Goal: Task Accomplishment & Management: Manage account settings

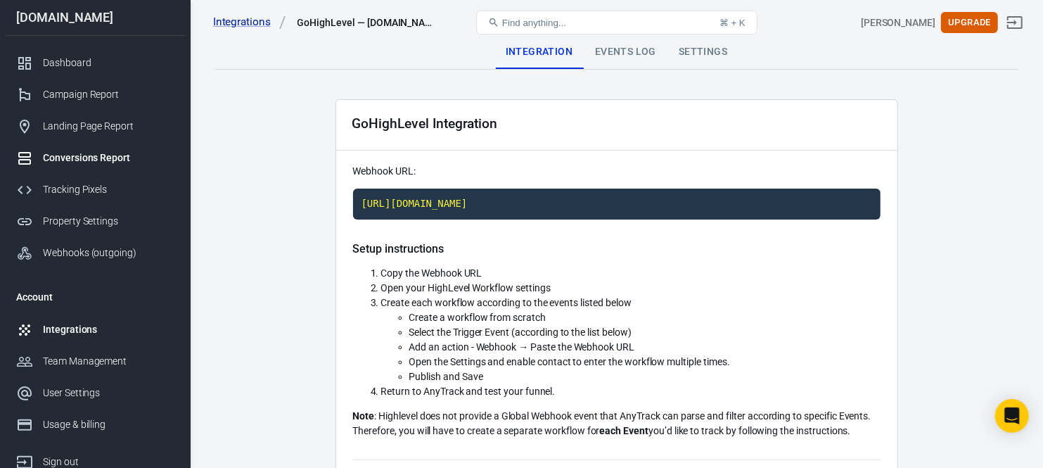
click at [117, 155] on div "Conversions Report" at bounding box center [108, 157] width 131 height 15
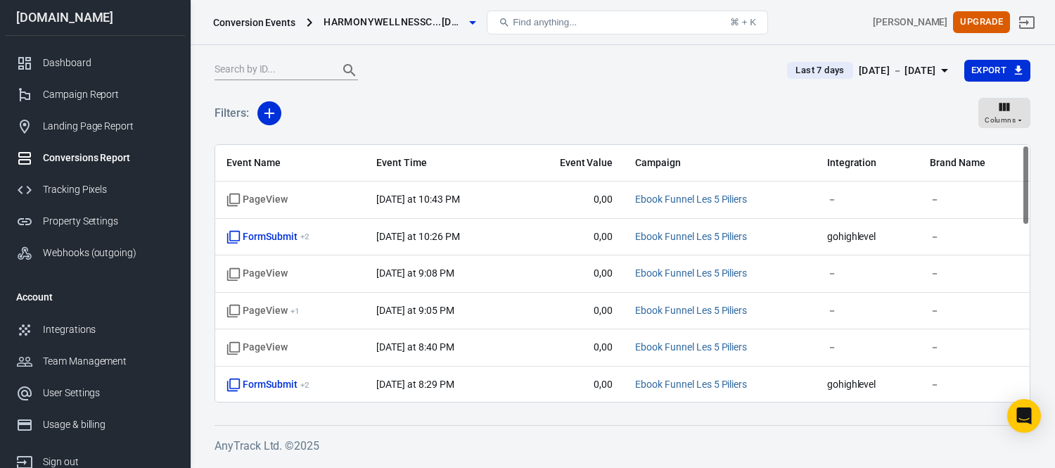
click at [426, 25] on span "harmonywellnessc...ching.ca" at bounding box center [393, 22] width 141 height 18
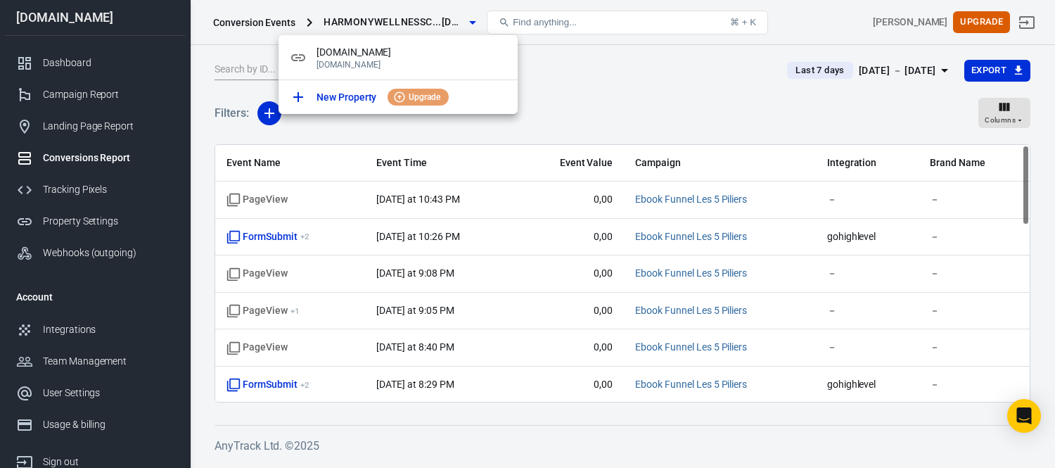
click at [570, 79] on div at bounding box center [527, 234] width 1055 height 468
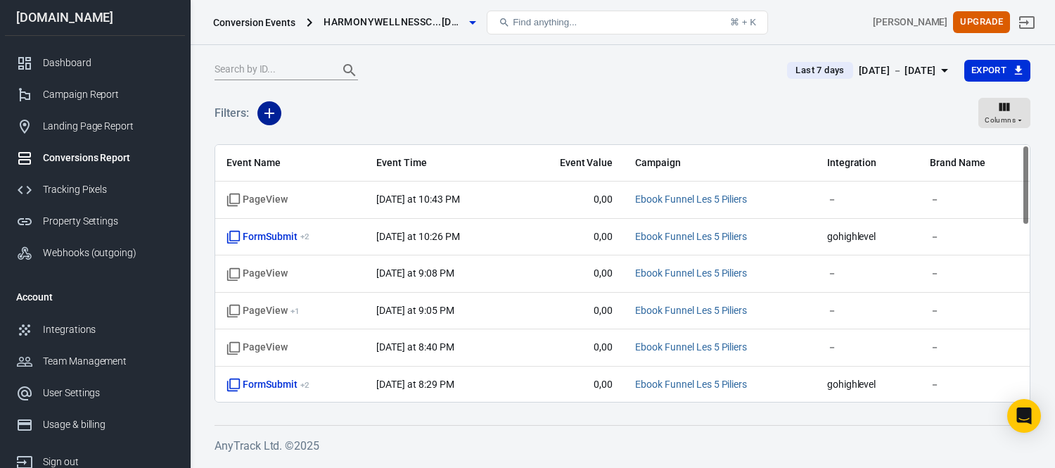
click at [271, 113] on icon "button" at bounding box center [269, 113] width 10 height 10
click at [385, 117] on div at bounding box center [527, 234] width 1055 height 468
click at [276, 105] on icon "button" at bounding box center [269, 113] width 17 height 17
click at [314, 163] on li "Integration" at bounding box center [305, 167] width 96 height 25
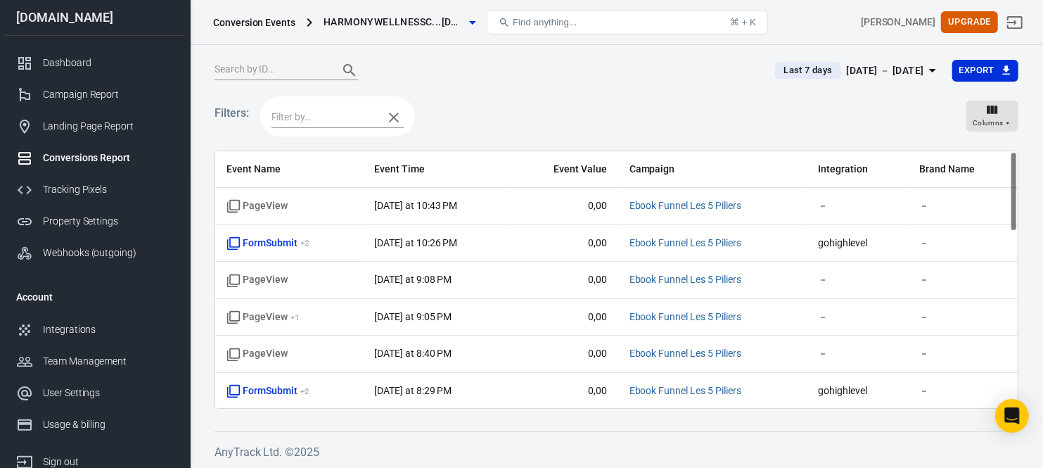
click at [330, 122] on input "text" at bounding box center [323, 117] width 105 height 18
click at [328, 143] on li "GoHighLevel" at bounding box center [337, 144] width 132 height 23
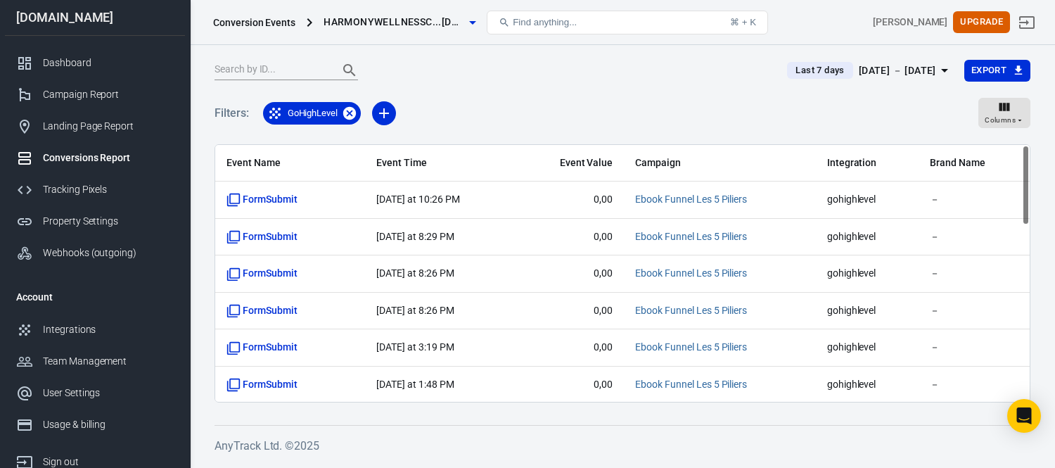
click at [348, 113] on icon at bounding box center [349, 112] width 13 height 13
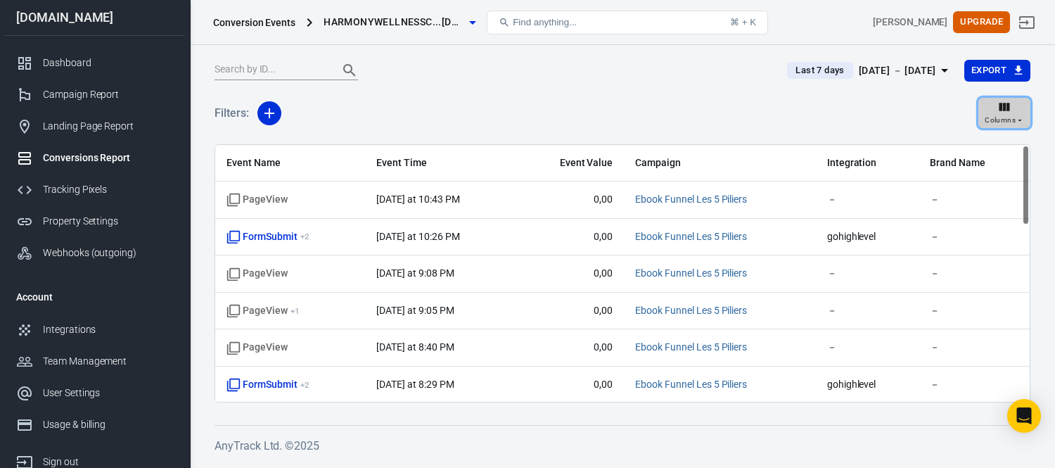
click at [1007, 114] on span "Columns" at bounding box center [999, 120] width 31 height 13
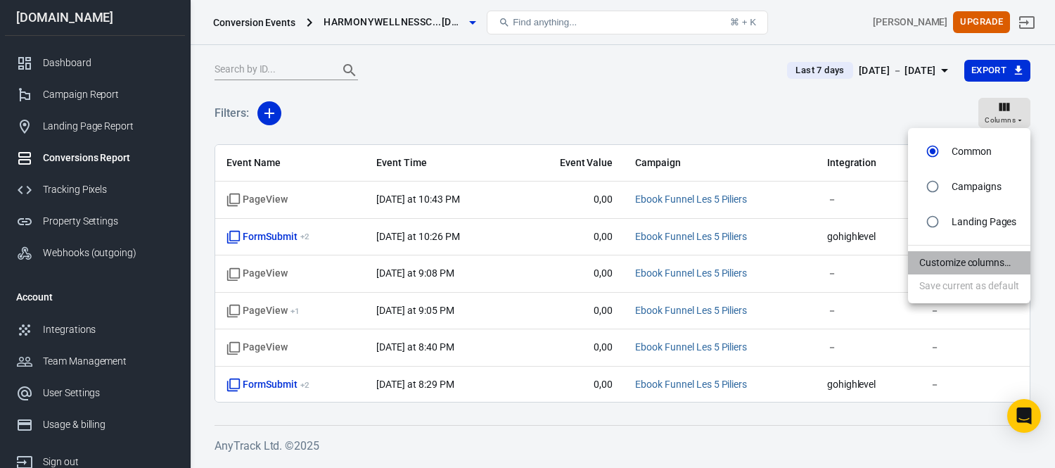
click at [967, 261] on li "Customize columns…" at bounding box center [969, 262] width 122 height 23
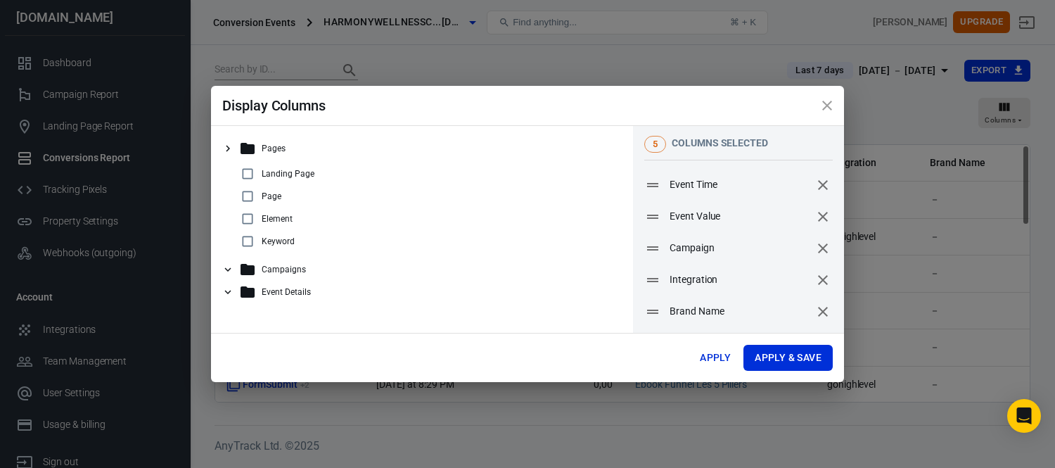
click at [824, 101] on icon "close" at bounding box center [826, 105] width 17 height 17
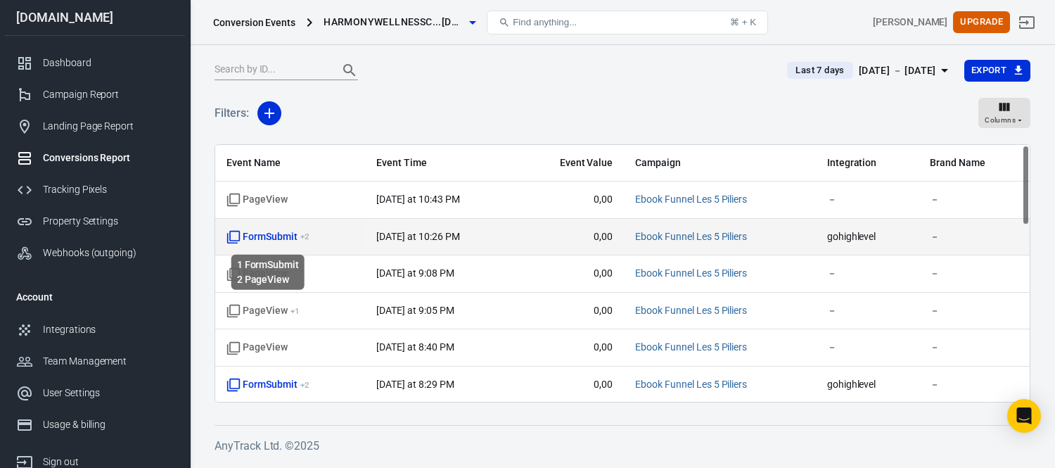
click at [271, 235] on span "FormSubmit + 2" at bounding box center [267, 237] width 83 height 14
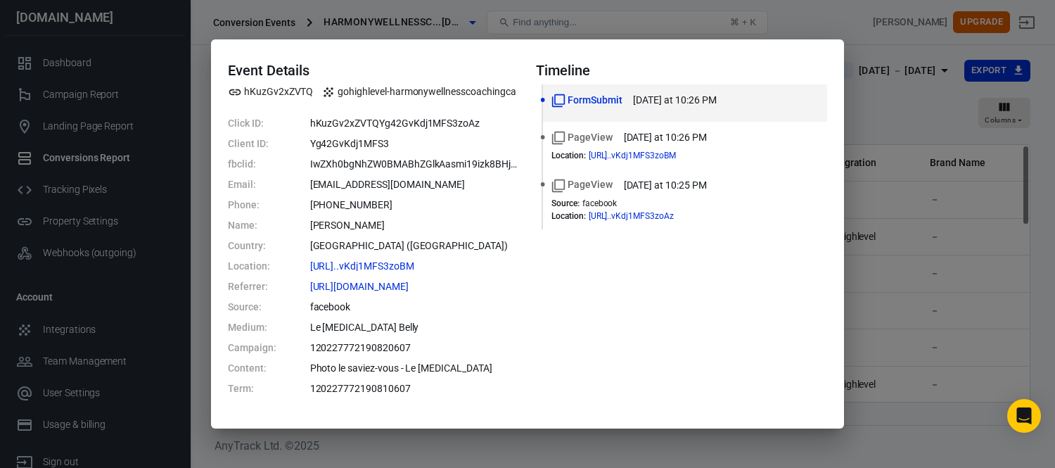
click at [892, 75] on div "Event Details hKuzGv2xZVTQ gohighlevel-harmonywellnesscoachingca Click ID: hKuz…" at bounding box center [527, 234] width 1055 height 468
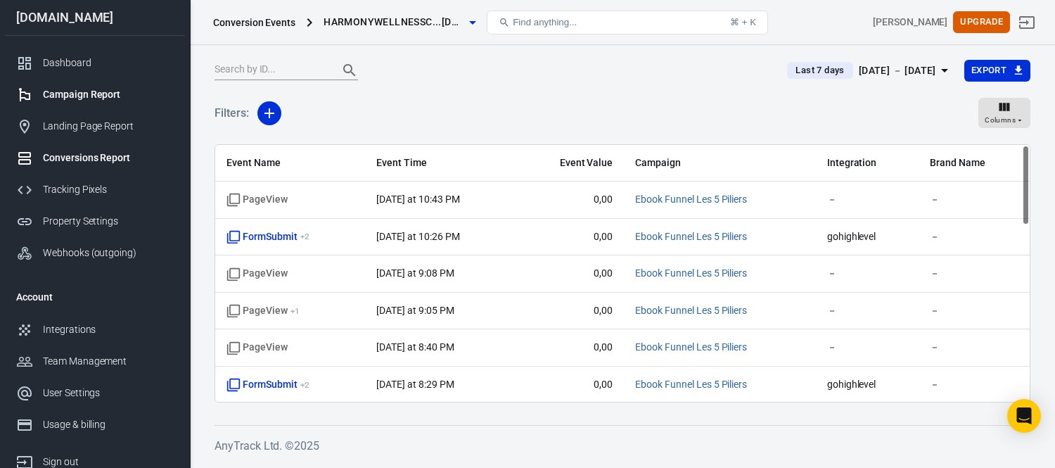
click at [89, 96] on div "Campaign Report" at bounding box center [108, 94] width 131 height 15
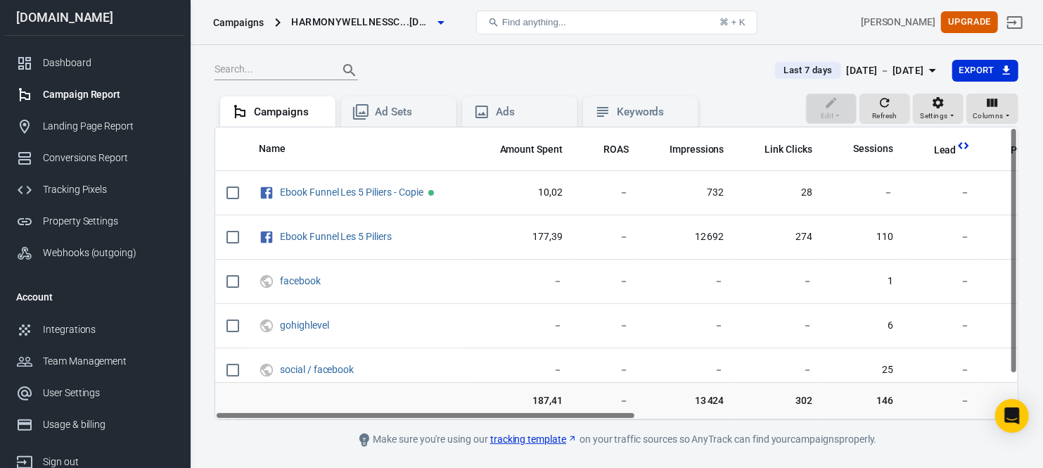
drag, startPoint x: 473, startPoint y: 416, endPoint x: 416, endPoint y: 409, distance: 58.0
click at [416, 409] on div "Name Amount Spent ROAS Impressions Link Clicks Sessions Lead Purchase Revenue A…" at bounding box center [616, 273] width 804 height 293
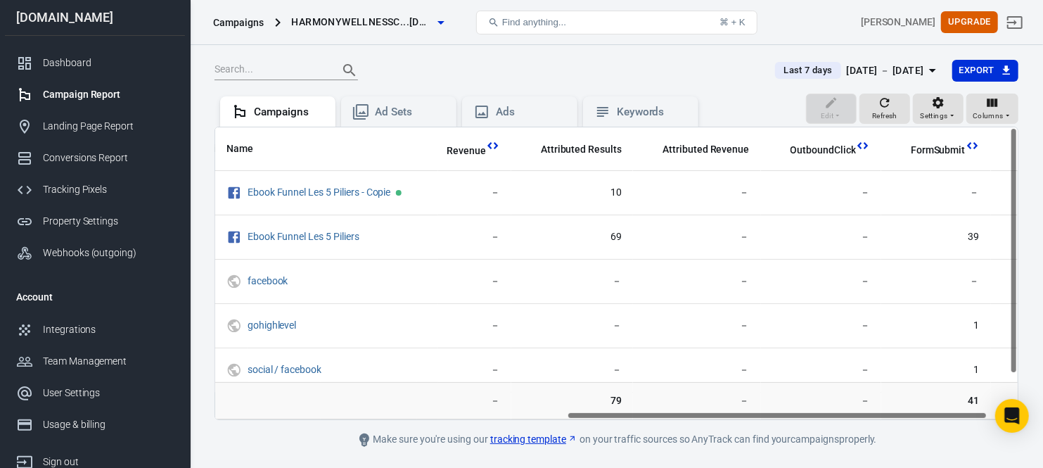
scroll to position [0, 726]
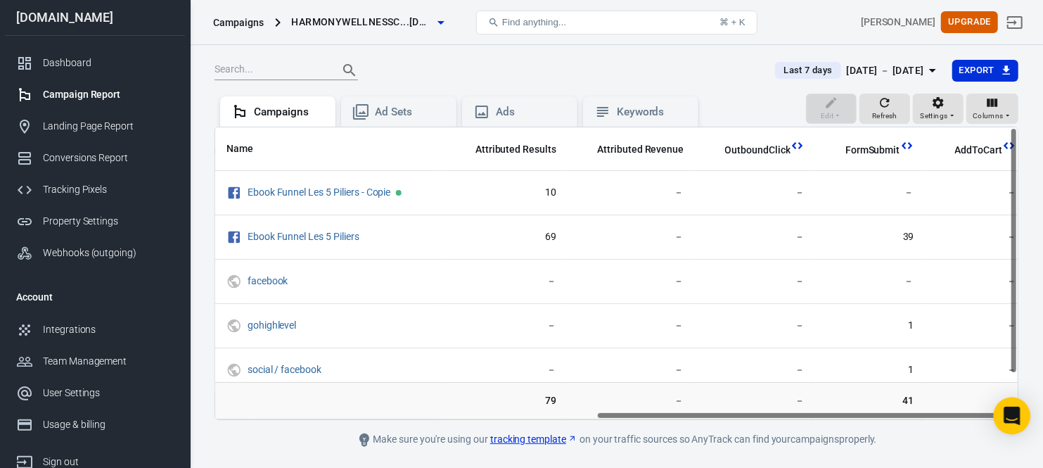
drag, startPoint x: 608, startPoint y: 416, endPoint x: 1015, endPoint y: 404, distance: 408.0
click at [1015, 404] on body "Campaigns harmonywellnessc...ching.ca Find anything... ⌘ + K Tristan Genest Upg…" at bounding box center [521, 276] width 1043 height 463
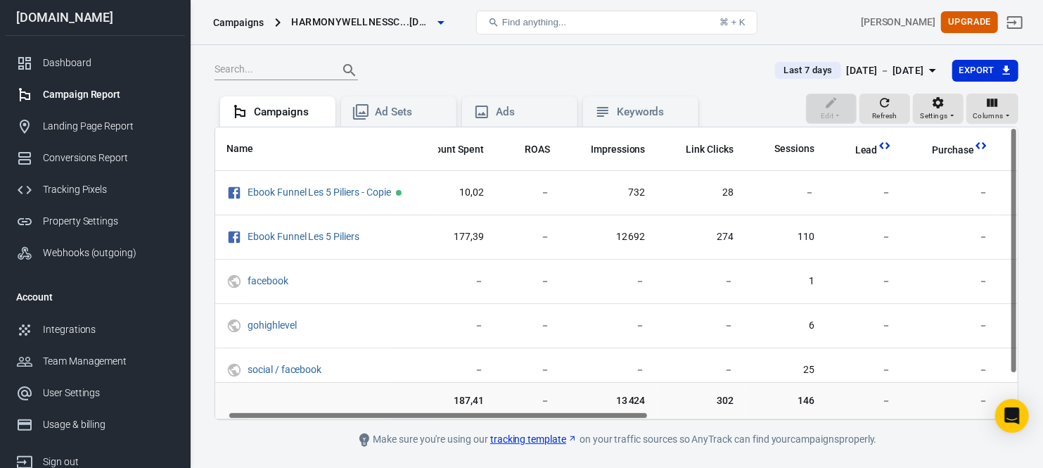
scroll to position [0, 0]
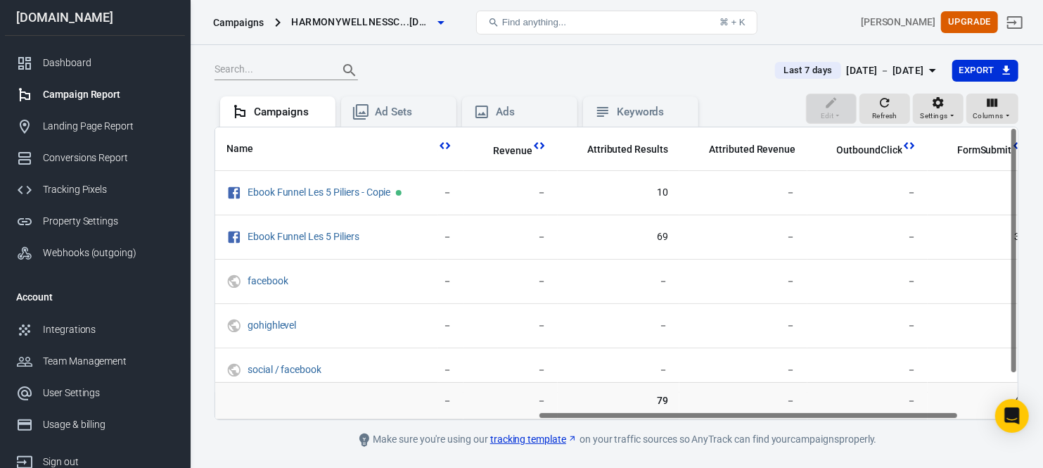
drag, startPoint x: 849, startPoint y: 417, endPoint x: 797, endPoint y: 411, distance: 53.1
click at [797, 411] on div "Name Amount Spent ROAS Impressions Link Clicks Sessions Lead Purchase Revenue A…" at bounding box center [616, 273] width 804 height 293
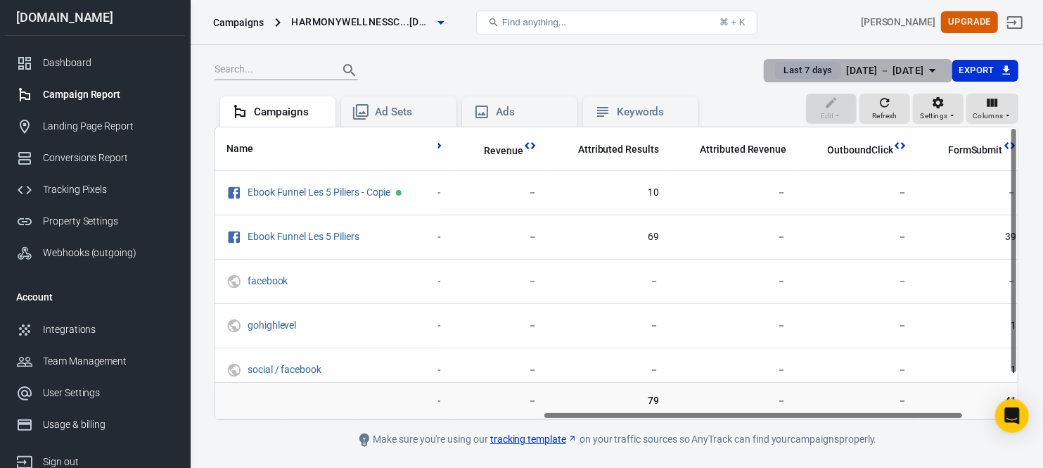
click at [868, 67] on div "Sep 23 － Sep 29, 2025" at bounding box center [885, 71] width 77 height 18
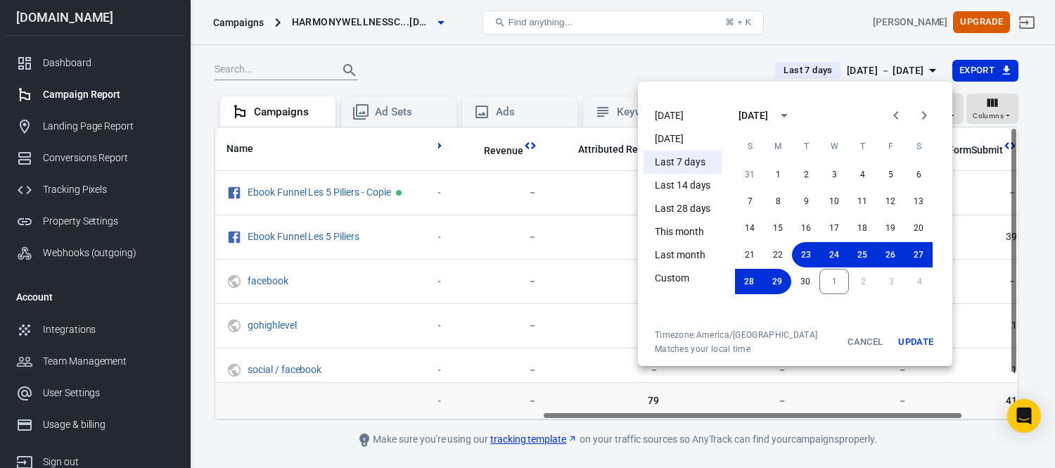
click at [681, 158] on li "Last 7 days" at bounding box center [682, 161] width 78 height 23
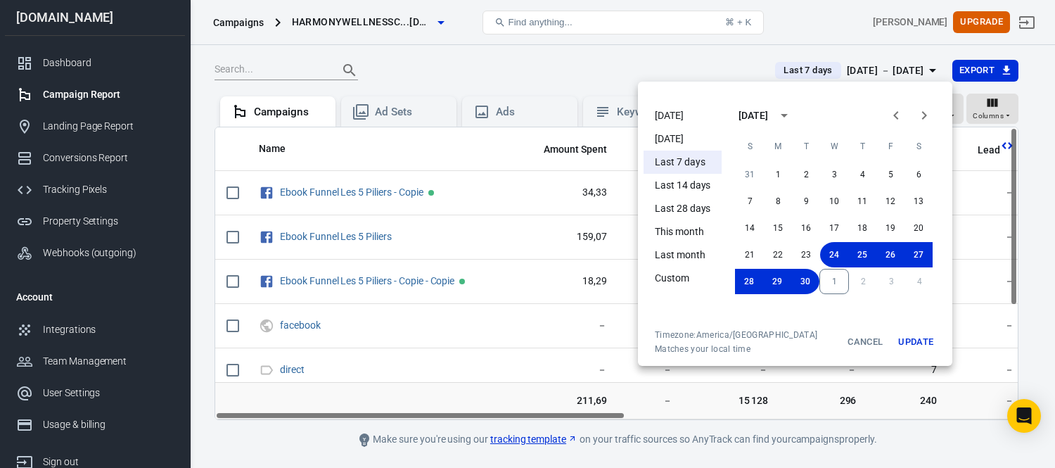
click at [904, 342] on button "Update" at bounding box center [915, 341] width 45 height 25
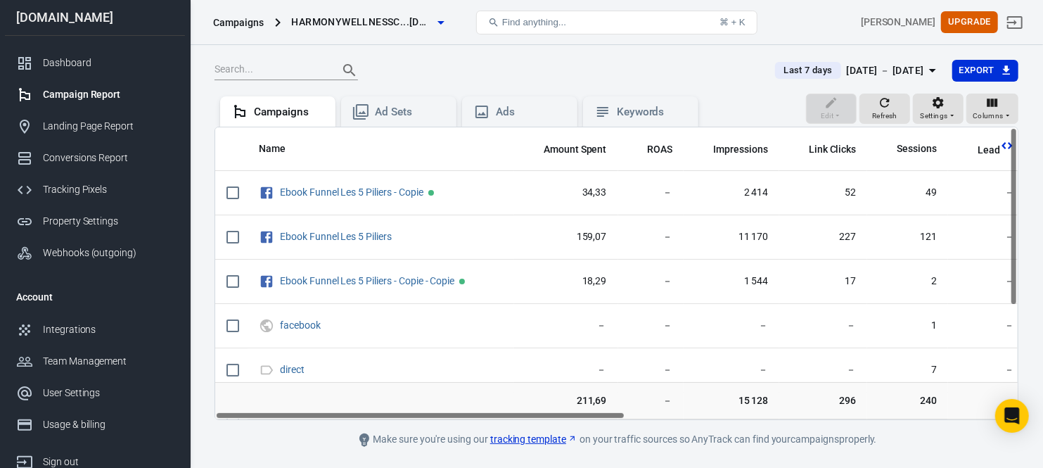
drag, startPoint x: 598, startPoint y: 413, endPoint x: 549, endPoint y: 419, distance: 49.5
click at [549, 419] on div "Name Amount Spent ROAS Impressions Link Clicks Sessions Lead Purchase Revenue A…" at bounding box center [616, 273] width 802 height 292
click at [991, 110] on span "Columns" at bounding box center [987, 116] width 31 height 13
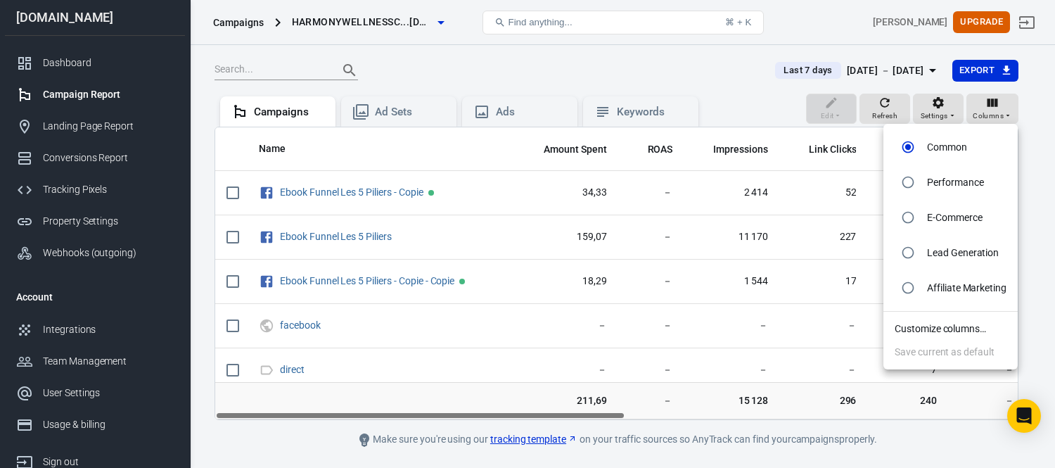
click at [946, 257] on p "Lead Generation" at bounding box center [963, 252] width 72 height 15
radio input "false"
radio input "true"
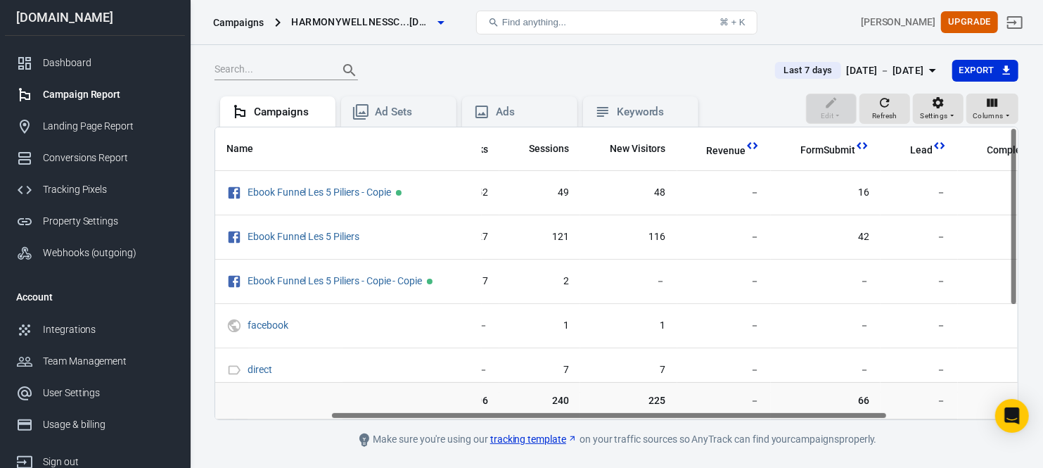
drag, startPoint x: 714, startPoint y: 417, endPoint x: 838, endPoint y: 402, distance: 124.6
click at [837, 418] on div "Name Reach Link Clicks Sessions New Visitors Revenue FormSubmit Lead CompleteRe…" at bounding box center [616, 273] width 802 height 292
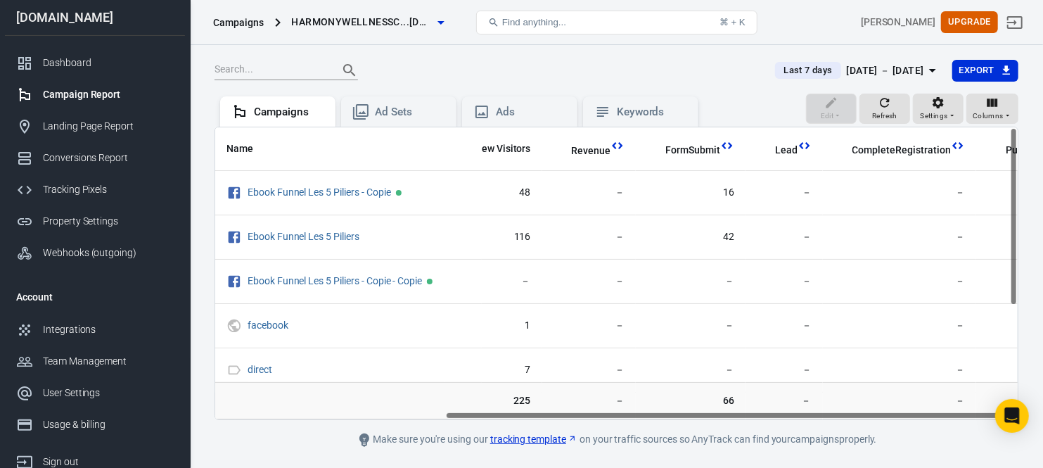
scroll to position [0, 352]
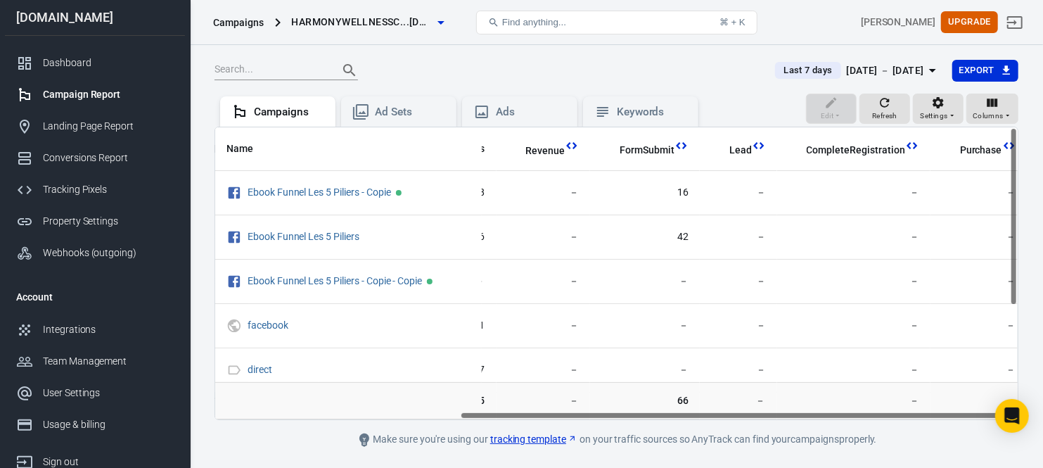
drag, startPoint x: 771, startPoint y: 412, endPoint x: 958, endPoint y: 409, distance: 187.1
click at [958, 409] on div "Name Reach Link Clicks Sessions New Visitors Revenue FormSubmit Lead CompleteRe…" at bounding box center [616, 273] width 804 height 293
drag, startPoint x: 731, startPoint y: 415, endPoint x: 810, endPoint y: 408, distance: 79.1
click at [810, 408] on div "Name Reach Link Clicks Sessions New Visitors Revenue FormSubmit Lead CompleteRe…" at bounding box center [616, 273] width 804 height 293
click at [989, 113] on span "Columns" at bounding box center [987, 116] width 31 height 13
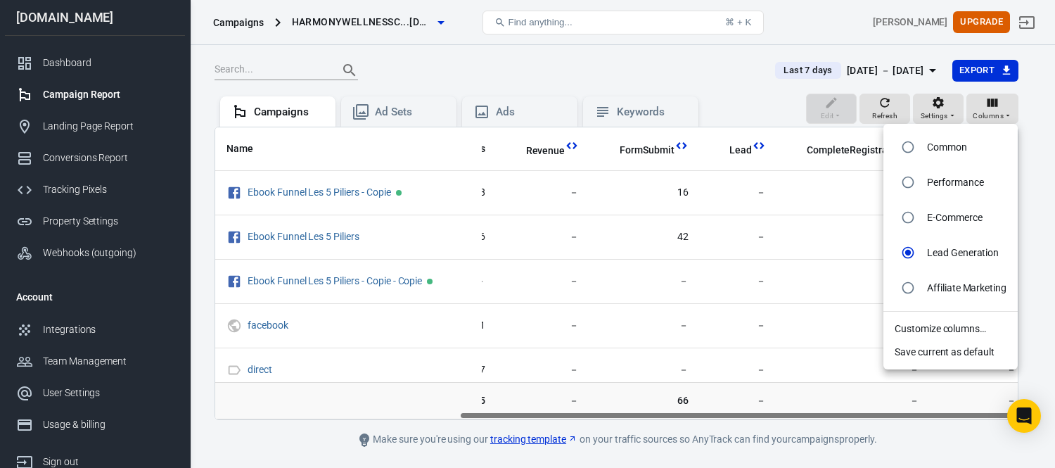
click at [932, 330] on li "Customize columns…" at bounding box center [950, 328] width 134 height 23
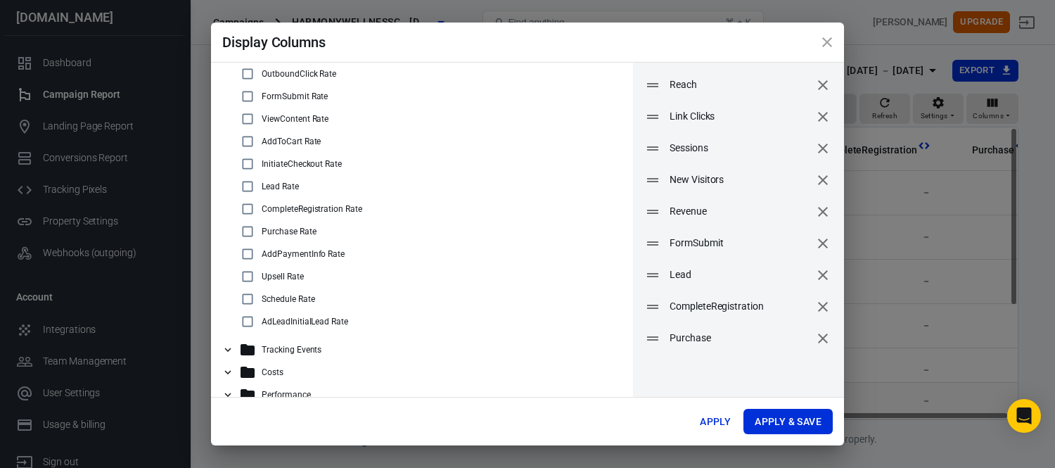
scroll to position [56, 0]
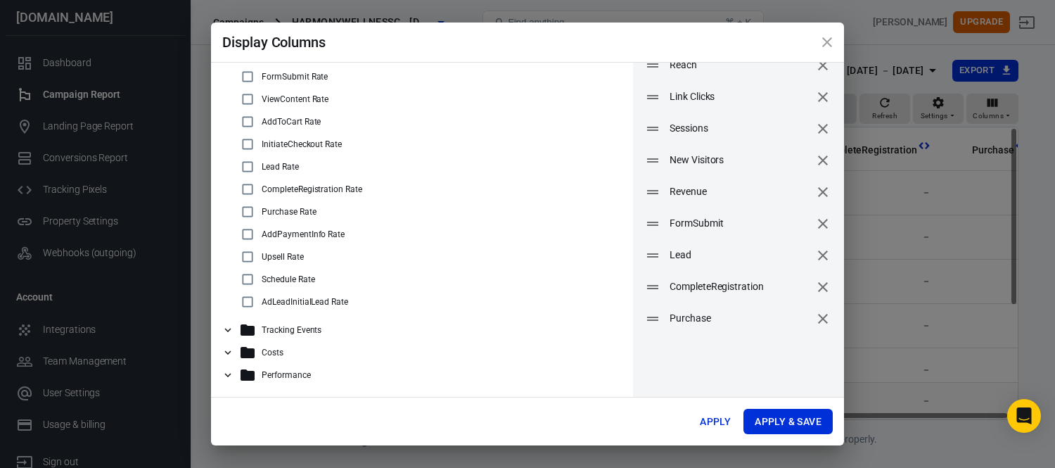
click at [818, 250] on icon "remove" at bounding box center [823, 255] width 10 height 10
click at [818, 253] on icon "remove" at bounding box center [823, 255] width 10 height 10
click at [835, 37] on icon "close" at bounding box center [826, 42] width 17 height 17
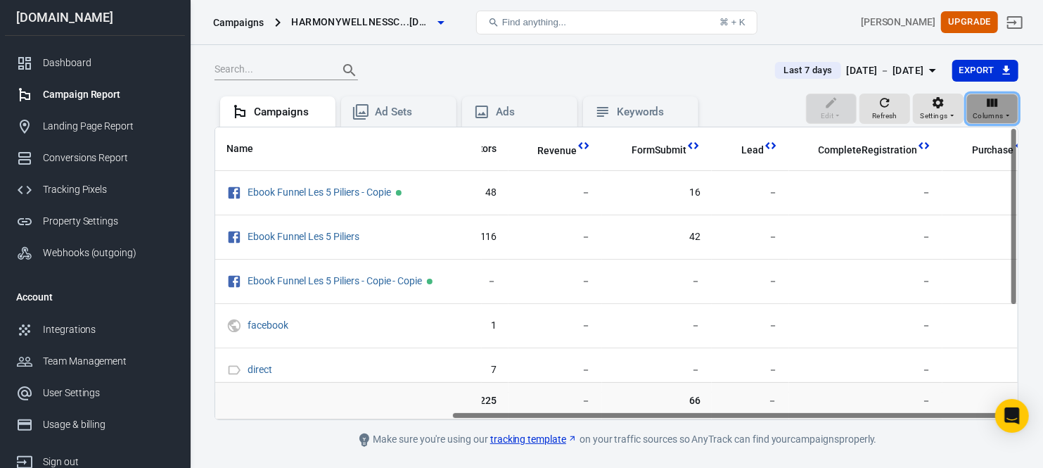
click at [994, 111] on span "Columns" at bounding box center [987, 116] width 31 height 13
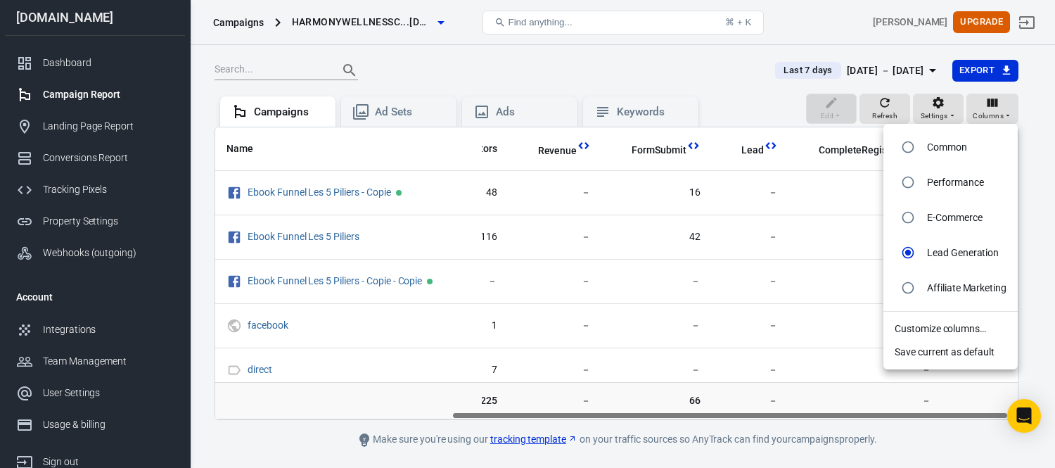
click at [941, 325] on li "Customize columns…" at bounding box center [950, 328] width 134 height 23
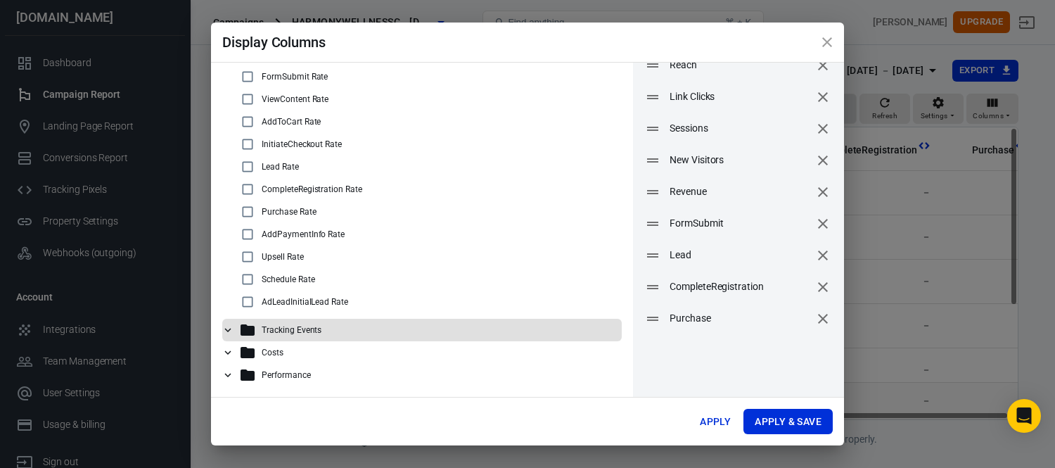
click at [293, 332] on p "Tracking Events" at bounding box center [292, 330] width 60 height 10
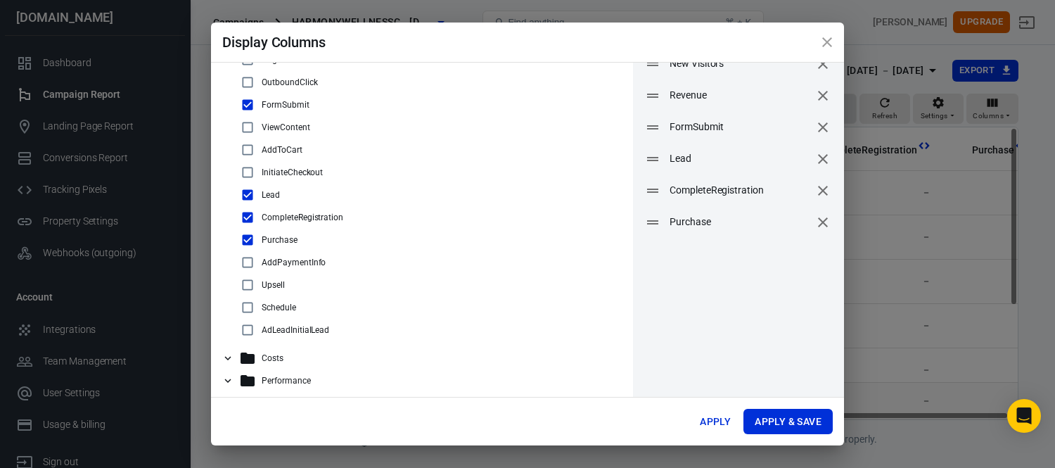
scroll to position [158, 0]
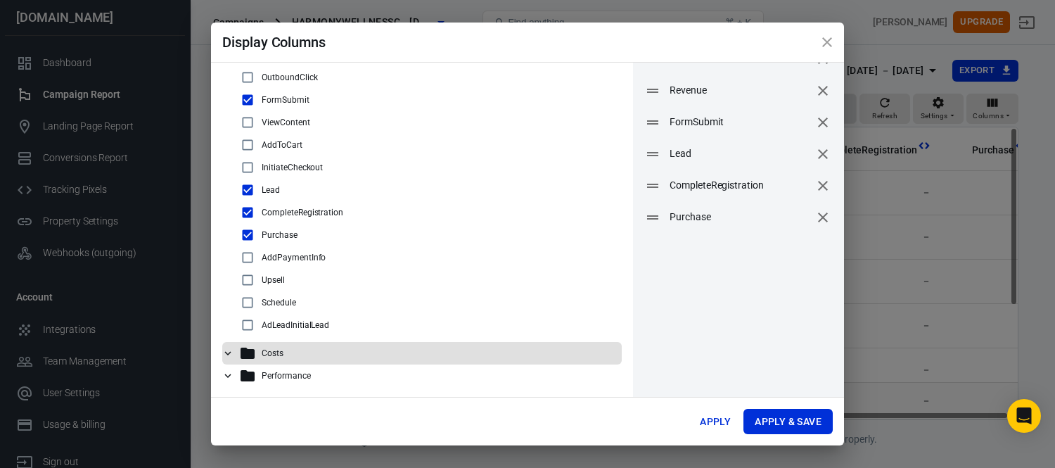
click at [277, 352] on p "Costs" at bounding box center [273, 353] width 22 height 10
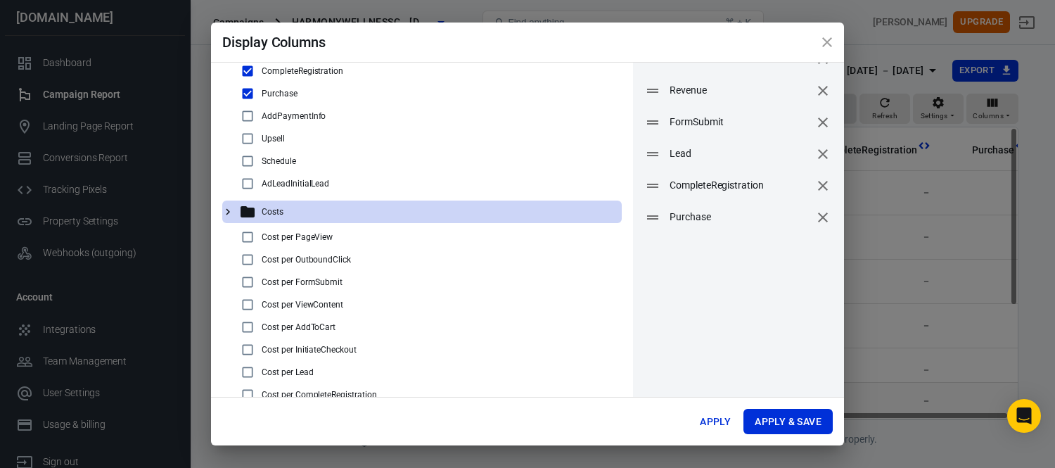
scroll to position [355, 0]
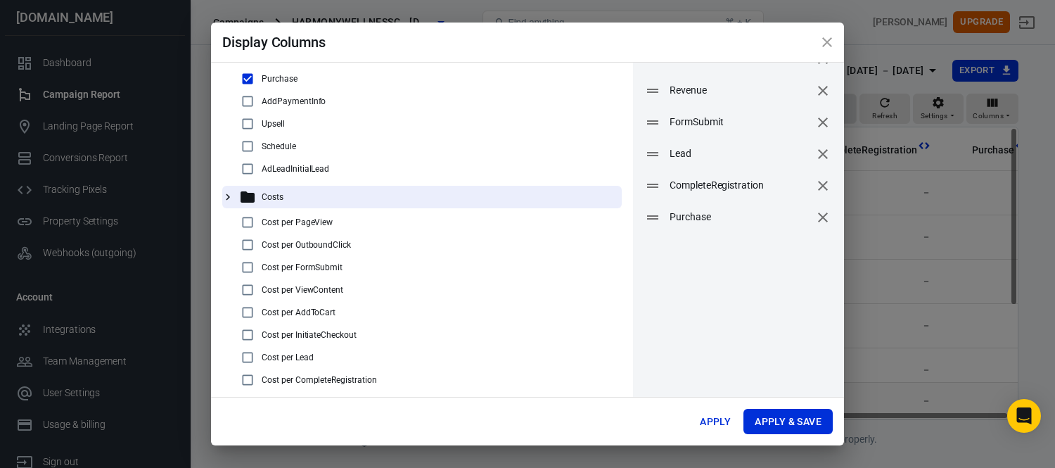
click at [246, 268] on input "checkbox" at bounding box center [247, 267] width 17 height 17
checkbox input "true"
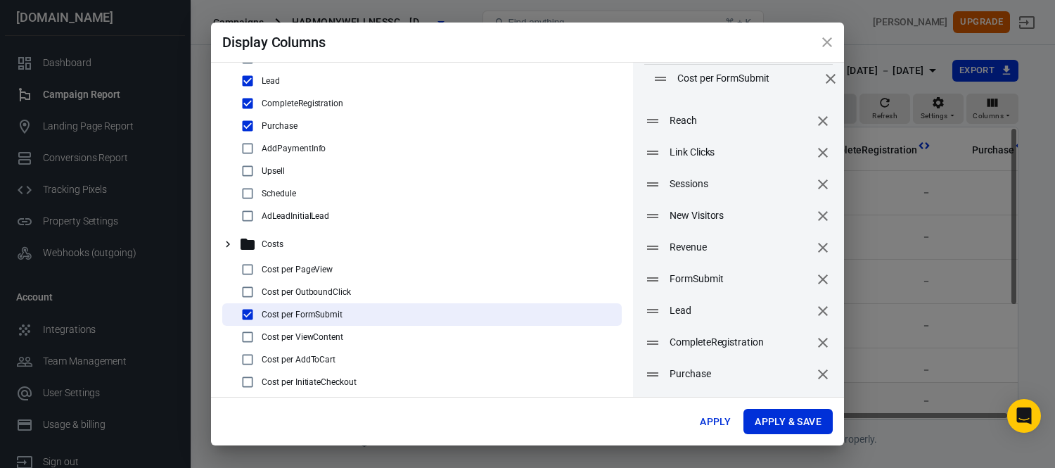
scroll to position [0, 0]
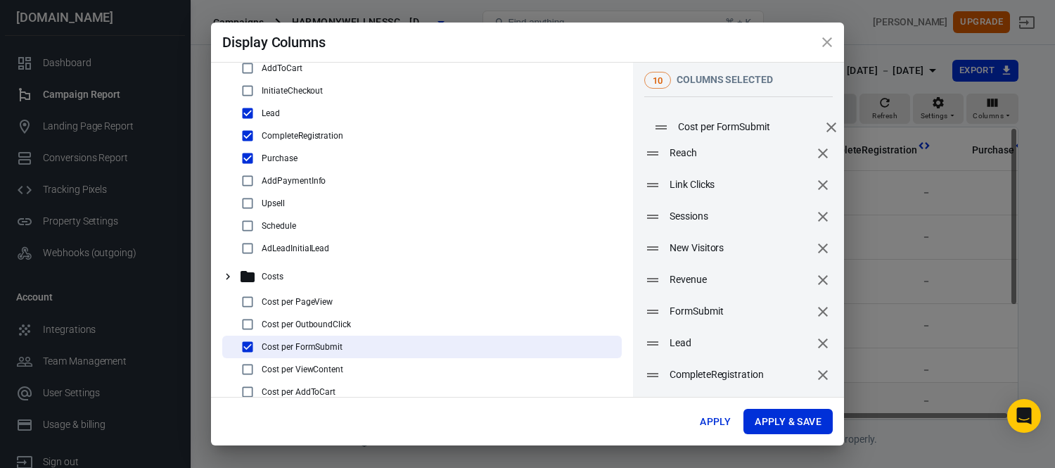
drag, startPoint x: 643, startPoint y: 330, endPoint x: 652, endPoint y: 131, distance: 199.9
click at [653, 131] on icon at bounding box center [661, 127] width 17 height 17
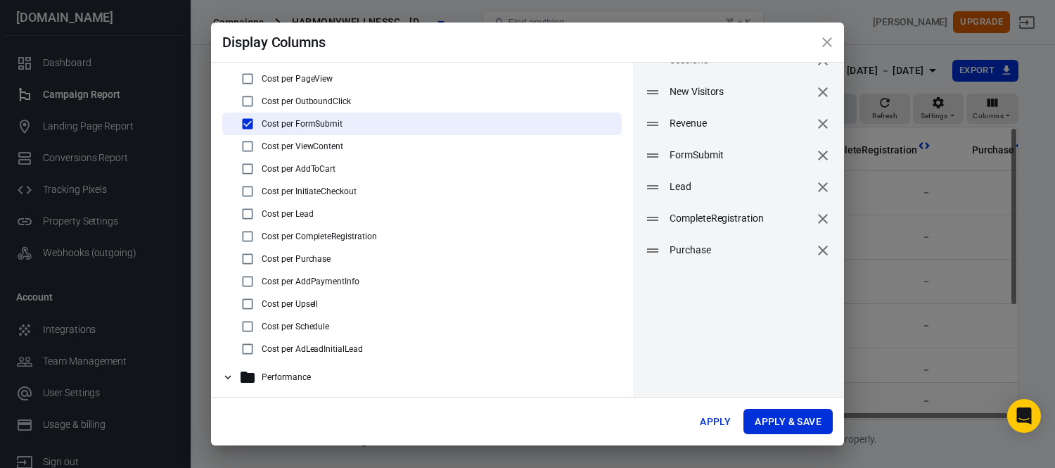
scroll to position [158, 0]
click at [277, 371] on p "Performance" at bounding box center [286, 376] width 49 height 10
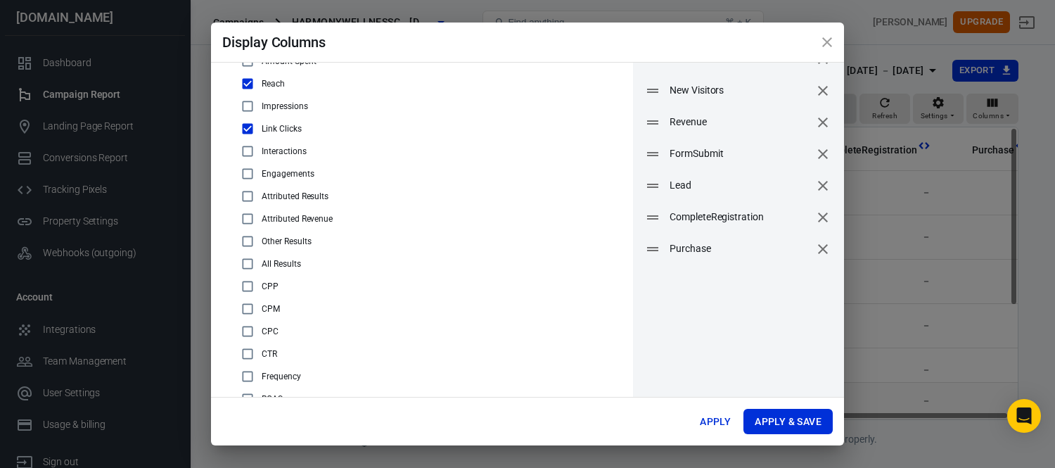
scroll to position [936, 0]
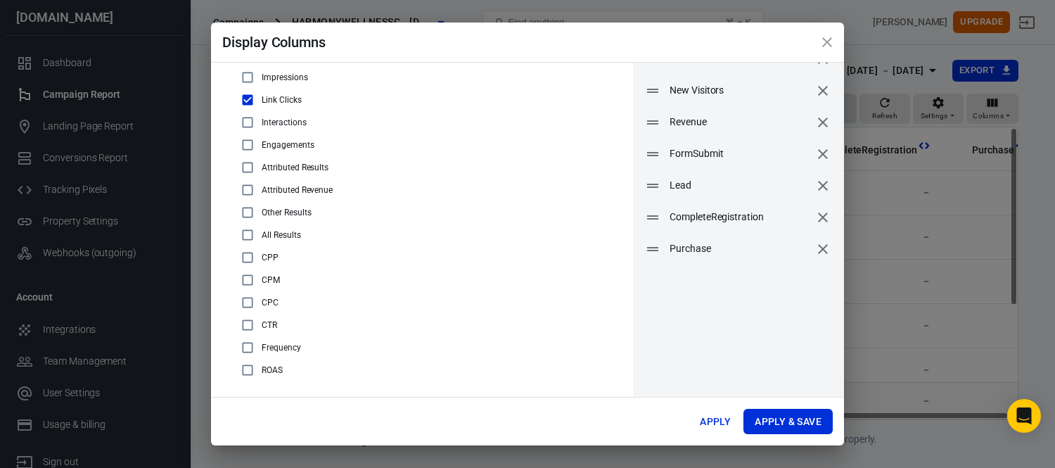
click at [244, 368] on input "checkbox" at bounding box center [247, 369] width 17 height 17
checkbox input "true"
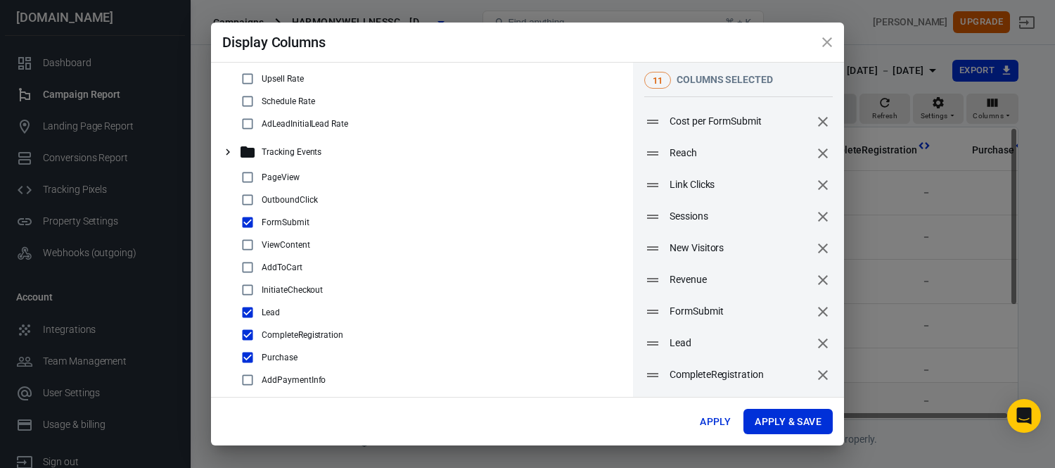
scroll to position [312, 0]
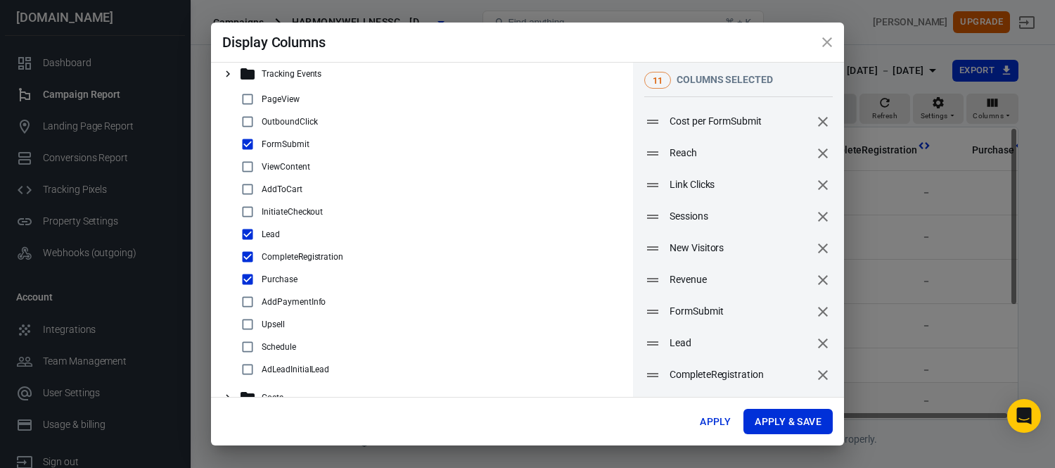
click at [250, 349] on input "checkbox" at bounding box center [247, 346] width 17 height 17
checkbox input "true"
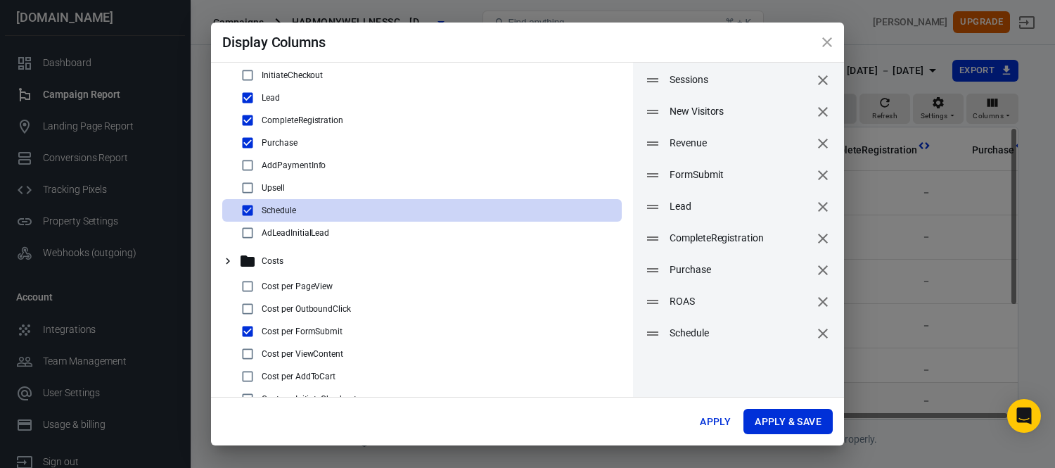
scroll to position [156, 0]
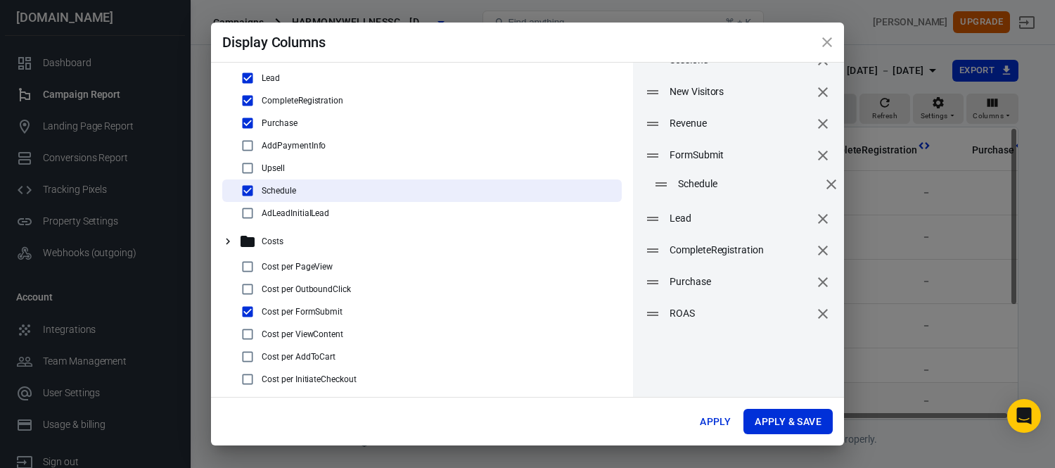
drag, startPoint x: 652, startPoint y: 317, endPoint x: 661, endPoint y: 187, distance: 130.4
click at [661, 187] on icon at bounding box center [661, 184] width 17 height 17
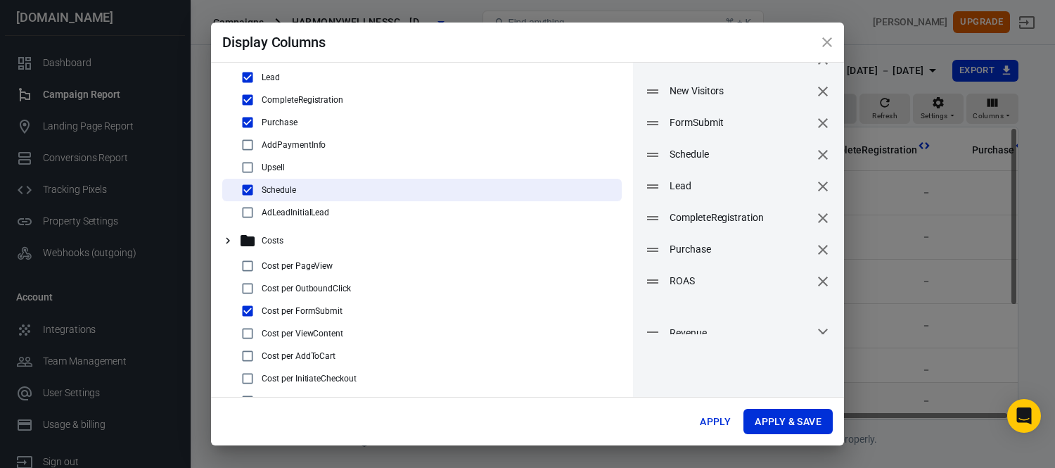
scroll to position [158, 0]
drag, startPoint x: 652, startPoint y: 202, endPoint x: 652, endPoint y: 280, distance: 78.1
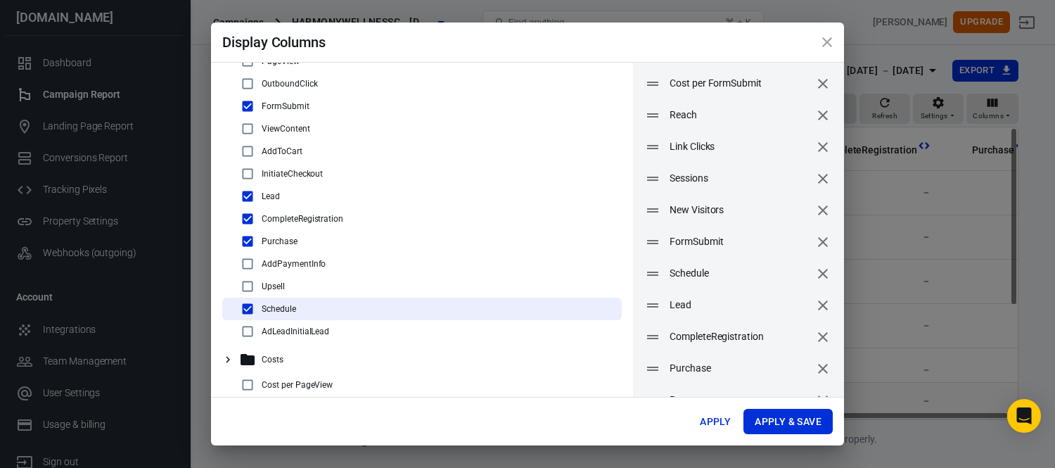
scroll to position [0, 0]
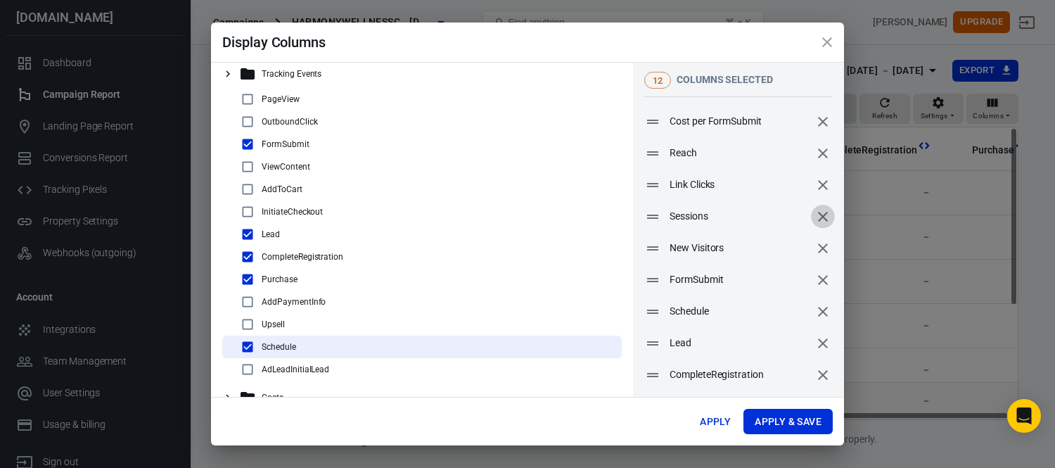
click at [818, 216] on icon "remove" at bounding box center [823, 217] width 10 height 10
checkbox input "false"
click at [818, 218] on icon "remove" at bounding box center [823, 217] width 10 height 10
checkbox input "false"
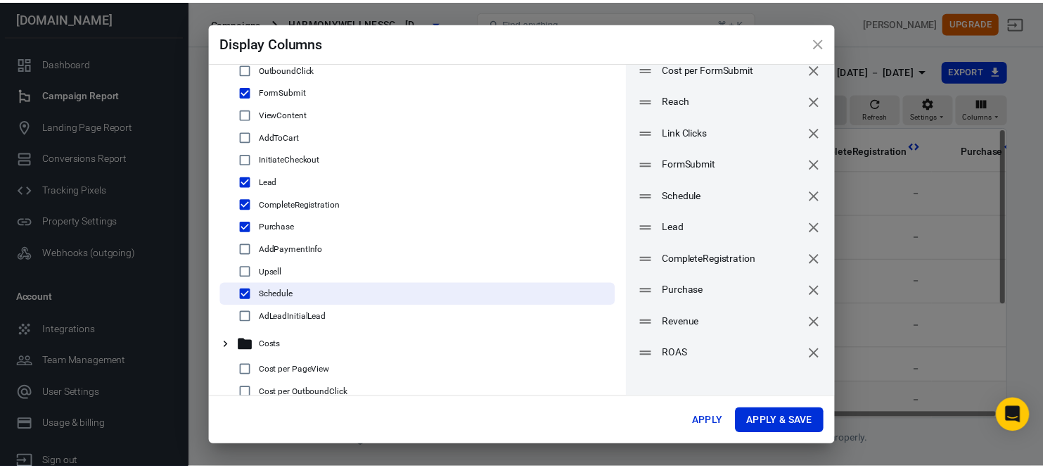
scroll to position [78, 0]
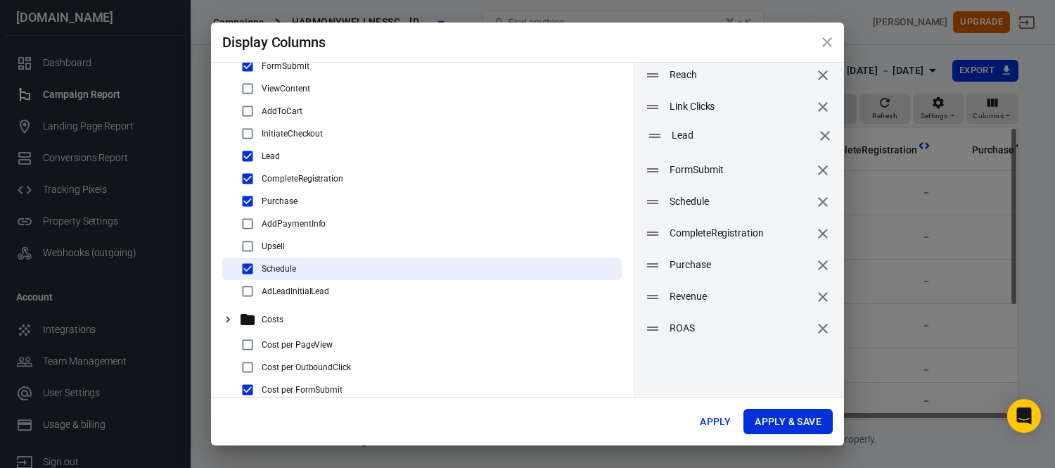
drag, startPoint x: 650, startPoint y: 205, endPoint x: 728, endPoint y: 139, distance: 102.4
click at [652, 139] on icon at bounding box center [654, 135] width 17 height 17
click at [818, 136] on icon "remove" at bounding box center [823, 139] width 10 height 10
checkbox input "false"
click at [814, 197] on icon "remove" at bounding box center [822, 201] width 17 height 17
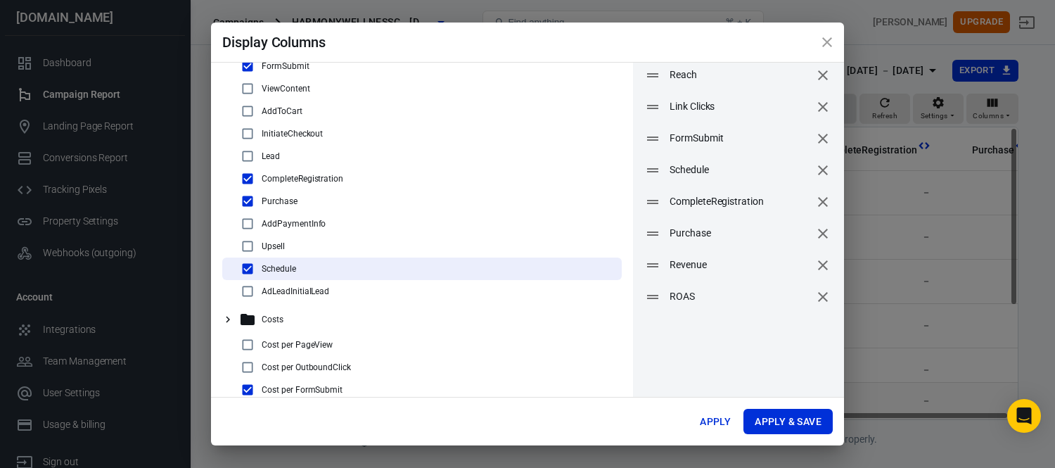
checkbox input "false"
click at [791, 419] on button "Apply & Save" at bounding box center [787, 422] width 89 height 26
radio input "false"
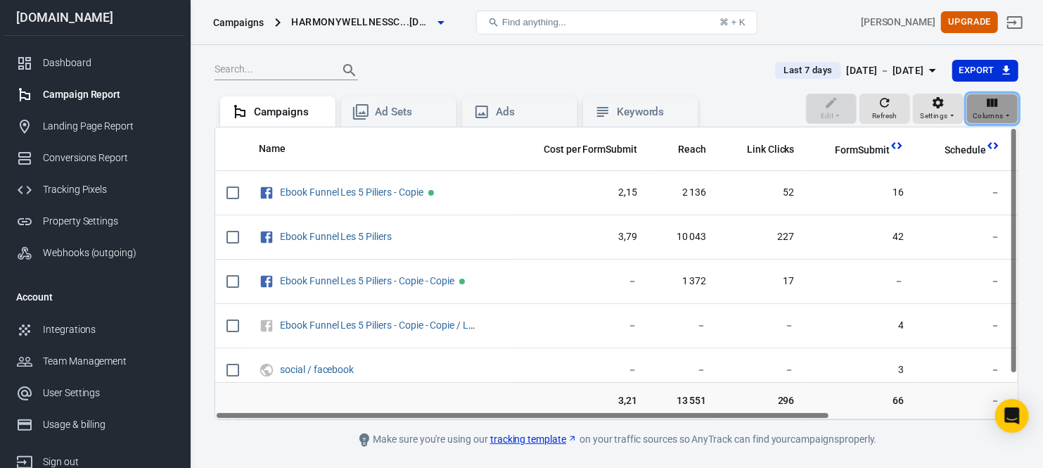
click at [1000, 111] on span "Columns" at bounding box center [987, 116] width 31 height 13
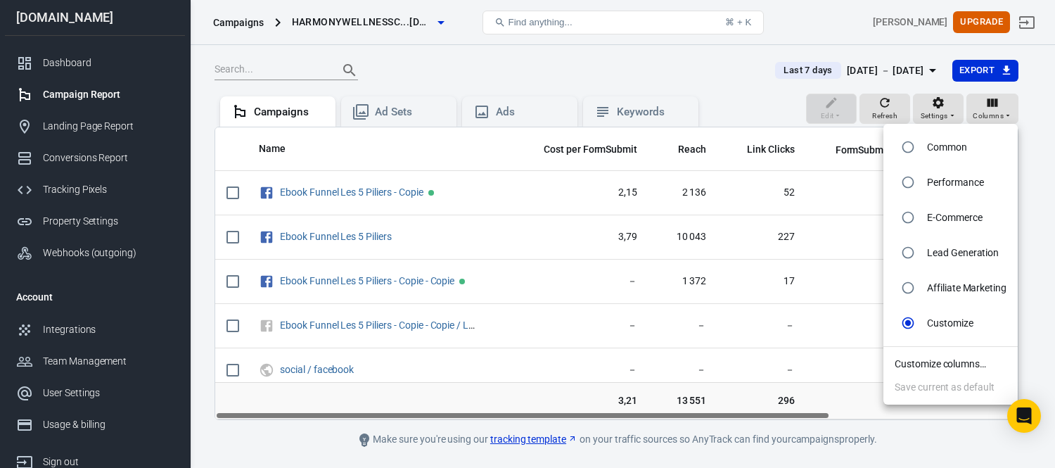
drag, startPoint x: 707, startPoint y: 72, endPoint x: 706, endPoint y: 84, distance: 12.7
click at [706, 71] on div at bounding box center [527, 234] width 1055 height 468
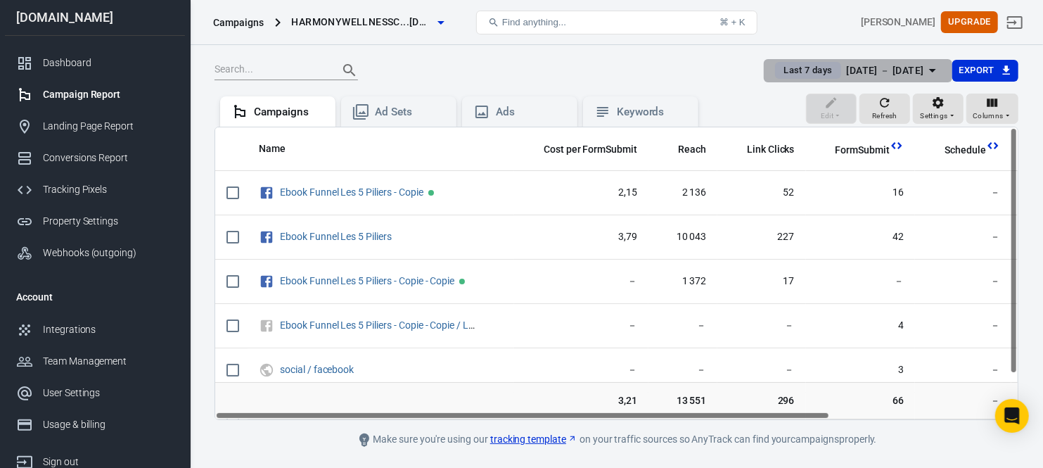
click at [897, 68] on div "Sep 24 － Sep 30, 2025" at bounding box center [885, 71] width 77 height 18
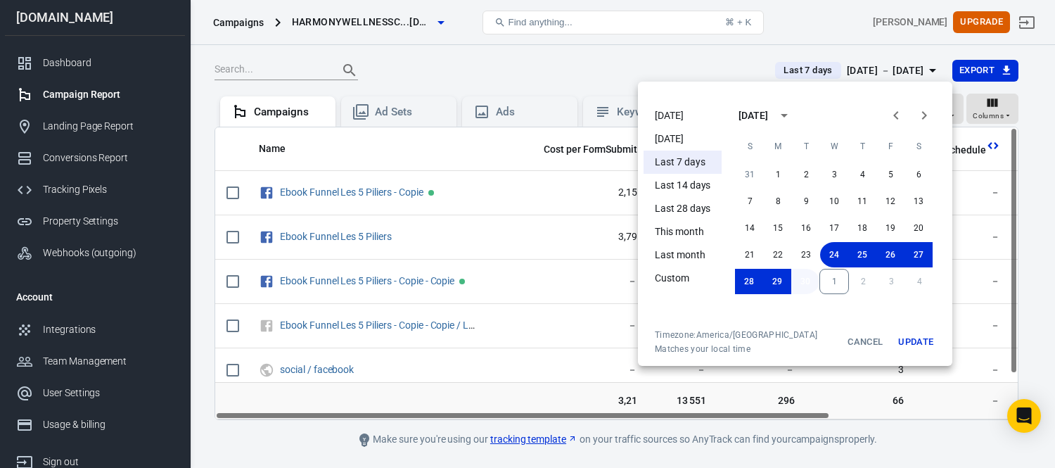
click at [809, 277] on button "30" at bounding box center [805, 281] width 28 height 25
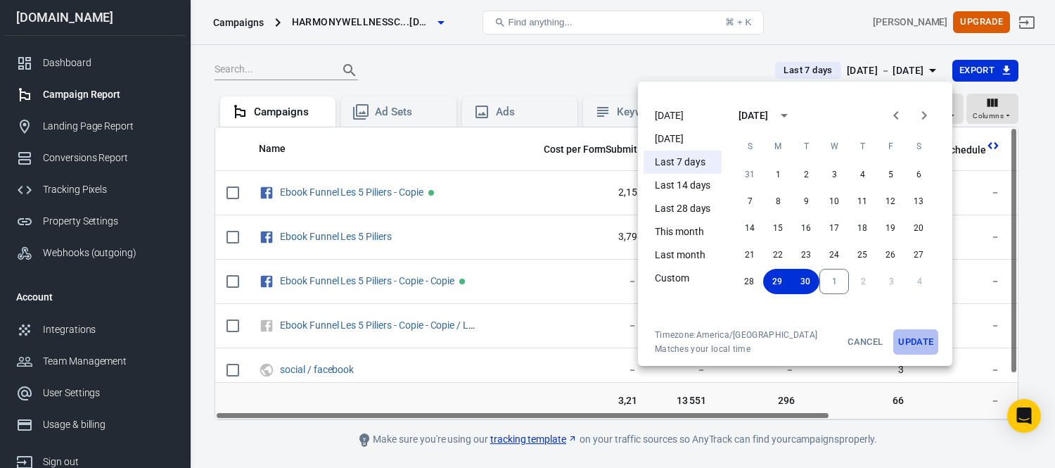
click at [913, 340] on button "Update" at bounding box center [915, 341] width 45 height 25
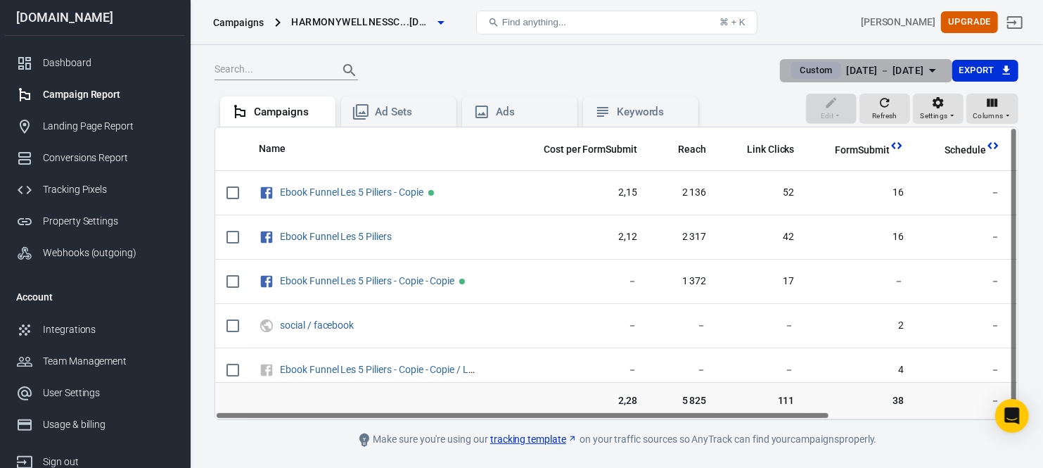
click at [889, 72] on div "Sep 29 － Sep 30, 2025" at bounding box center [885, 71] width 77 height 18
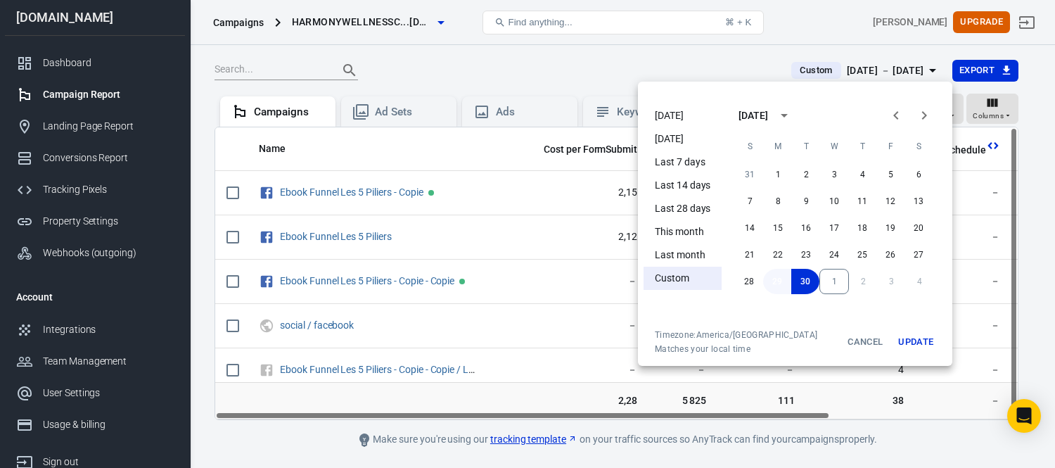
click at [781, 282] on button "29" at bounding box center [777, 281] width 28 height 25
click at [753, 278] on button "28" at bounding box center [749, 281] width 28 height 25
click at [915, 333] on button "Update" at bounding box center [915, 341] width 45 height 25
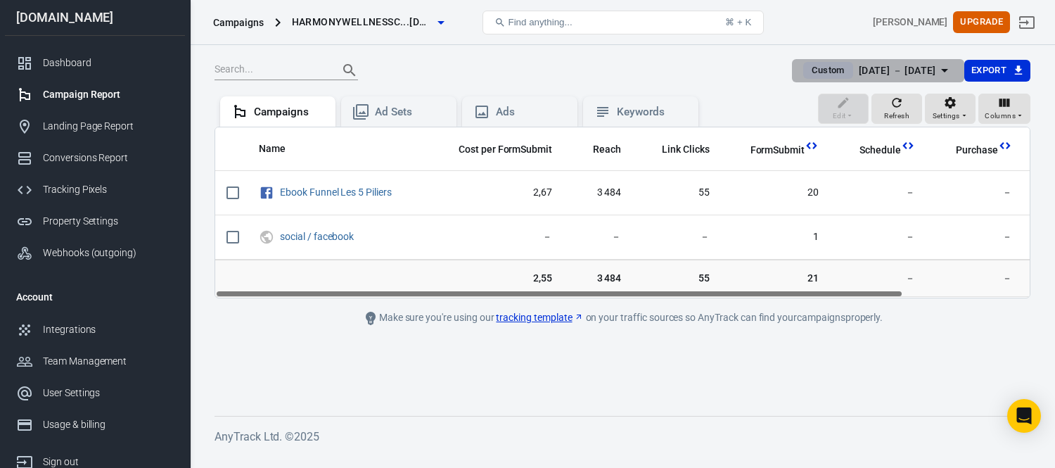
click at [859, 67] on div "Sep 28 － Sep 29, 2025" at bounding box center [897, 71] width 77 height 18
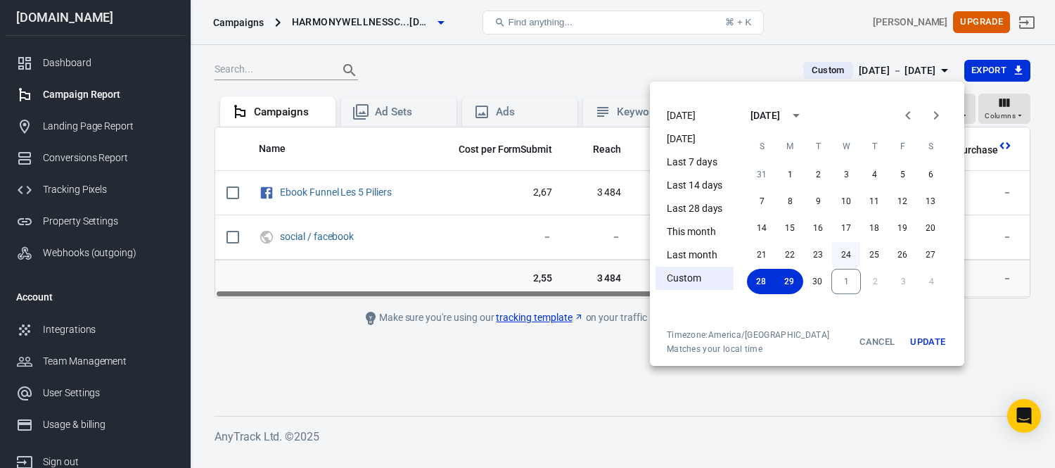
click at [847, 255] on button "24" at bounding box center [846, 254] width 28 height 25
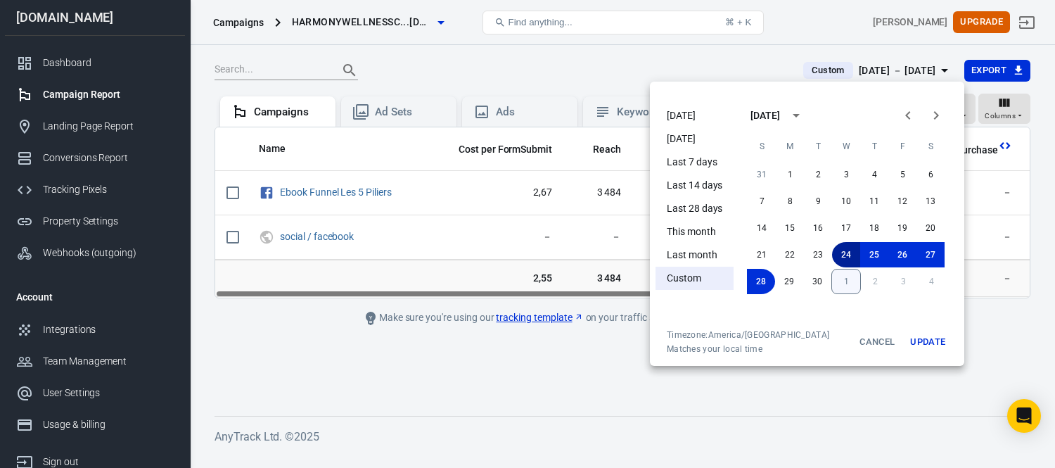
click at [840, 285] on button "1" at bounding box center [846, 281] width 30 height 25
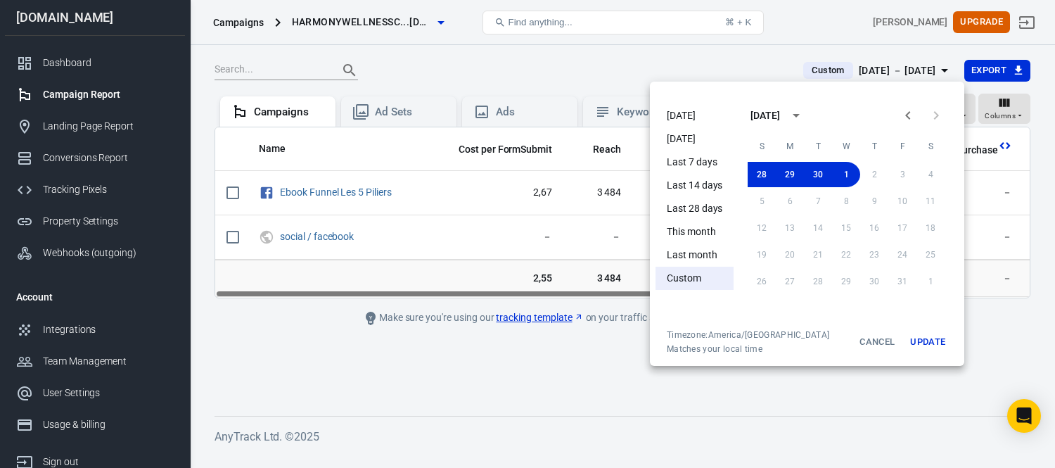
click at [924, 342] on button "Update" at bounding box center [927, 341] width 45 height 25
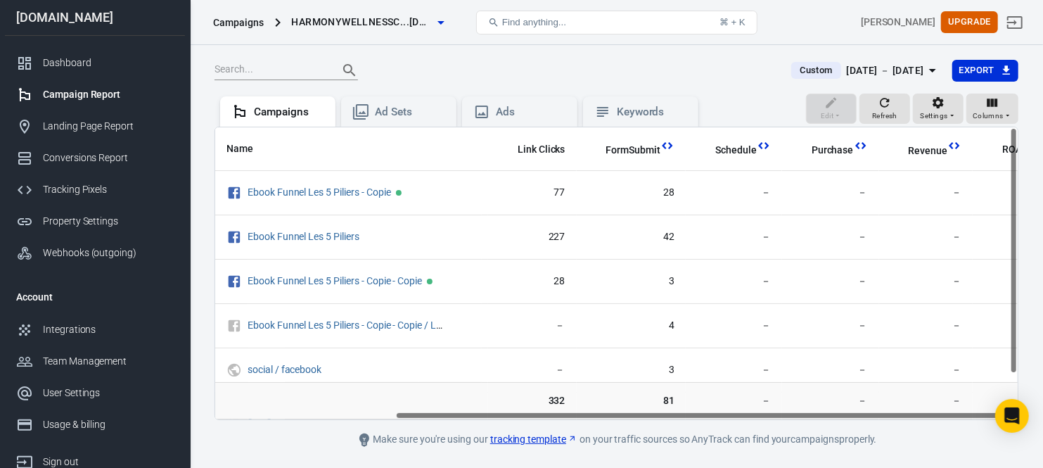
scroll to position [0, 245]
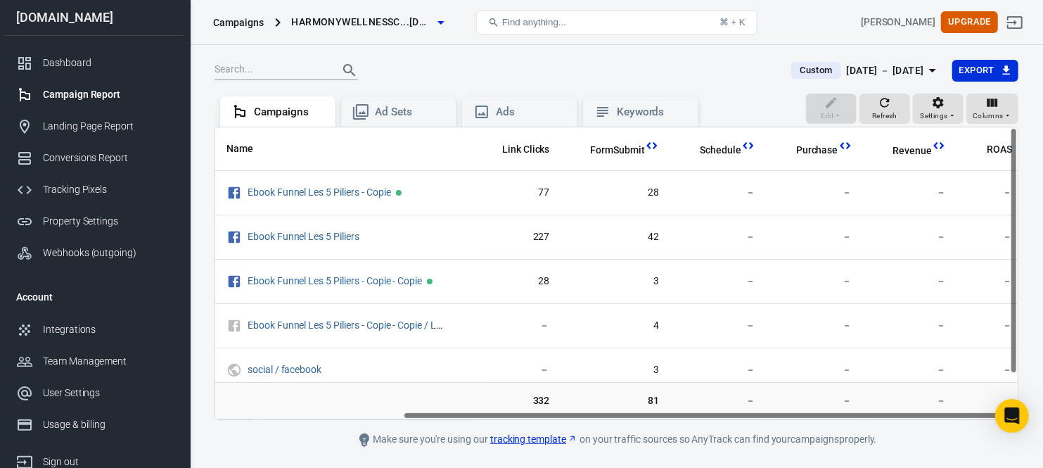
drag, startPoint x: 537, startPoint y: 416, endPoint x: 842, endPoint y: 401, distance: 306.2
click at [842, 401] on div "Name Cost per FormSubmit Reach Link Clicks FormSubmit Schedule Purchase Revenue…" at bounding box center [616, 273] width 804 height 293
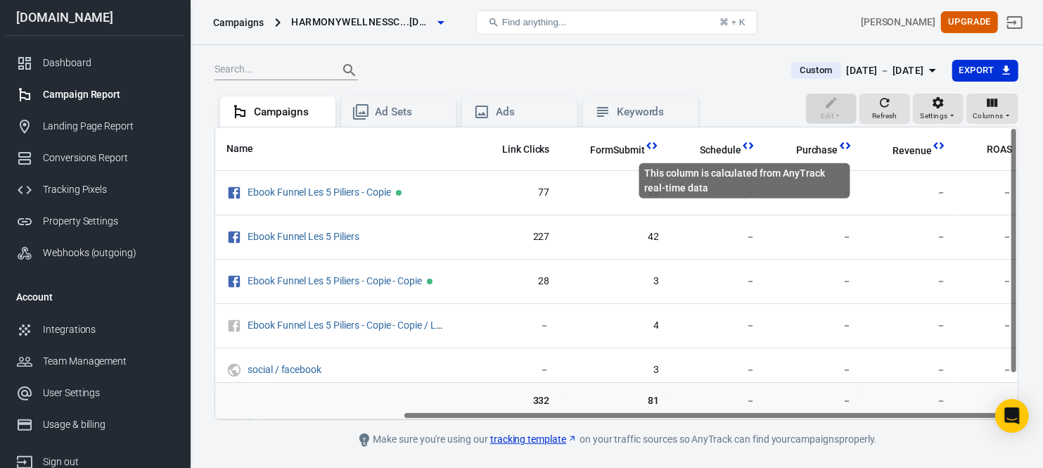
click at [746, 144] on icon "This column is calculated from AnyTrack real-time data" at bounding box center [748, 146] width 14 height 14
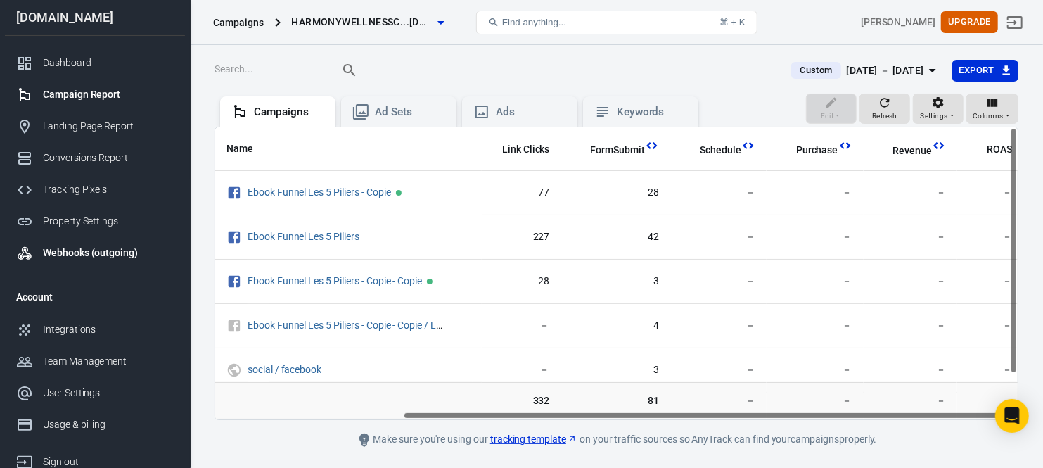
click at [103, 245] on div "Webhooks (outgoing)" at bounding box center [108, 252] width 131 height 15
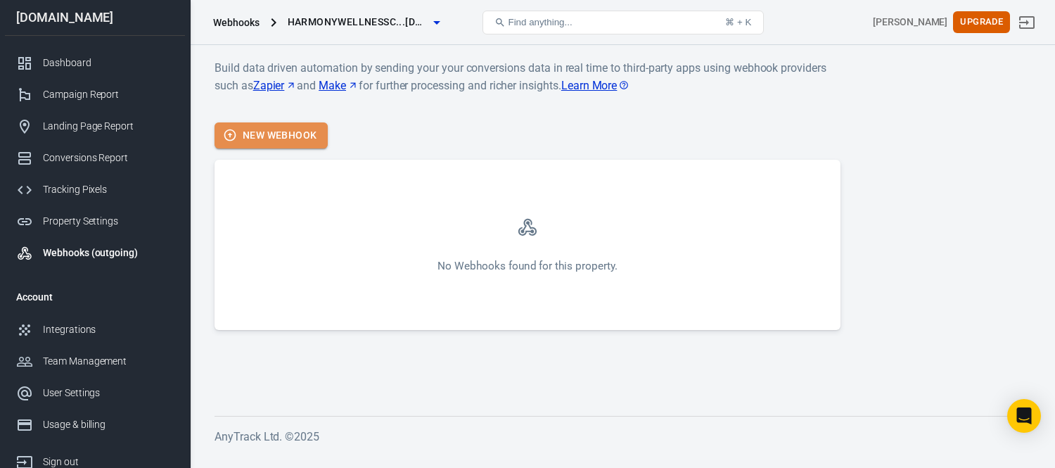
click at [264, 138] on button "New Webhook" at bounding box center [270, 135] width 113 height 26
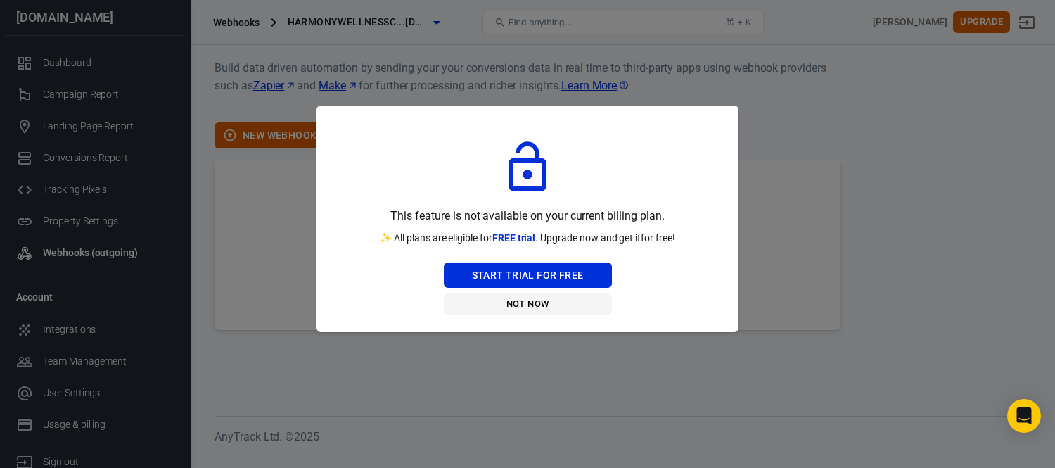
click at [533, 304] on button "Not Now" at bounding box center [528, 304] width 168 height 22
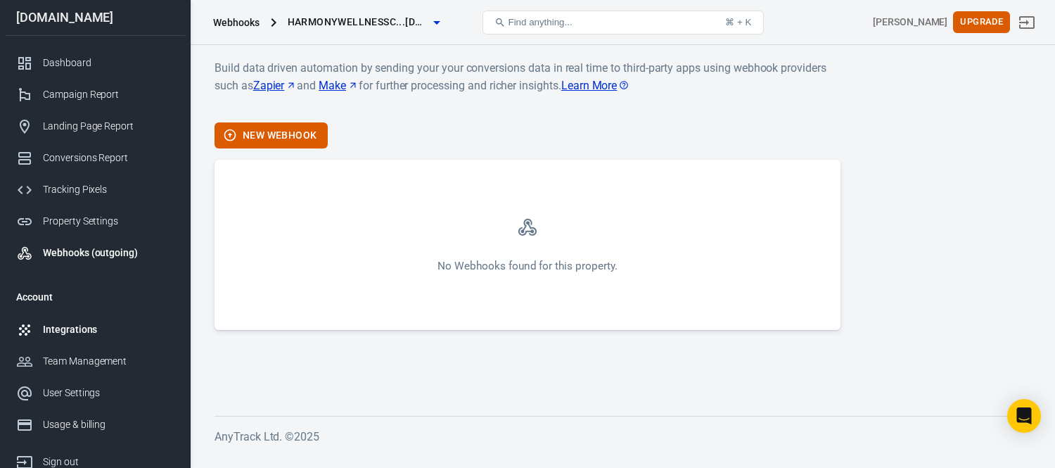
click at [73, 328] on div "Integrations" at bounding box center [108, 329] width 131 height 15
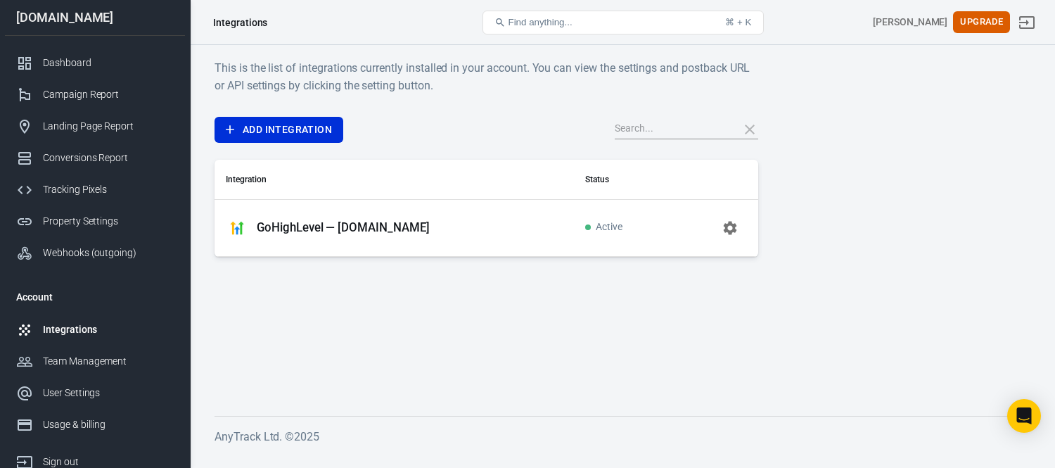
click at [430, 226] on p "GoHighLevel — harmonywellnesscoaching.ca" at bounding box center [343, 227] width 173 height 15
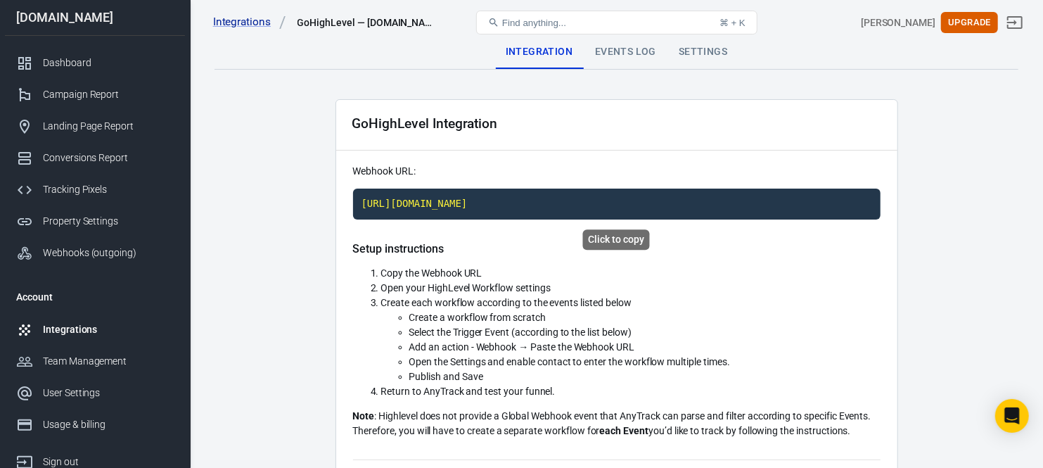
click at [493, 198] on code "https://t1.anytrack.io/hmZJOJ9H/collect/gohighlevel-harmonywellnesscoachingca" at bounding box center [616, 203] width 527 height 31
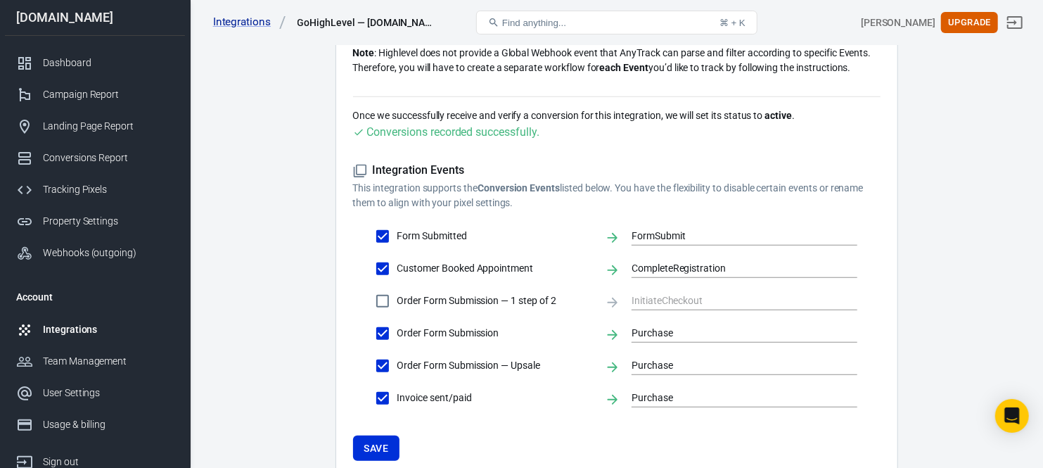
scroll to position [390, 0]
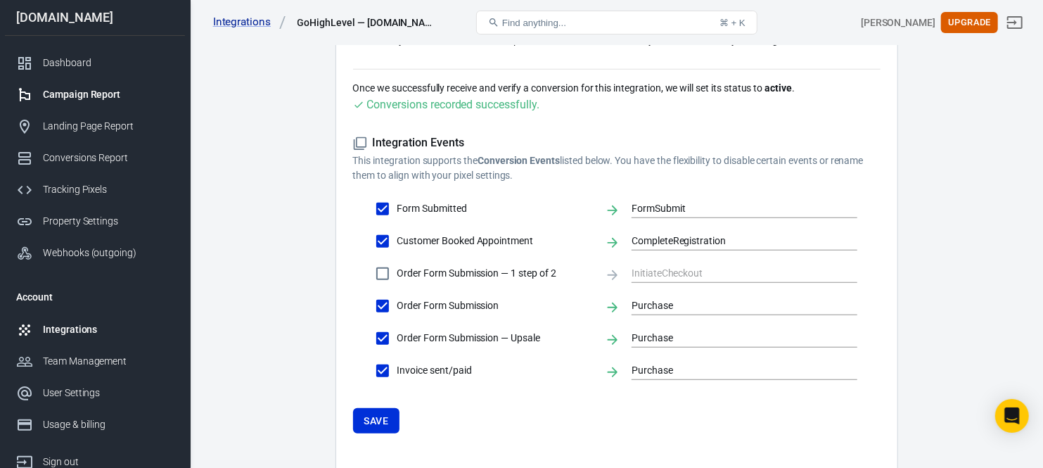
click at [95, 88] on div "Campaign Report" at bounding box center [108, 94] width 131 height 15
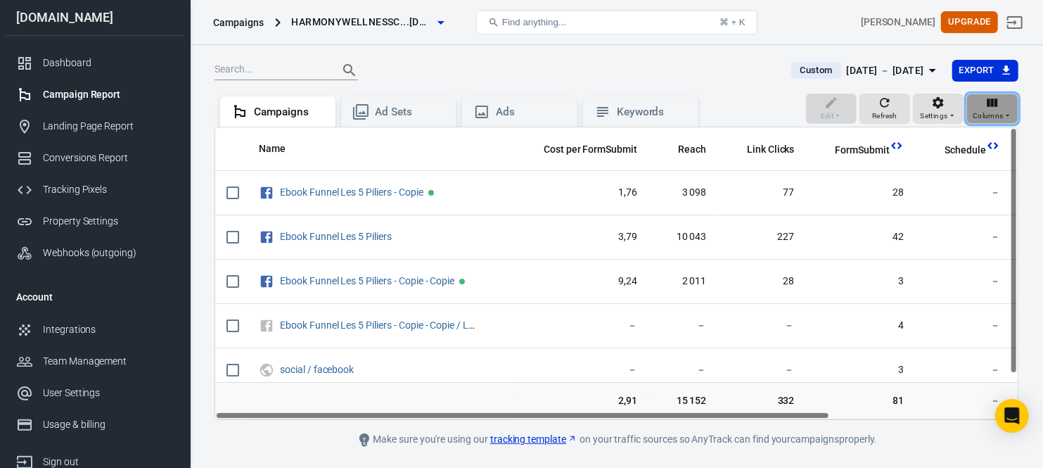
click at [996, 108] on icon "button" at bounding box center [992, 103] width 14 height 14
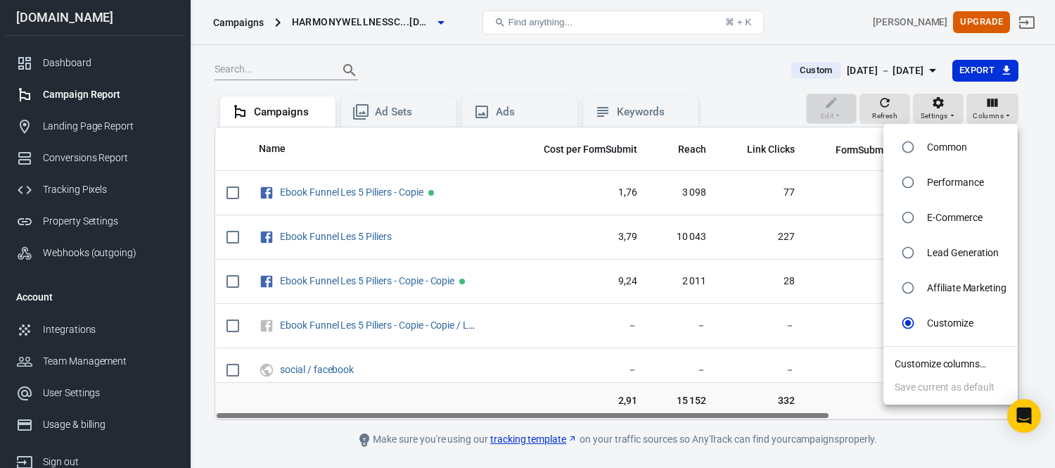
click at [964, 320] on p "Customize" at bounding box center [950, 323] width 46 height 15
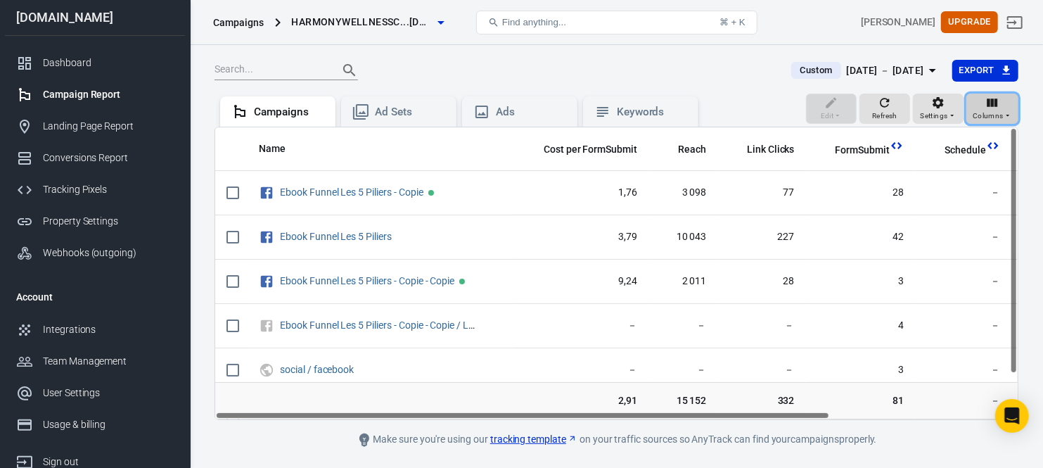
click at [981, 110] on span "Columns" at bounding box center [987, 116] width 31 height 13
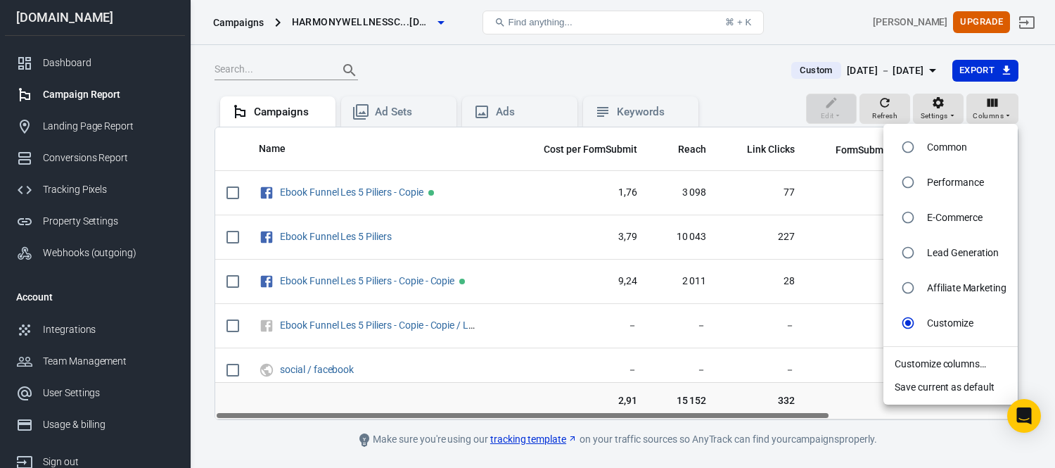
click at [965, 363] on li "Customize columns…" at bounding box center [950, 363] width 134 height 23
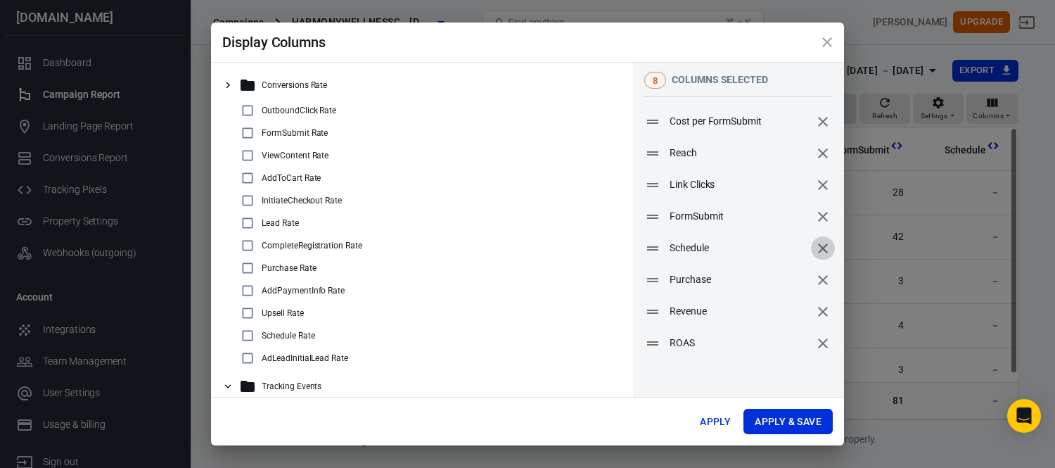
click at [818, 247] on icon "remove" at bounding box center [823, 248] width 10 height 10
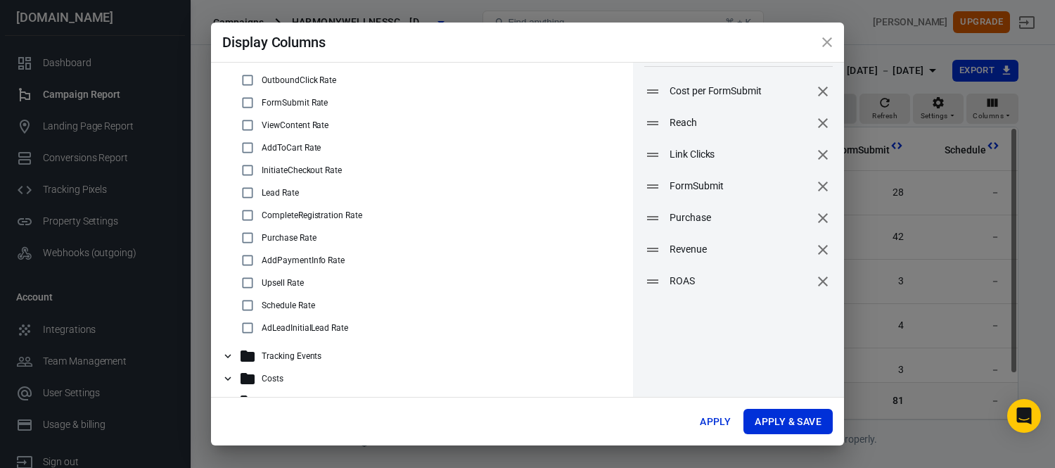
scroll to position [56, 0]
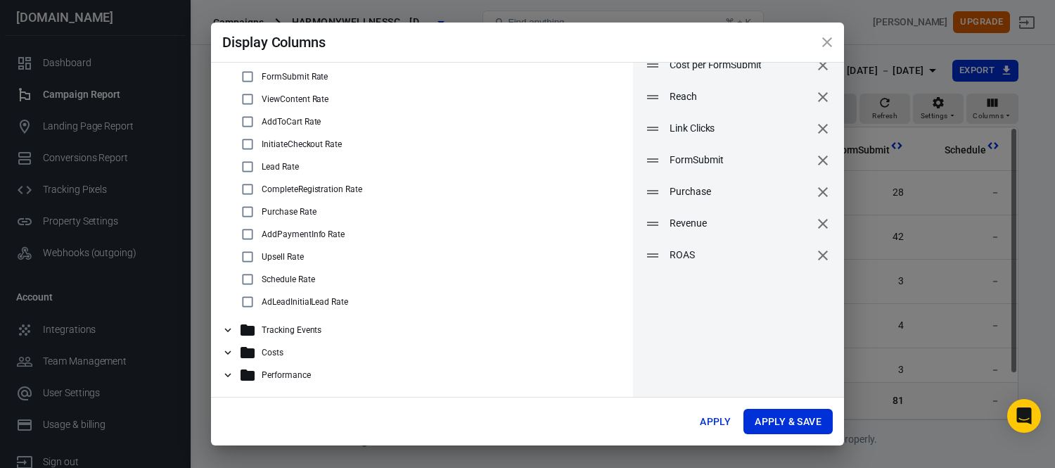
click at [309, 330] on p "Tracking Events" at bounding box center [292, 330] width 60 height 10
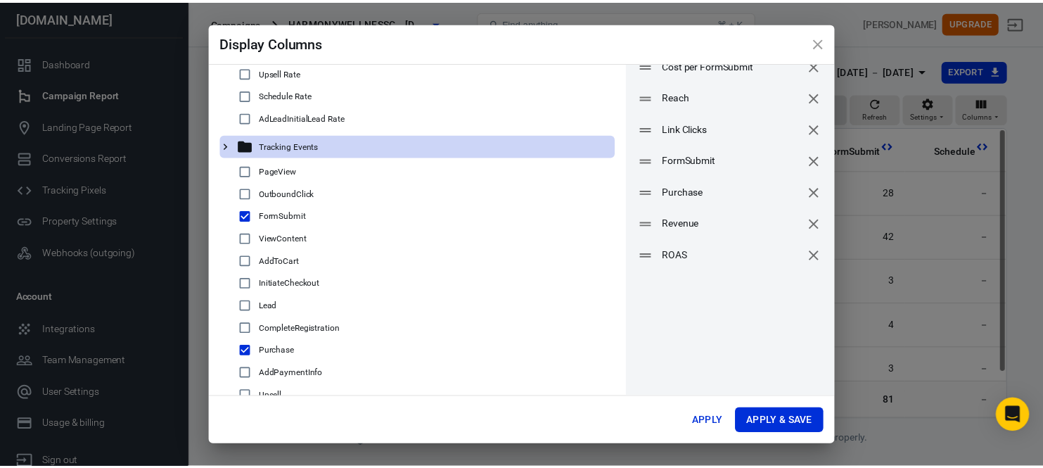
scroll to position [199, 0]
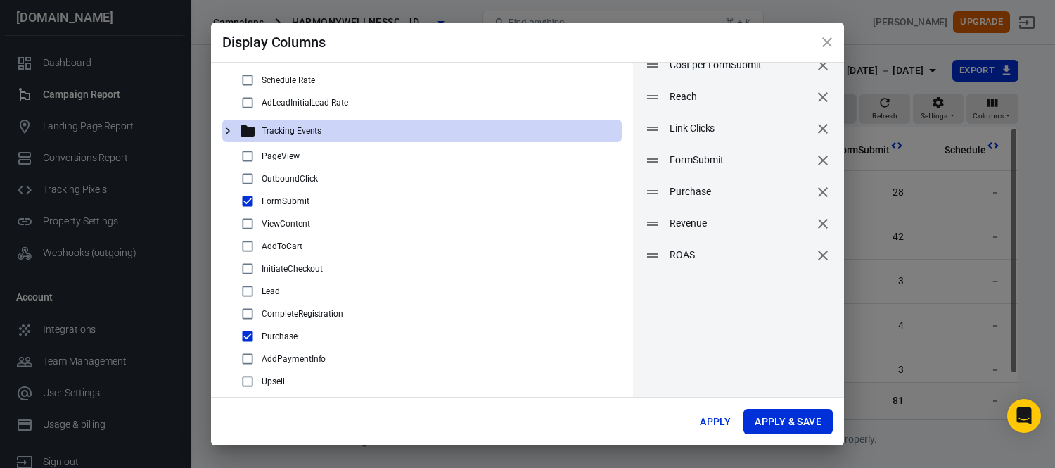
click at [248, 313] on input "checkbox" at bounding box center [247, 313] width 17 height 17
checkbox input "true"
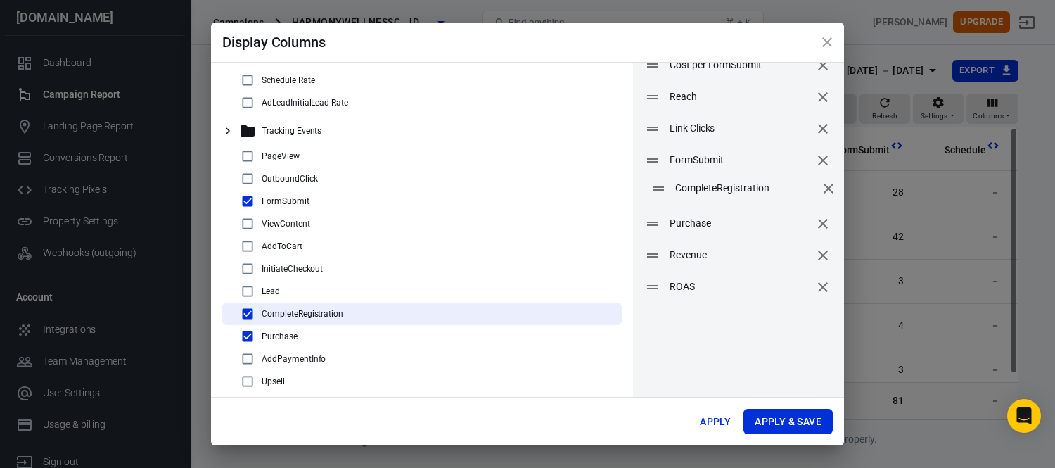
drag, startPoint x: 642, startPoint y: 290, endPoint x: 648, endPoint y: 193, distance: 97.2
click at [650, 193] on icon at bounding box center [658, 188] width 17 height 17
click at [784, 422] on button "Apply & Save" at bounding box center [787, 422] width 89 height 26
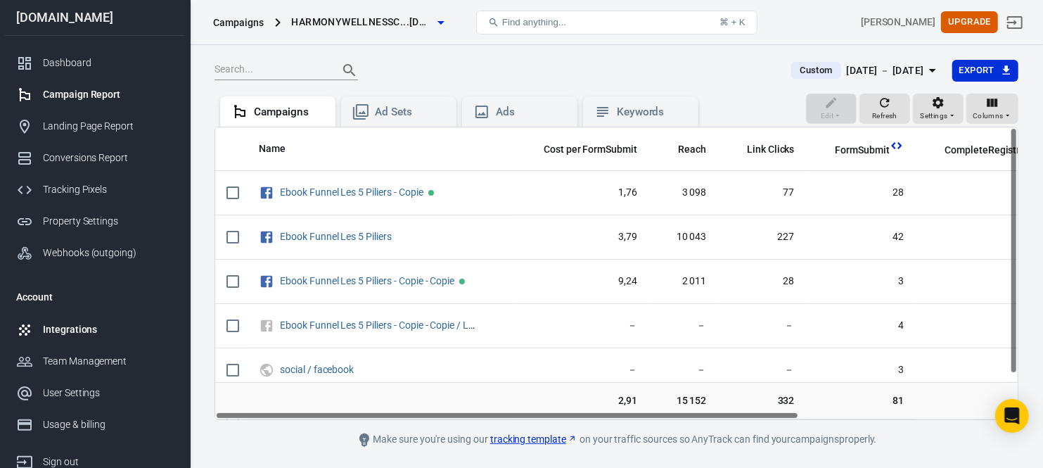
click at [87, 332] on div "Integrations" at bounding box center [108, 329] width 131 height 15
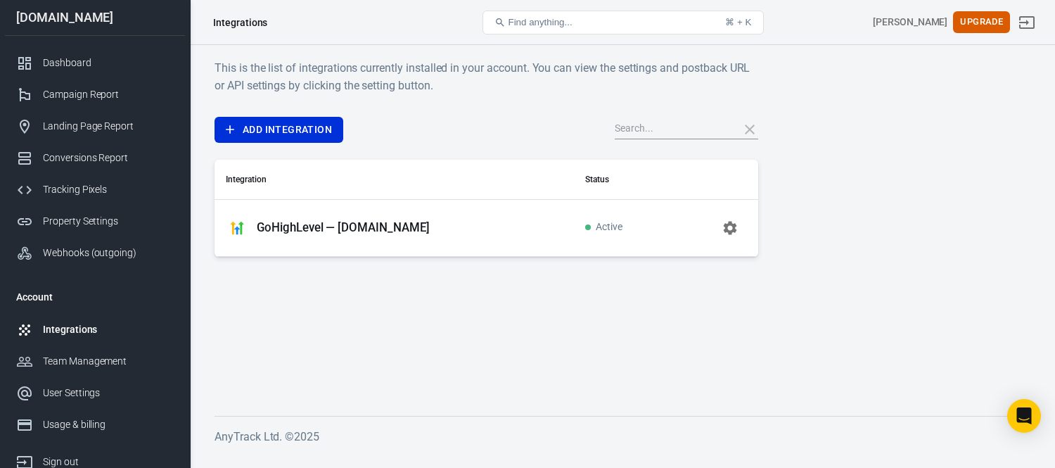
click at [304, 232] on p "GoHighLevel — harmonywellnesscoaching.ca" at bounding box center [343, 227] width 173 height 15
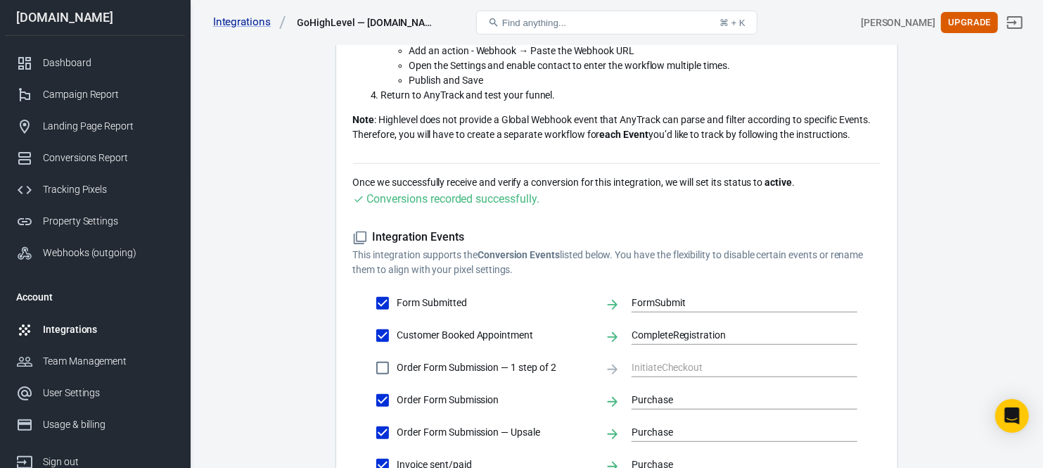
scroll to position [390, 0]
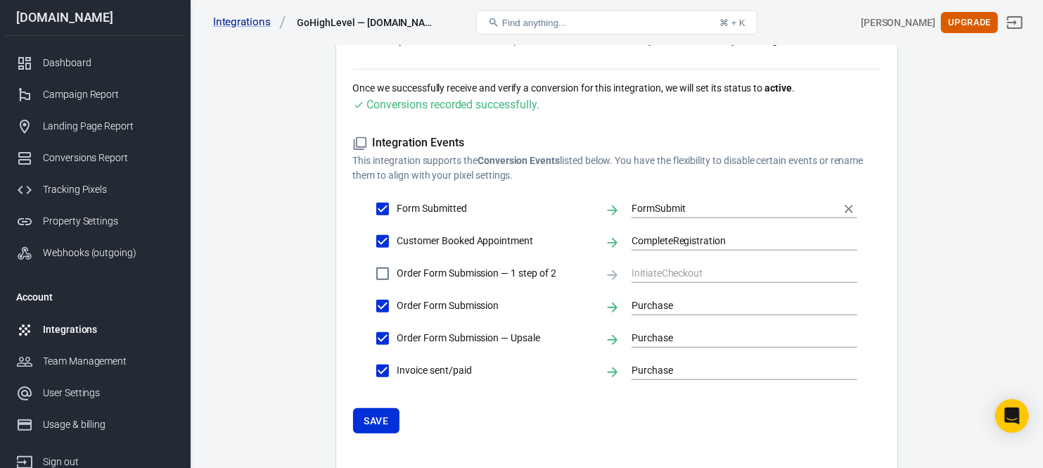
click at [669, 207] on input "FormSubmit" at bounding box center [733, 209] width 205 height 18
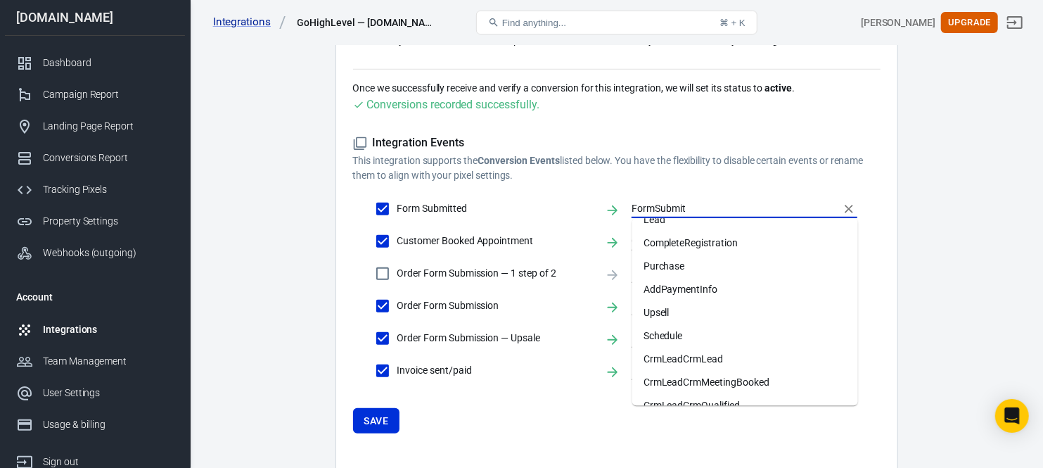
scroll to position [156, 0]
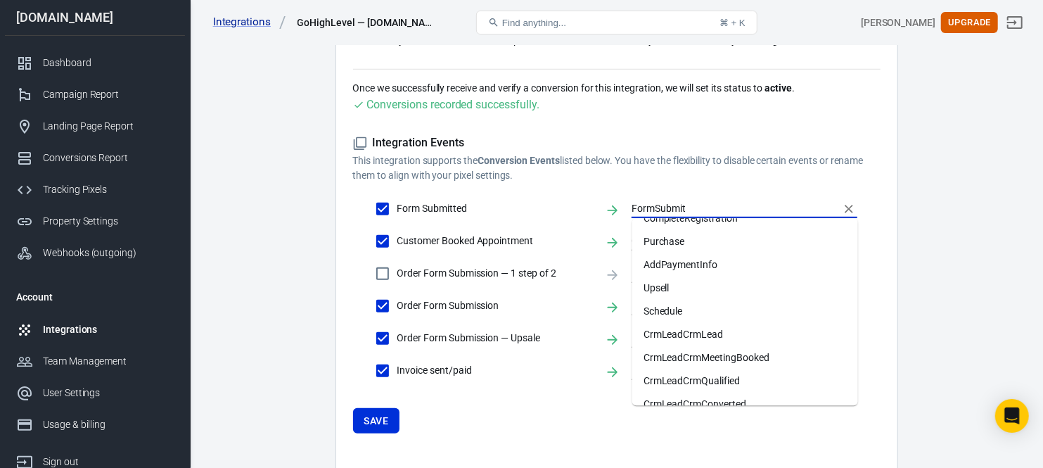
click at [677, 308] on li "Schedule" at bounding box center [745, 311] width 226 height 23
type input "Schedule"
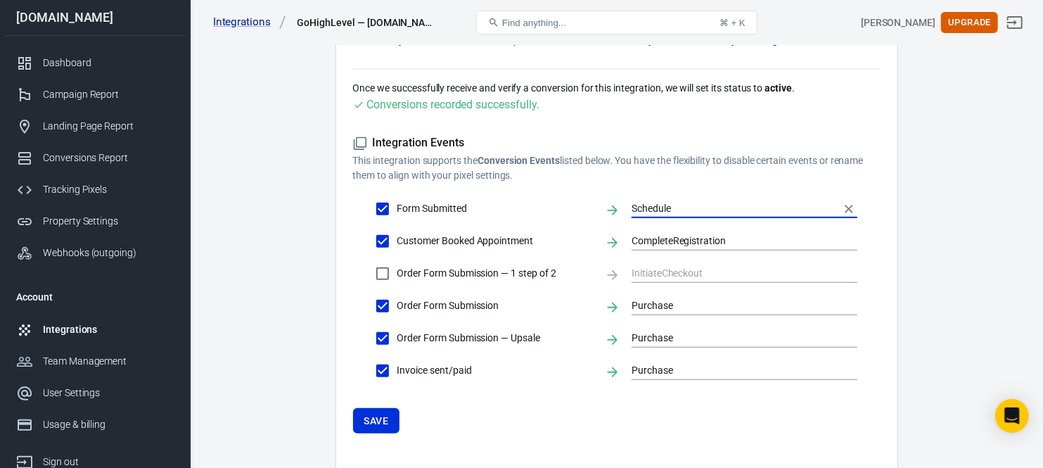
click at [849, 205] on icon "Clear" at bounding box center [849, 209] width 14 height 14
checkbox input "false"
click at [875, 180] on p "This integration supports the Conversion Events listed below. You have the flex…" at bounding box center [616, 168] width 527 height 30
click at [375, 205] on input "Form Submitted" at bounding box center [383, 209] width 30 height 30
checkbox input "true"
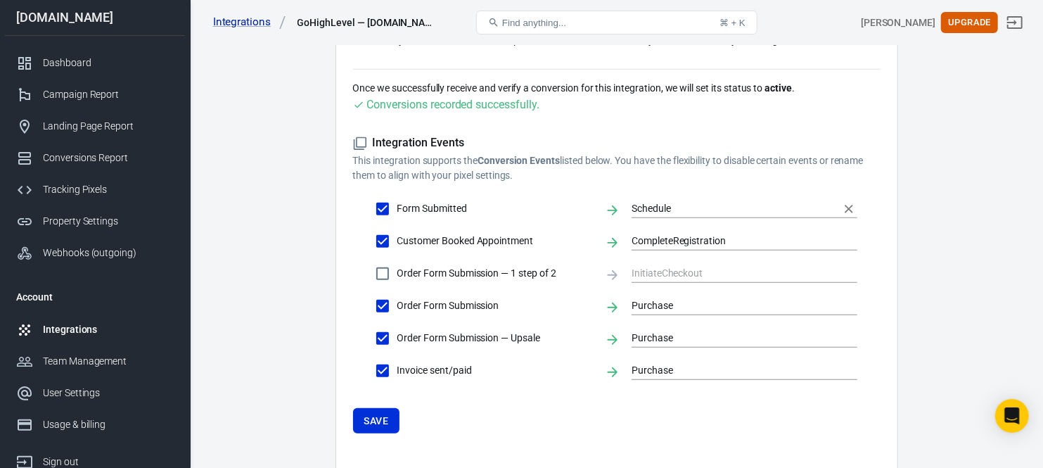
click at [666, 206] on input "Schedule" at bounding box center [733, 209] width 205 height 18
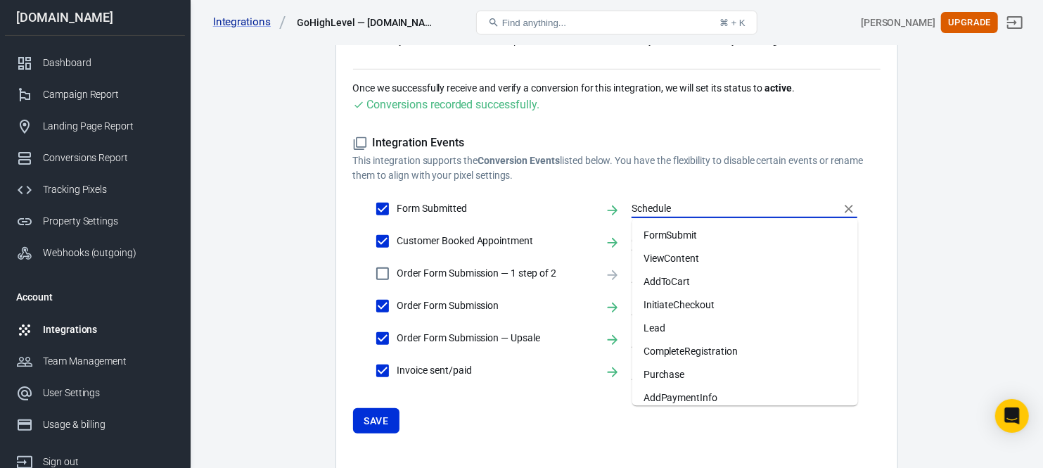
scroll to position [0, 0]
click at [683, 260] on li "FormSubmit" at bounding box center [745, 259] width 226 height 23
type input "FormSubmit"
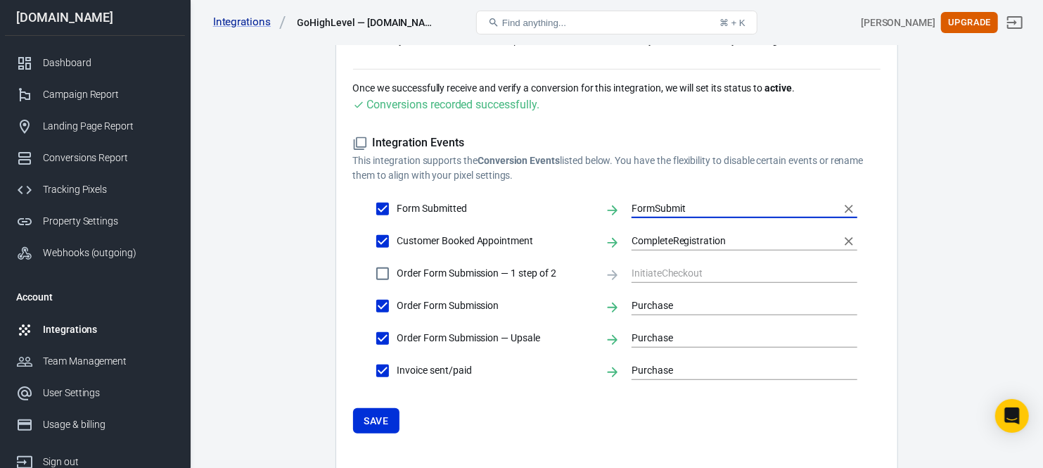
click at [757, 243] on input "CompleteRegistration" at bounding box center [733, 241] width 205 height 18
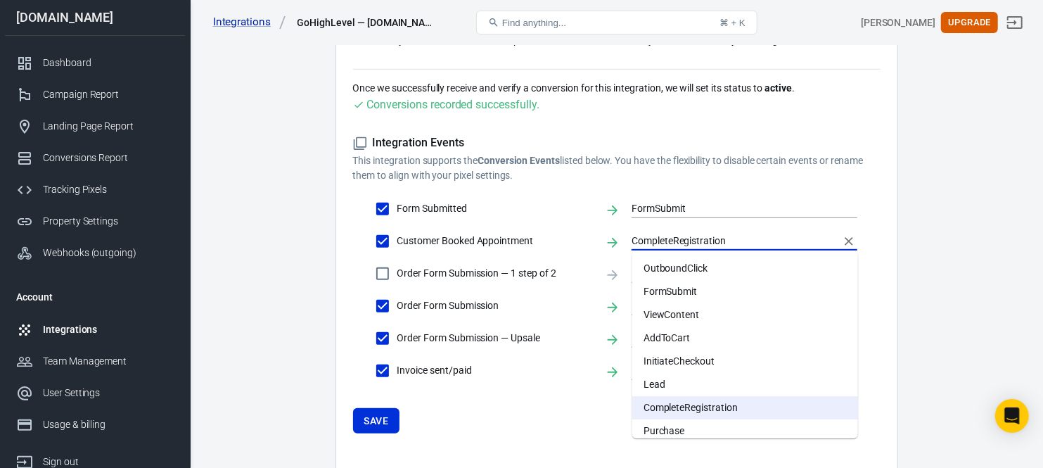
click at [676, 290] on li "FormSubmit" at bounding box center [745, 291] width 226 height 23
type input "FormSubmit"
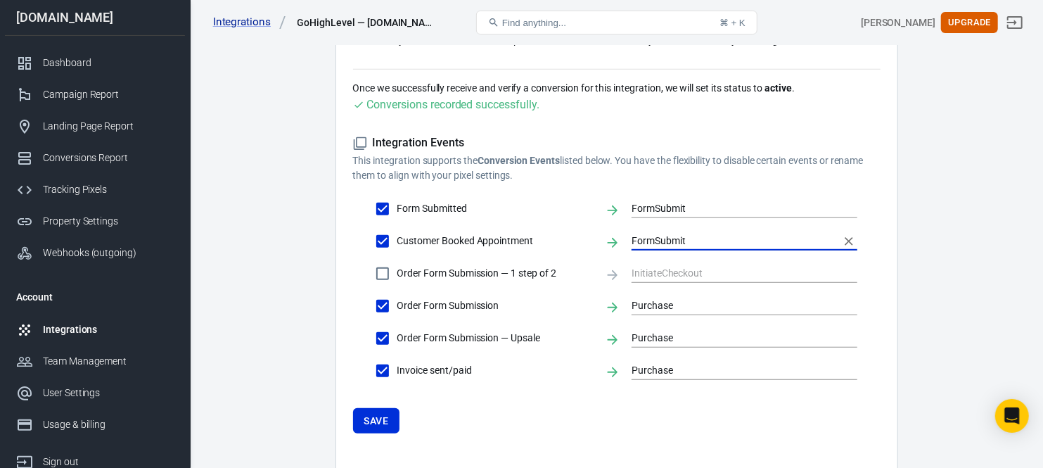
click at [849, 238] on icon "Clear" at bounding box center [849, 241] width 14 height 14
checkbox input "false"
click at [695, 248] on input "text" at bounding box center [733, 241] width 205 height 18
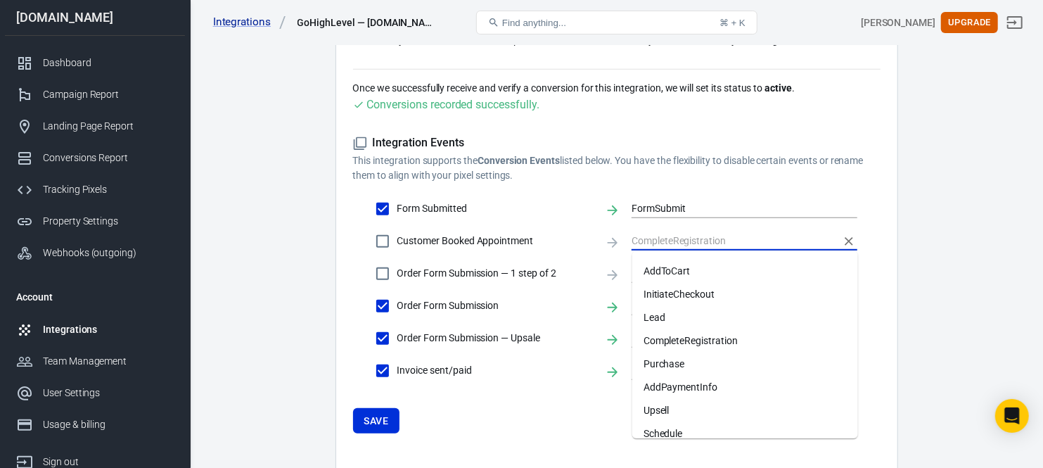
scroll to position [156, 0]
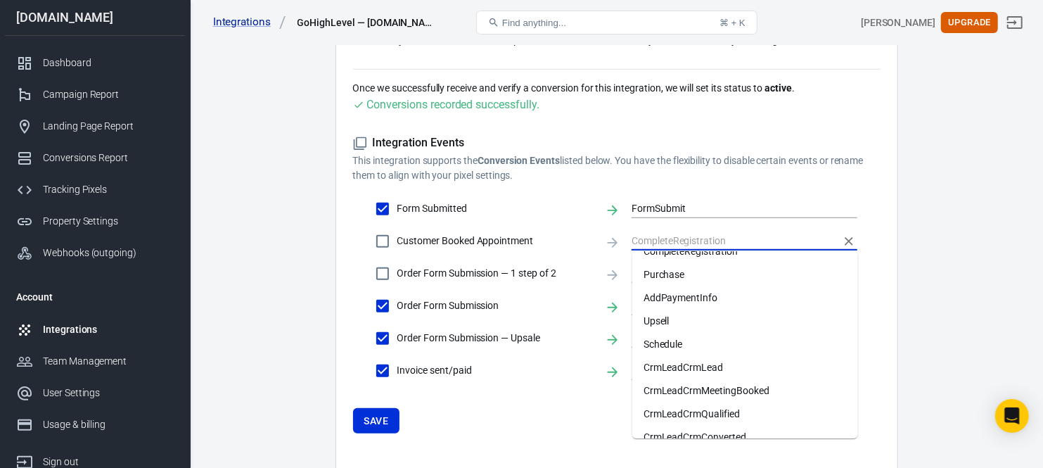
click at [693, 347] on li "Schedule" at bounding box center [745, 344] width 226 height 23
checkbox input "true"
type input "Schedule"
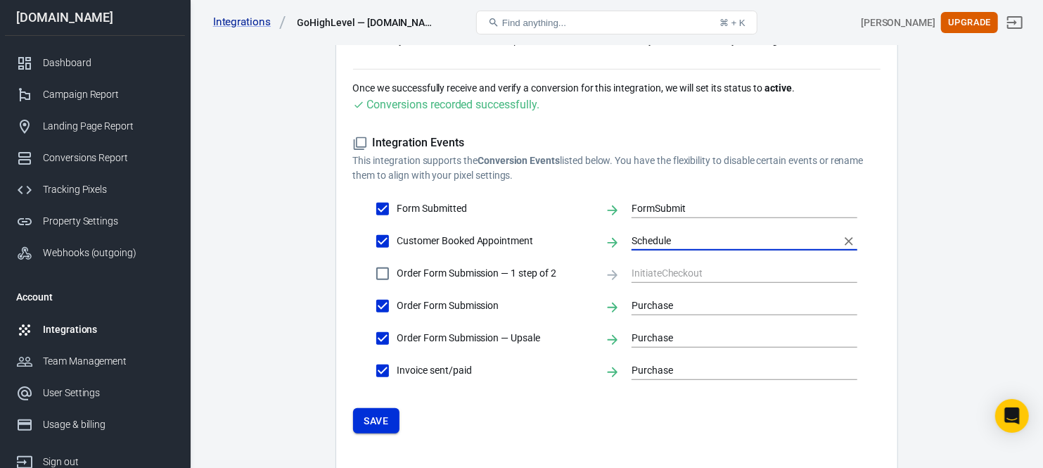
click at [375, 416] on button "Save" at bounding box center [376, 421] width 47 height 26
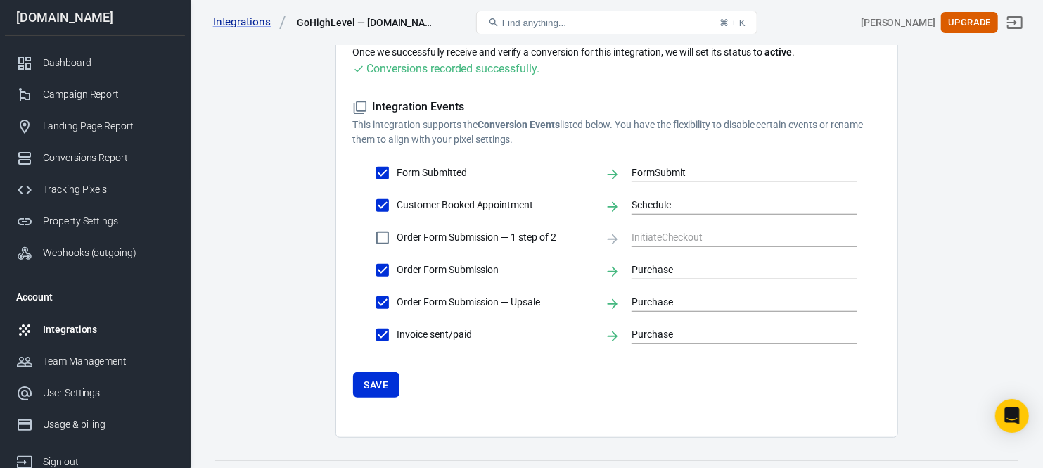
scroll to position [457, 0]
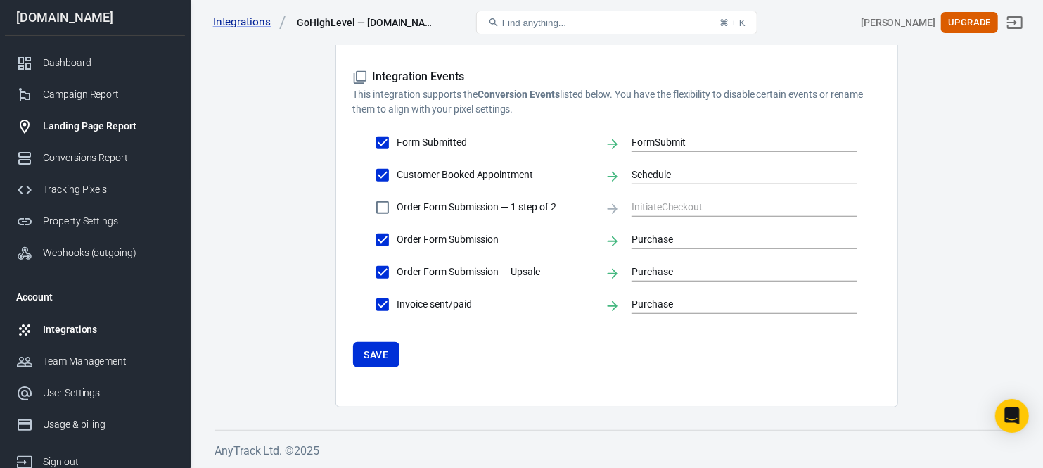
click at [95, 127] on div "Landing Page Report" at bounding box center [108, 126] width 131 height 15
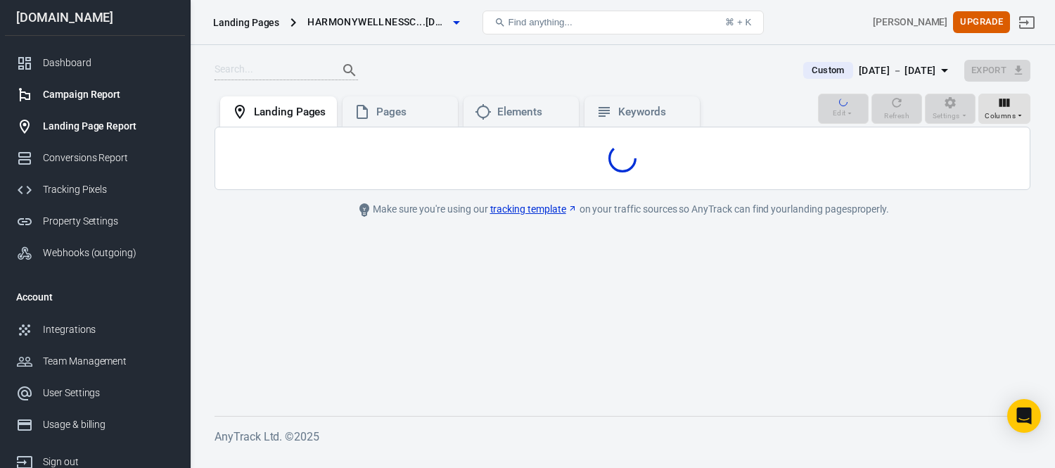
click at [101, 86] on link "Campaign Report" at bounding box center [95, 95] width 180 height 32
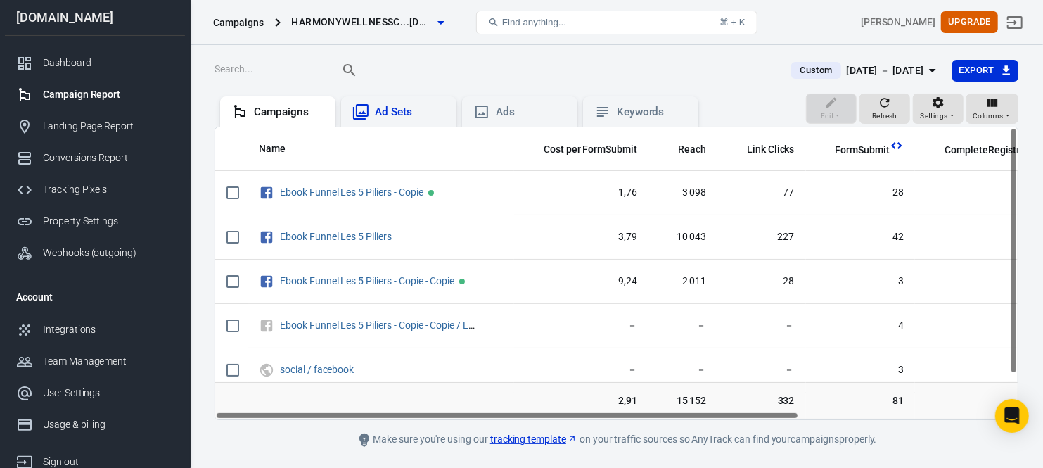
click at [417, 115] on div "Ad Sets" at bounding box center [410, 112] width 70 height 15
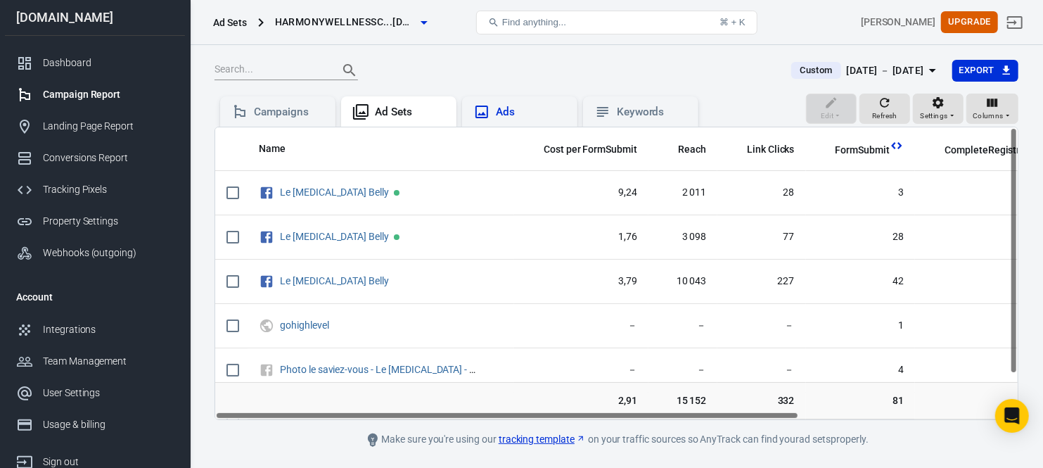
click at [510, 108] on div "Ads" at bounding box center [531, 112] width 70 height 15
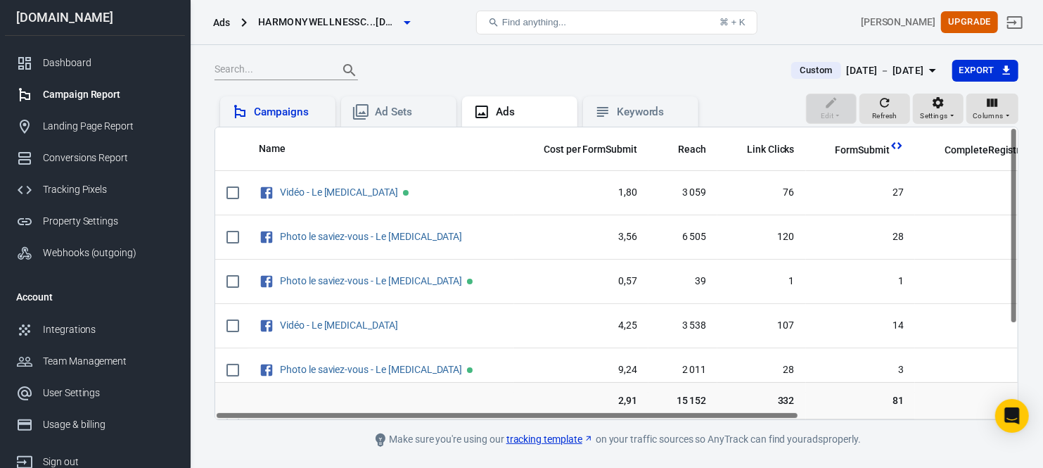
click at [277, 114] on div "Campaigns" at bounding box center [289, 112] width 70 height 15
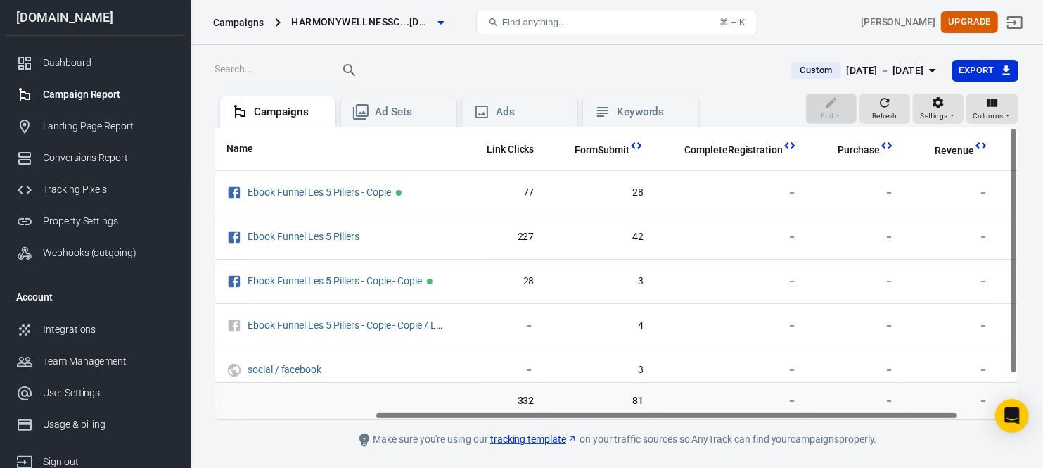
drag, startPoint x: 559, startPoint y: 416, endPoint x: 753, endPoint y: 411, distance: 194.1
click at [751, 413] on div "Name Cost per FormSubmit Reach Link Clicks FormSubmit CompleteRegistration Purc…" at bounding box center [616, 273] width 802 height 292
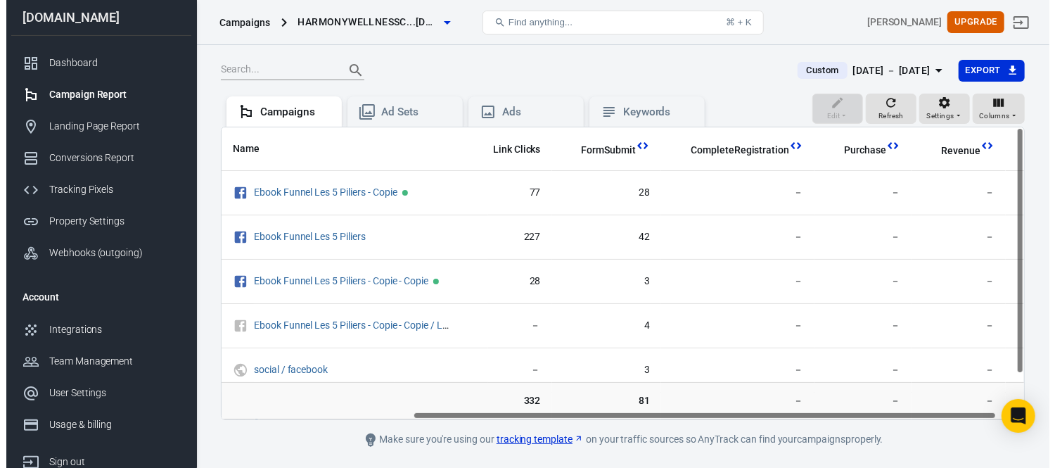
scroll to position [0, 262]
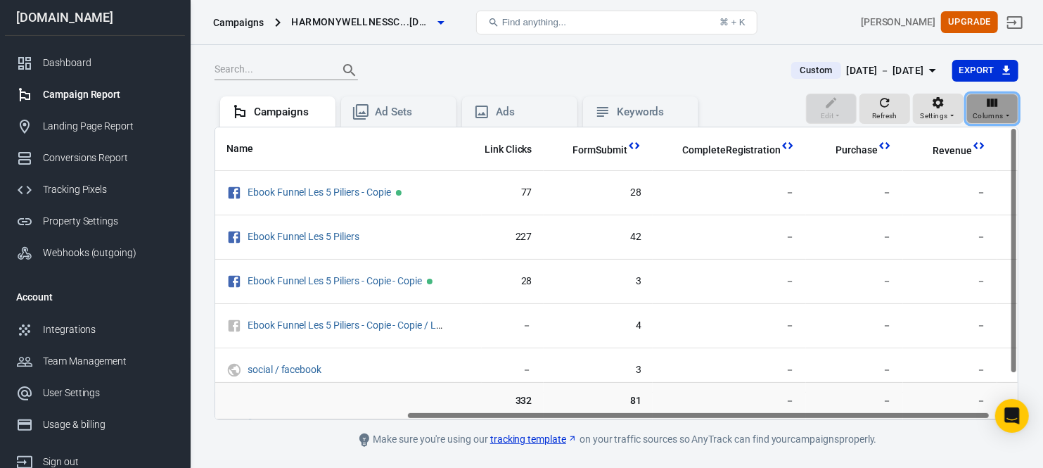
click at [983, 113] on span "Columns" at bounding box center [987, 116] width 31 height 13
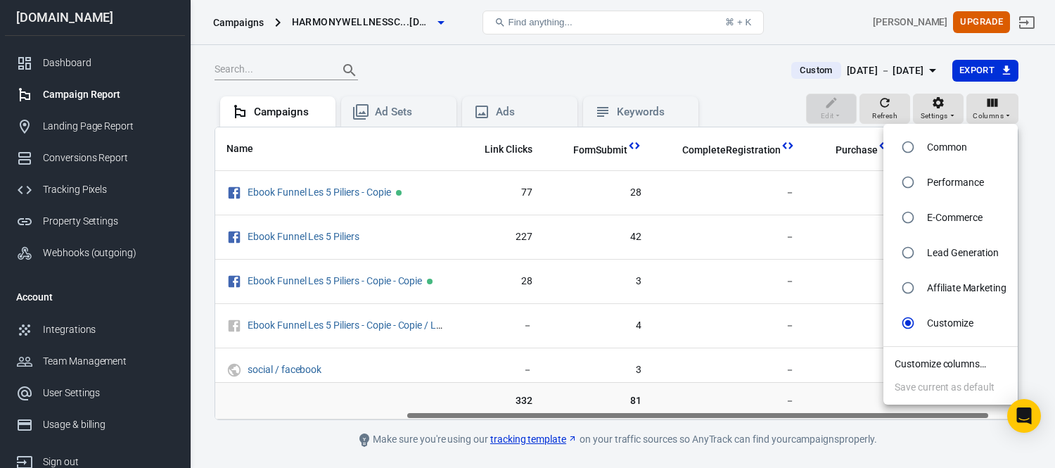
click at [932, 364] on li "Customize columns…" at bounding box center [950, 363] width 134 height 23
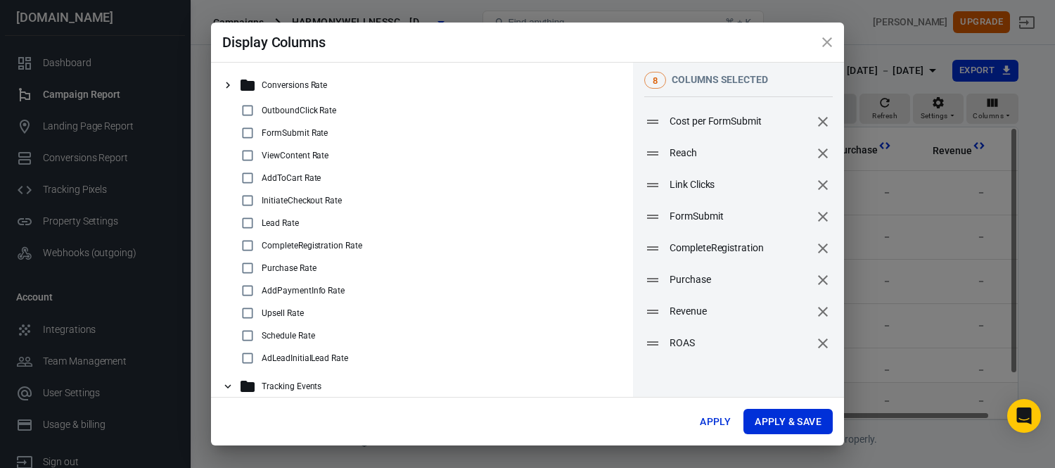
click at [814, 254] on icon "remove" at bounding box center [822, 248] width 17 height 17
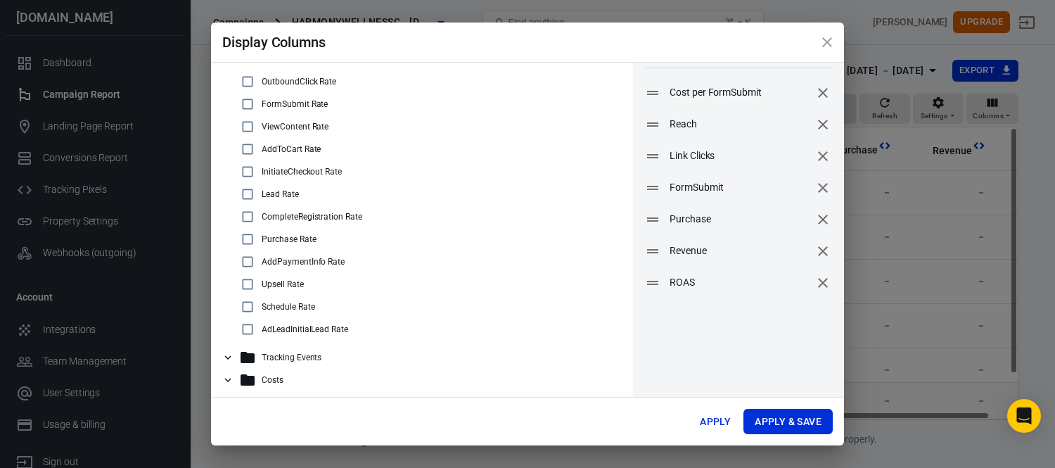
scroll to position [56, 0]
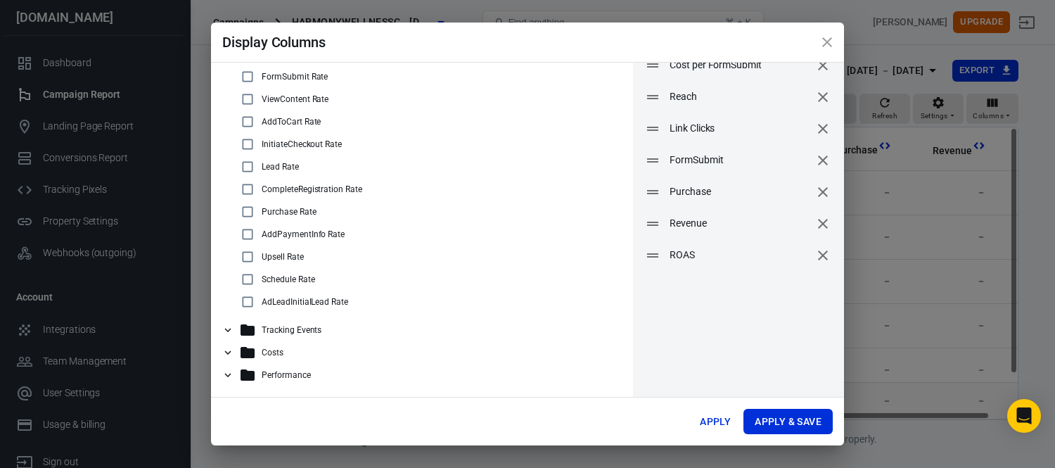
click at [288, 328] on p "Tracking Events" at bounding box center [292, 330] width 60 height 10
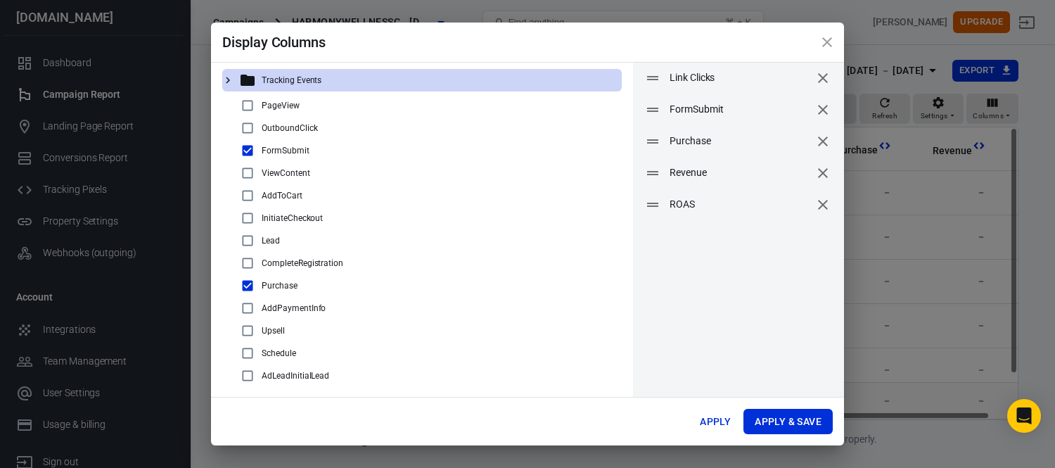
scroll to position [134, 0]
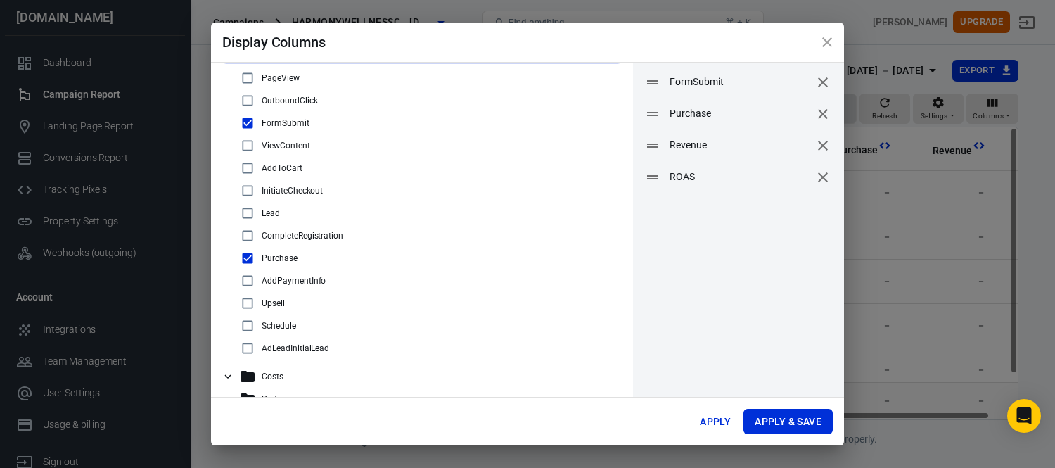
click at [250, 325] on input "checkbox" at bounding box center [247, 325] width 17 height 17
checkbox input "true"
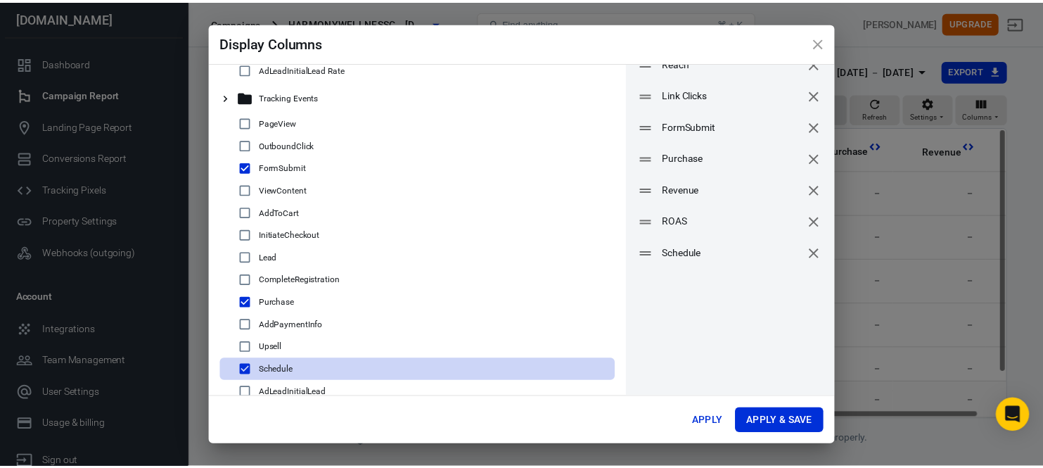
scroll to position [56, 0]
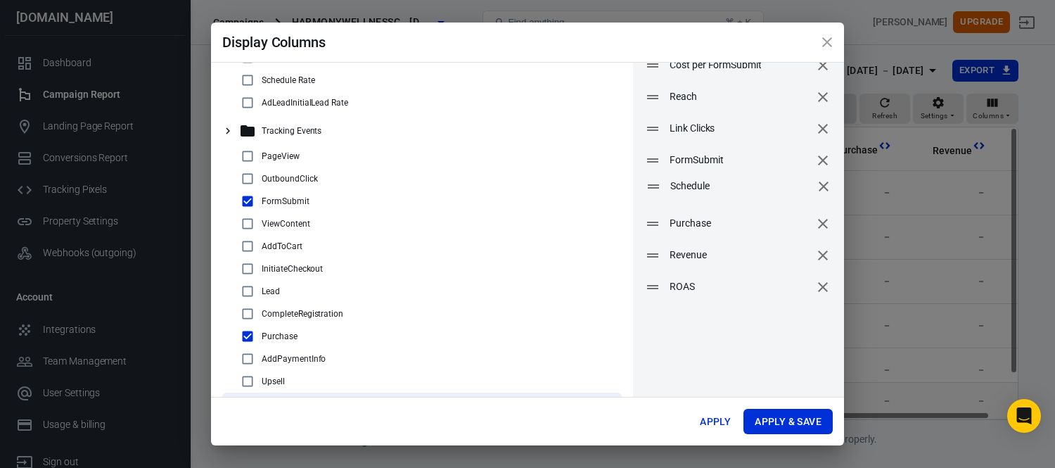
drag, startPoint x: 646, startPoint y: 285, endPoint x: 647, endPoint y: 185, distance: 100.6
click at [647, 185] on icon at bounding box center [653, 186] width 17 height 17
click at [776, 419] on button "Apply & Save" at bounding box center [787, 422] width 89 height 26
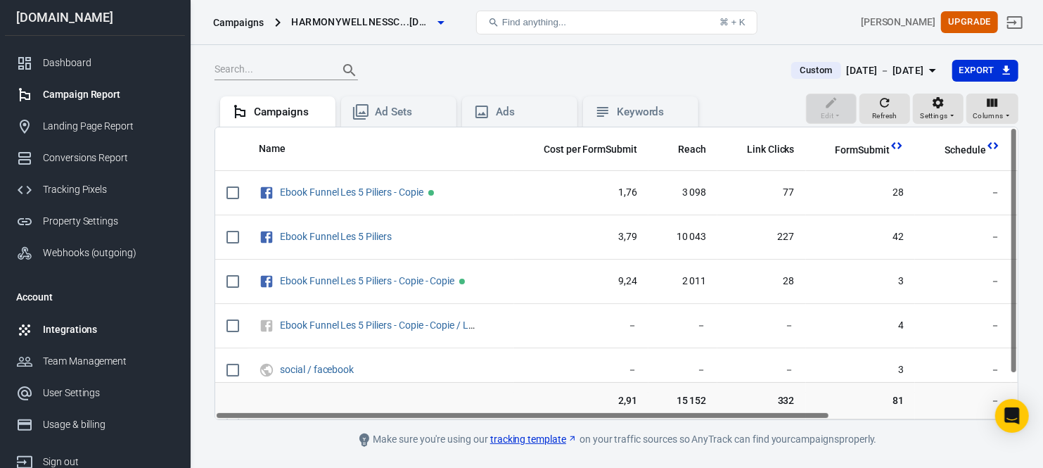
click at [68, 331] on div "Integrations" at bounding box center [108, 329] width 131 height 15
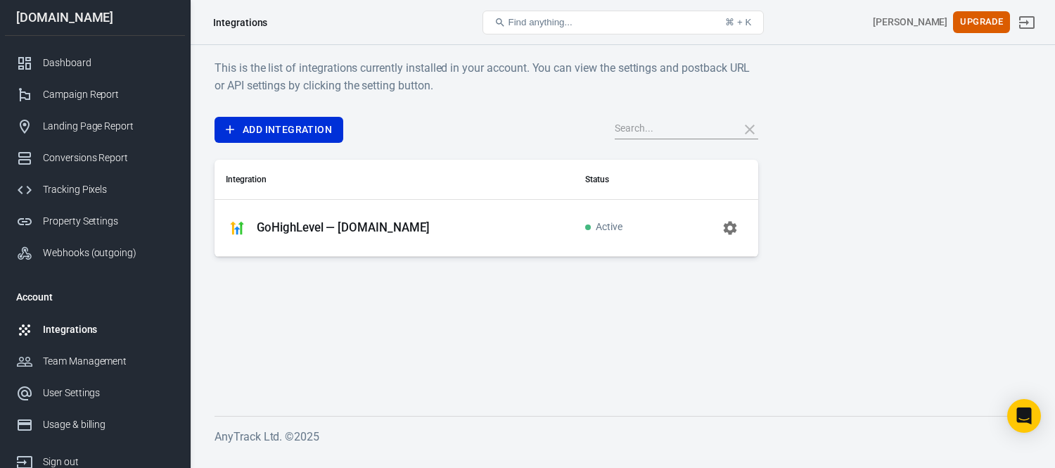
click at [397, 221] on p "GoHighLevel — harmonywellnesscoaching.ca" at bounding box center [343, 227] width 173 height 15
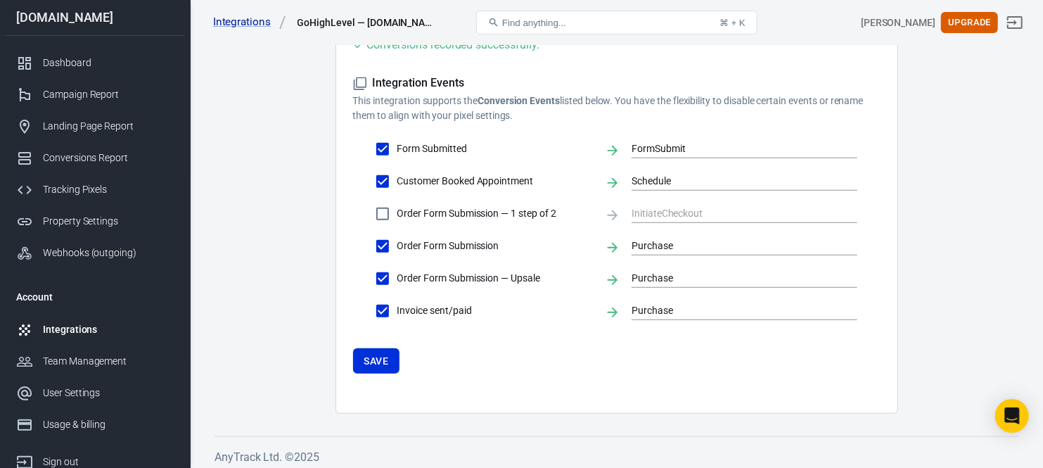
scroll to position [457, 0]
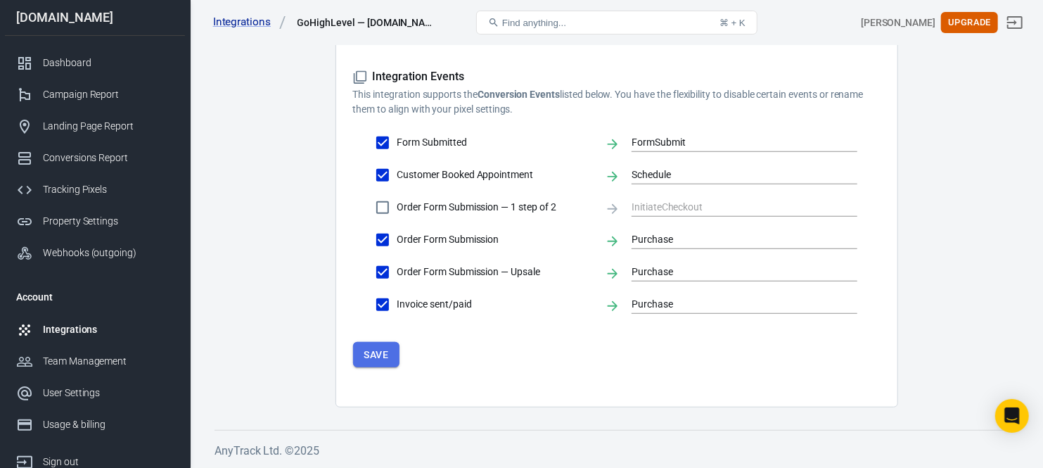
click at [361, 352] on button "Save" at bounding box center [376, 355] width 47 height 26
click at [85, 92] on div "Campaign Report" at bounding box center [108, 94] width 131 height 15
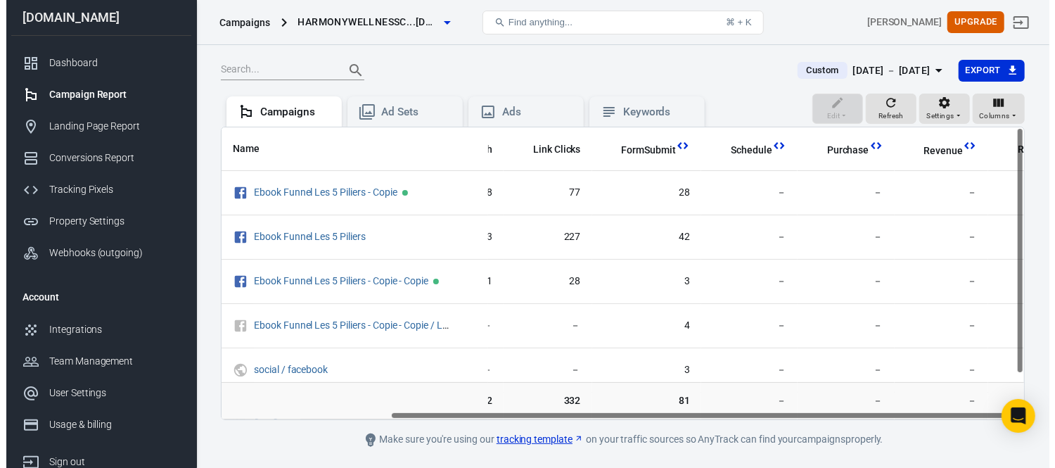
scroll to position [0, 245]
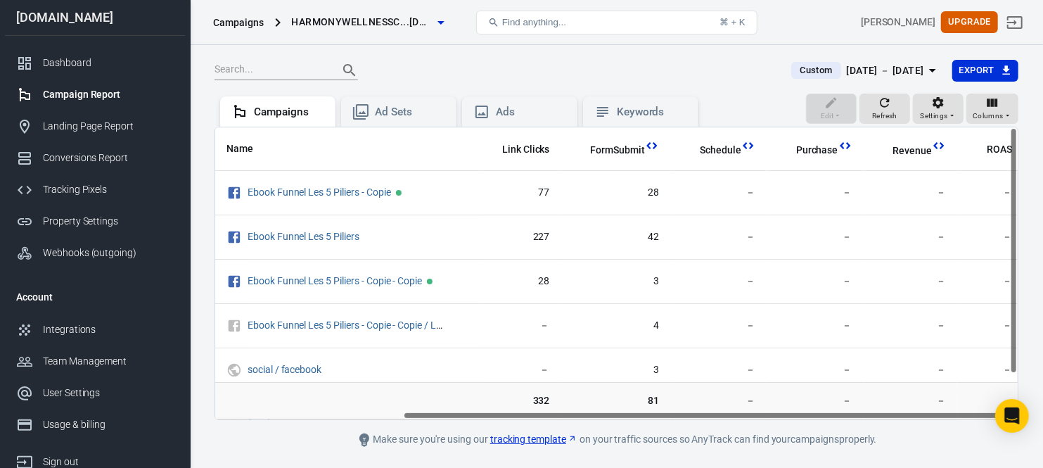
drag, startPoint x: 598, startPoint y: 415, endPoint x: 842, endPoint y: 428, distance: 243.6
click at [842, 429] on main "Custom Sep 24 － Oct 1, 2025 Export Edit Refresh Settings Columns Campaigns Ad S…" at bounding box center [616, 253] width 804 height 389
click at [911, 69] on div "Sep 24 － Oct 1, 2025" at bounding box center [885, 71] width 77 height 18
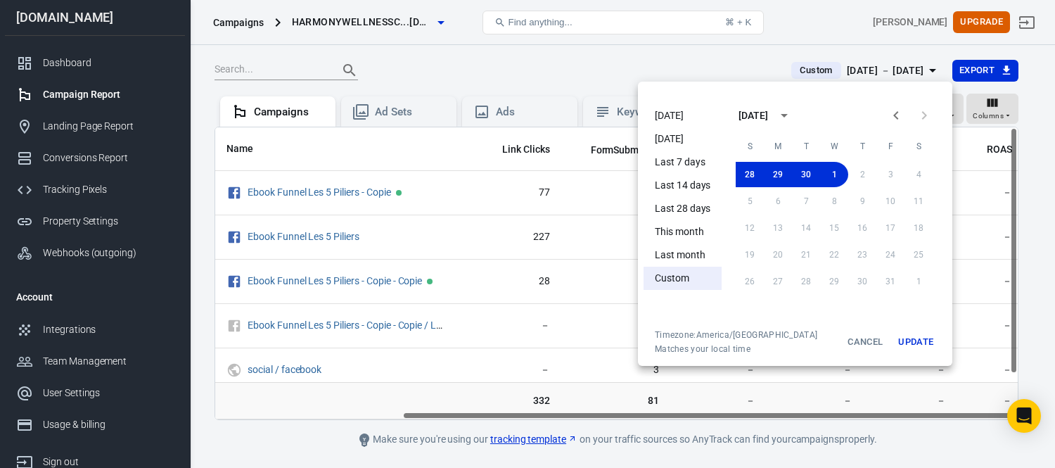
click at [899, 114] on icon "Previous month" at bounding box center [895, 115] width 17 height 17
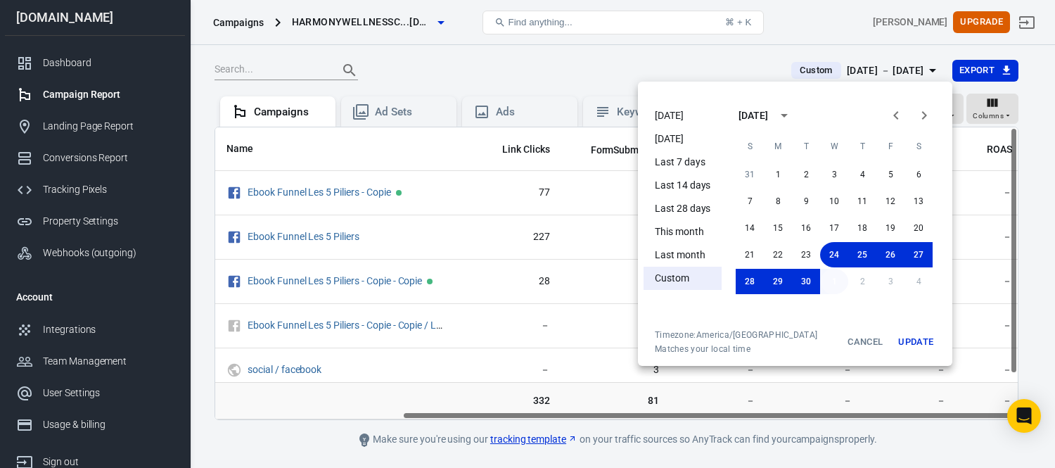
drag, startPoint x: 841, startPoint y: 281, endPoint x: 795, endPoint y: 209, distance: 85.6
click at [840, 280] on button "1" at bounding box center [834, 281] width 28 height 25
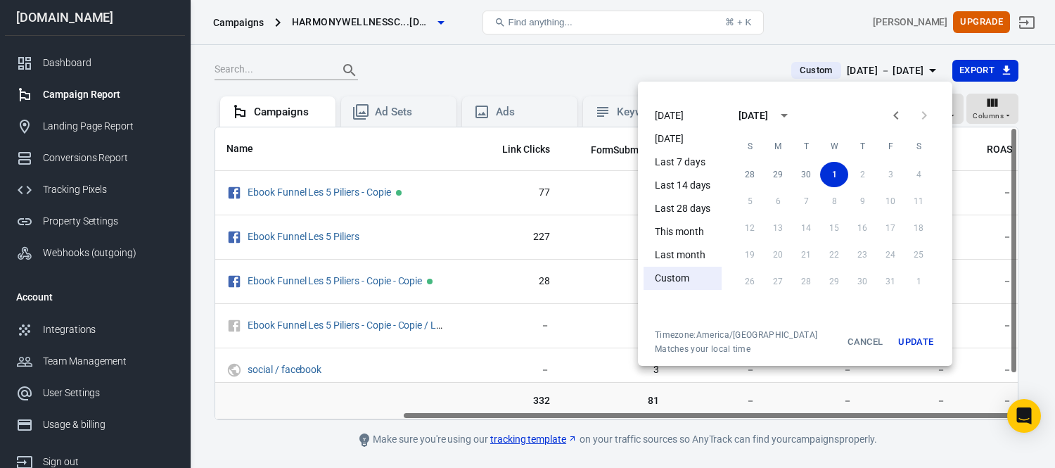
drag, startPoint x: 898, startPoint y: 114, endPoint x: 859, endPoint y: 146, distance: 50.4
click at [898, 113] on icon "Previous month" at bounding box center [895, 115] width 17 height 17
click at [771, 174] on button "1" at bounding box center [778, 174] width 28 height 25
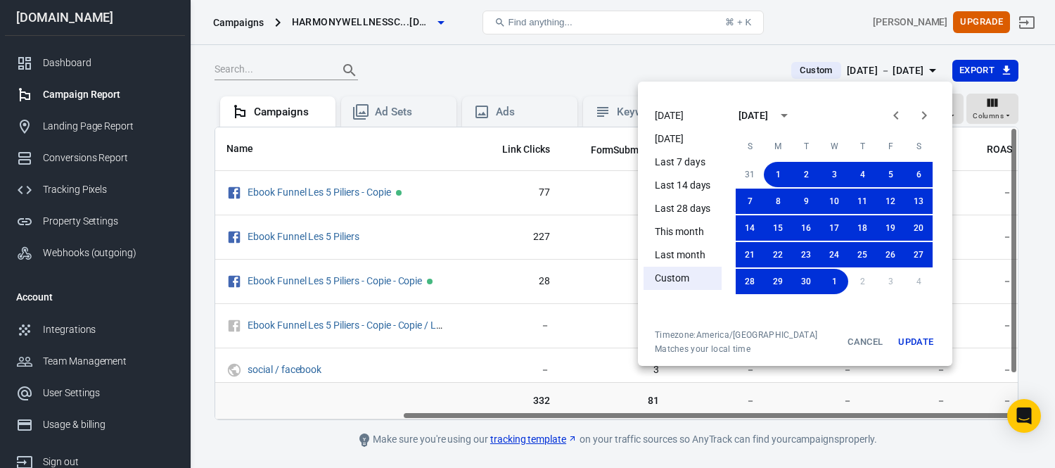
click at [909, 347] on button "Update" at bounding box center [915, 341] width 45 height 25
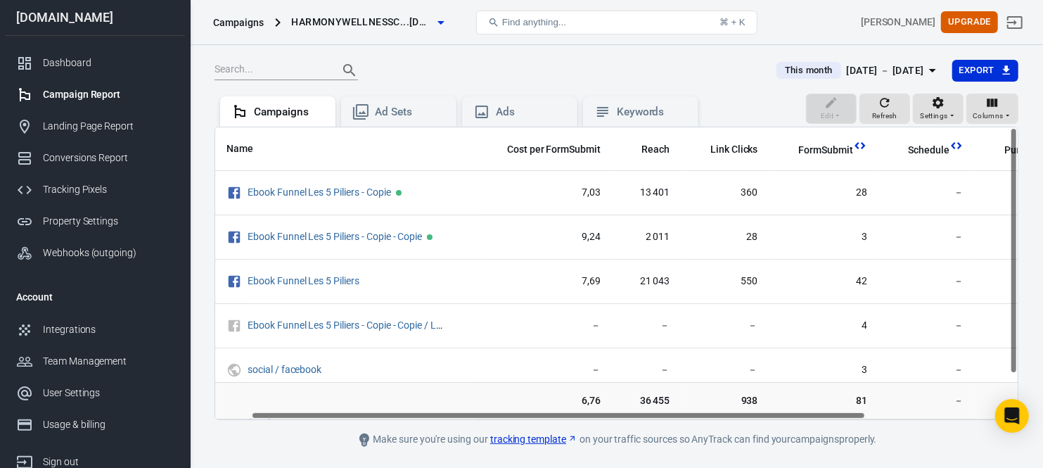
scroll to position [0, 68]
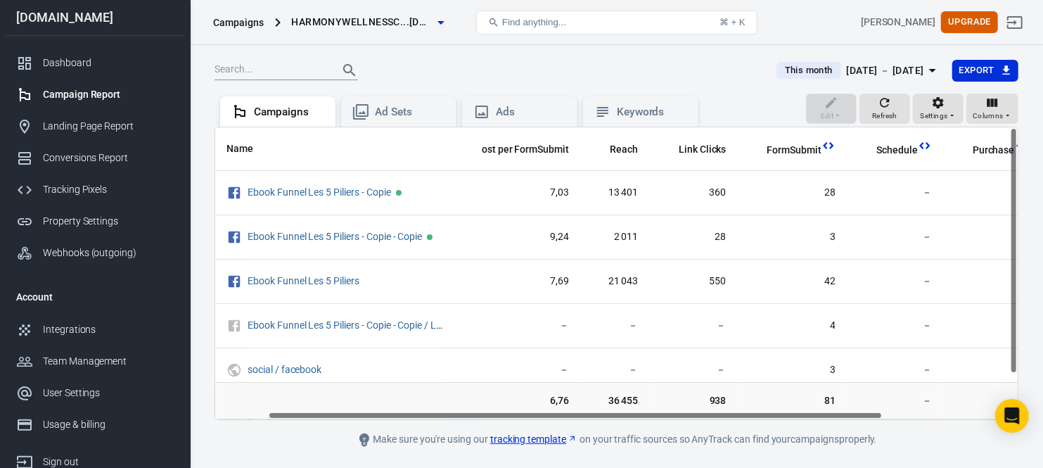
drag, startPoint x: 795, startPoint y: 420, endPoint x: 812, endPoint y: 419, distance: 16.9
click at [812, 419] on div "Name Cost per FormSubmit Reach Link Clicks FormSubmit Schedule Purchase Revenue…" at bounding box center [616, 273] width 802 height 292
click at [94, 333] on div "Integrations" at bounding box center [108, 329] width 131 height 15
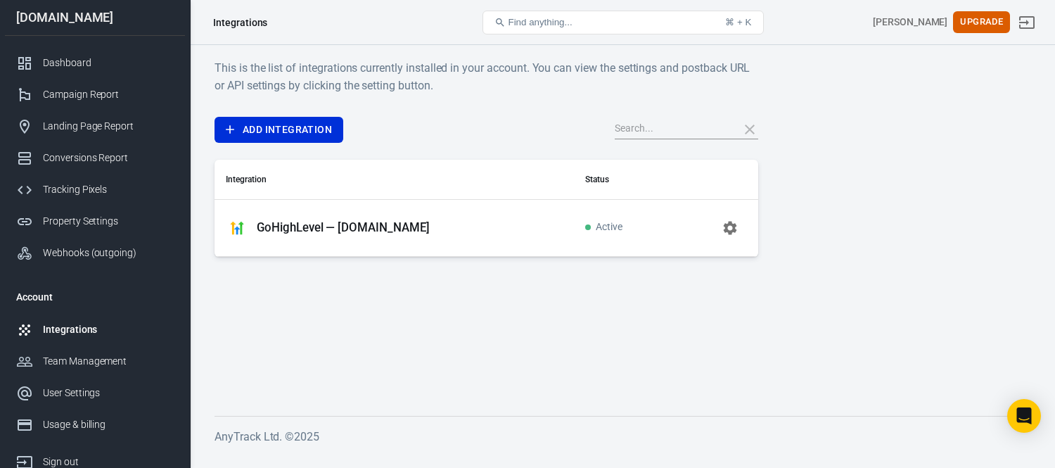
click at [305, 226] on p "GoHighLevel — harmonywellnesscoaching.ca" at bounding box center [343, 227] width 173 height 15
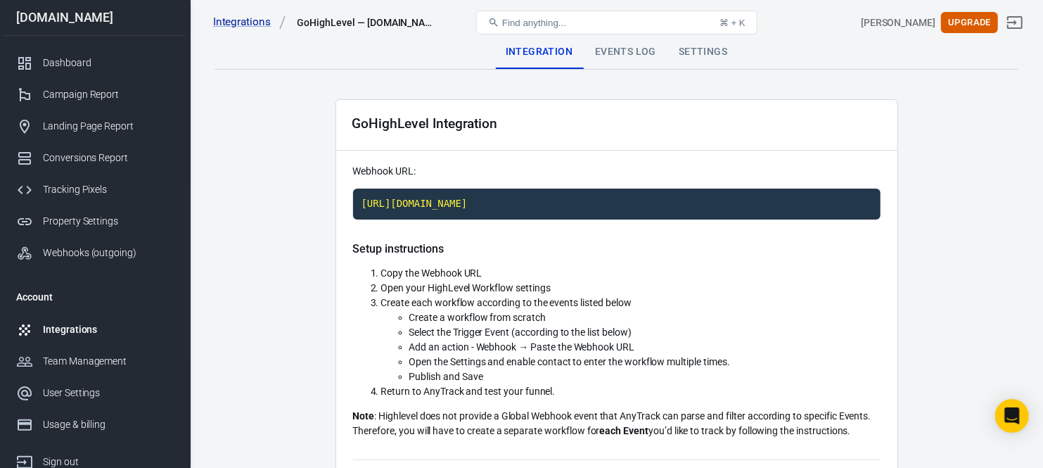
click at [616, 44] on div "Integrations GoHighLevel — harmonywellnesscoaching.ca Find anything... ⌘ + K Tr…" at bounding box center [617, 22] width 852 height 45
click at [620, 56] on div "Events Log" at bounding box center [626, 52] width 84 height 34
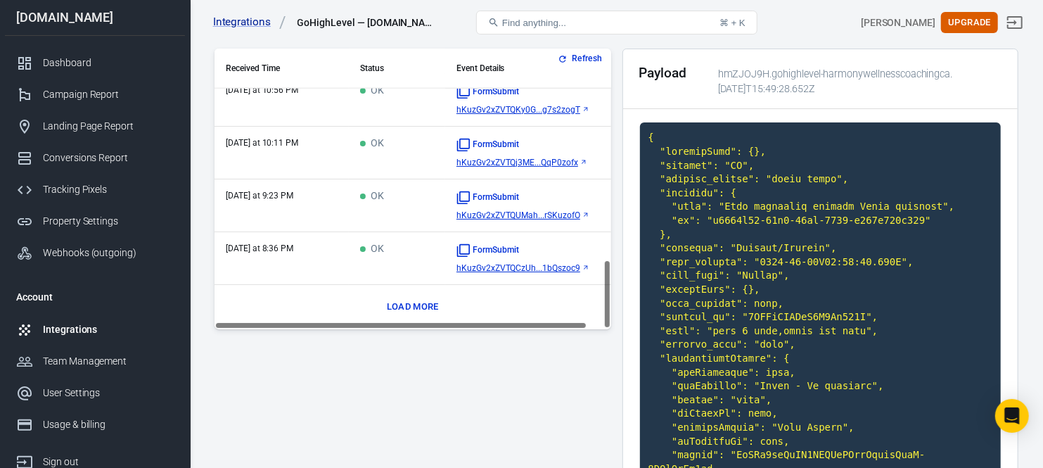
scroll to position [78, 0]
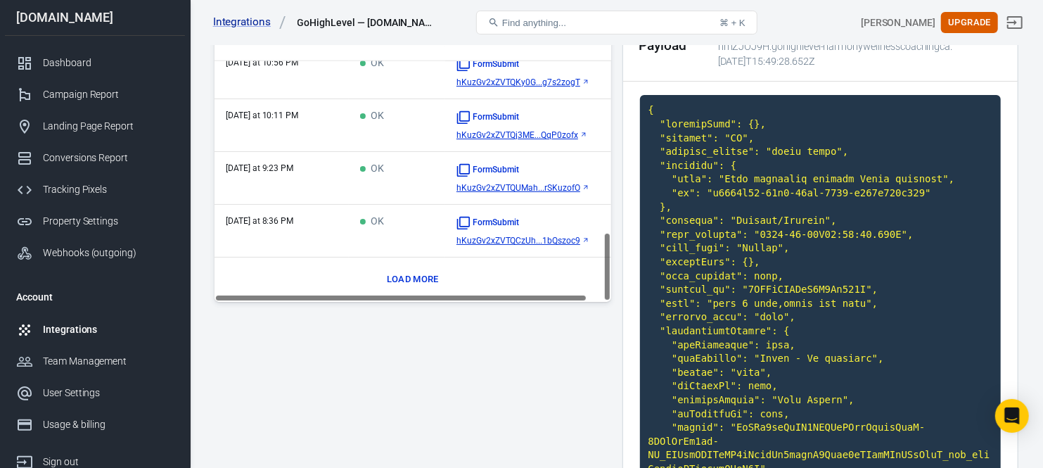
click at [404, 278] on button "Load more" at bounding box center [412, 280] width 59 height 22
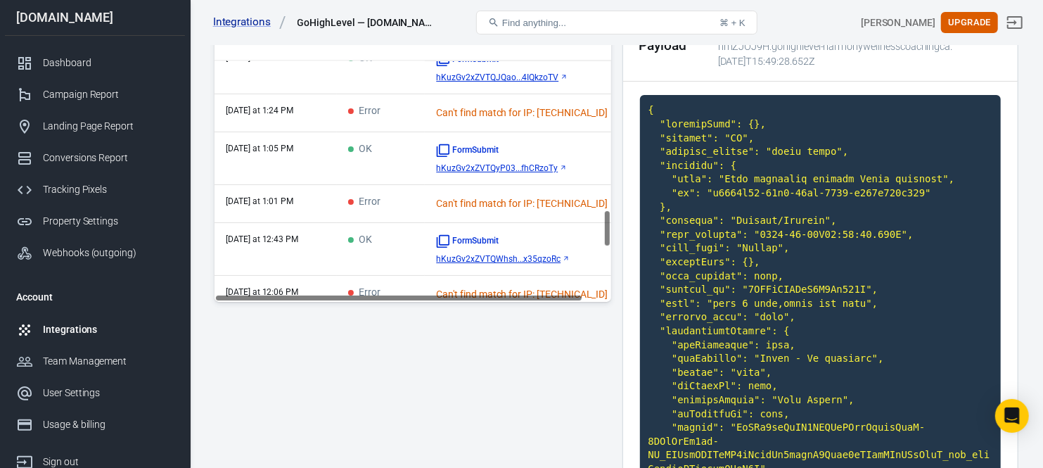
scroll to position [1406, 0]
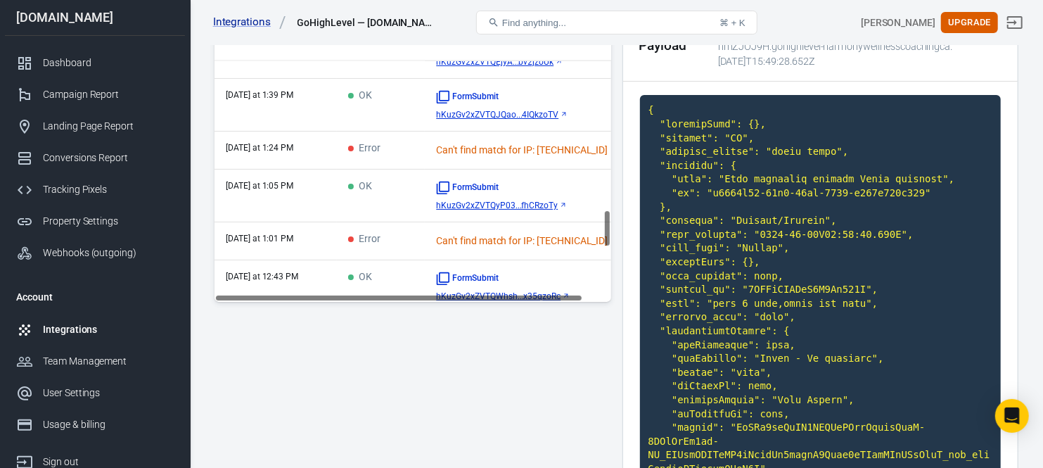
click at [391, 149] on td "Error" at bounding box center [381, 150] width 88 height 38
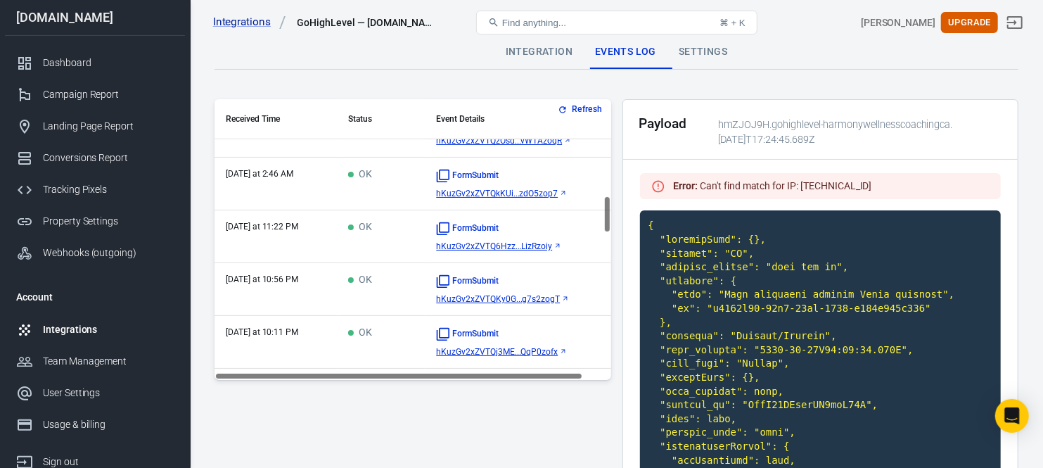
scroll to position [718, 0]
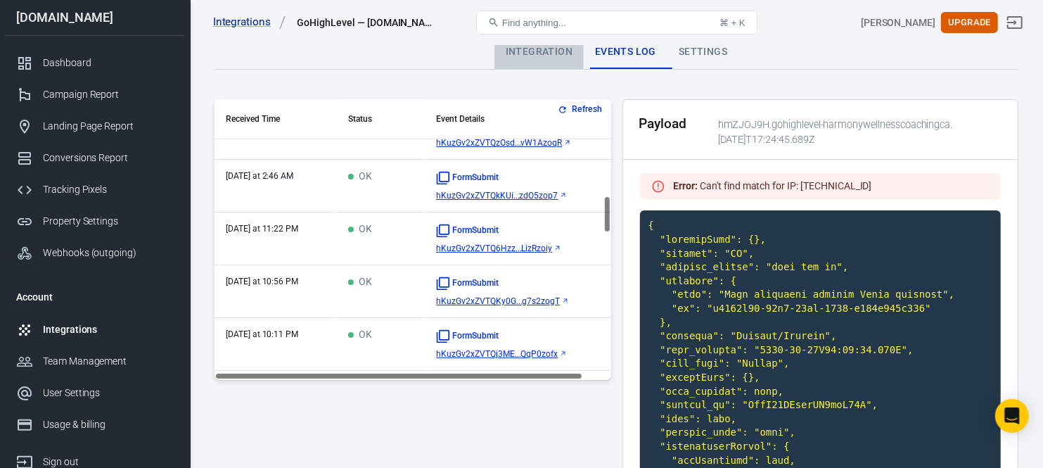
click at [529, 49] on div "Integration" at bounding box center [538, 52] width 89 height 34
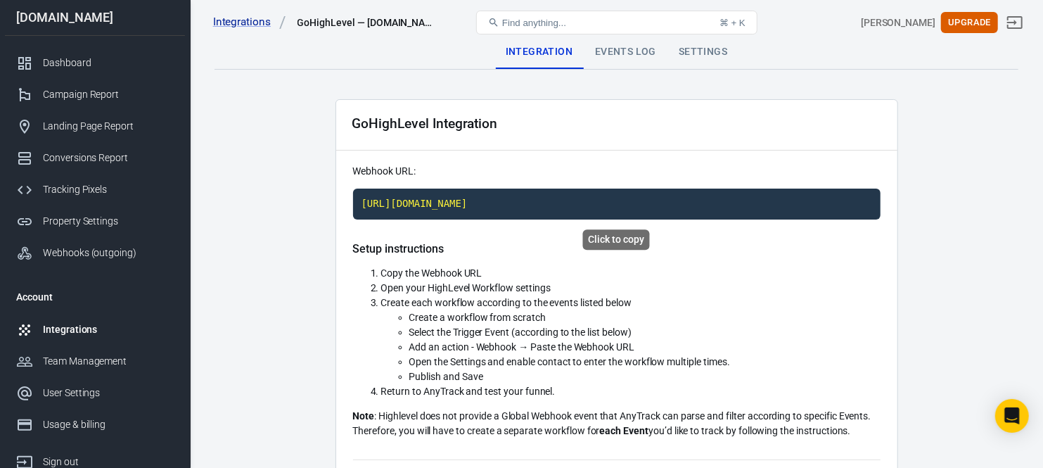
click at [475, 197] on code "https://t1.anytrack.io/hmZJOJ9H/collect/gohighlevel-harmonywellnesscoachingca" at bounding box center [616, 203] width 527 height 31
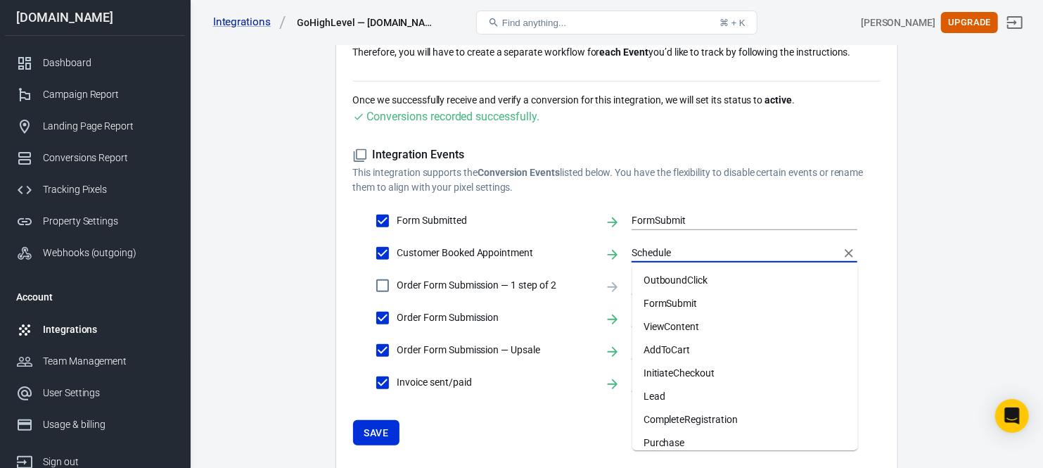
scroll to position [74, 0]
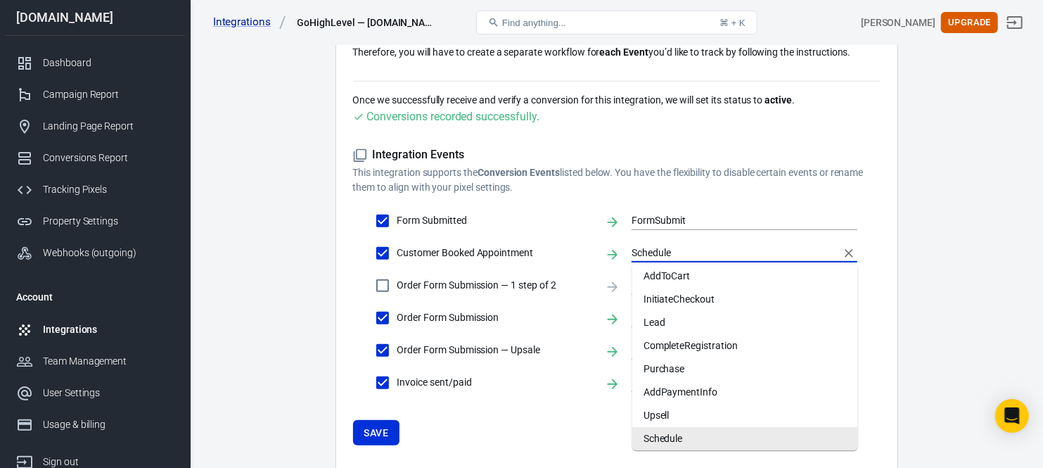
drag, startPoint x: 631, startPoint y: 255, endPoint x: 617, endPoint y: 255, distance: 14.1
click at [617, 255] on div "Customer Booked Appointment Schedule" at bounding box center [616, 253] width 482 height 30
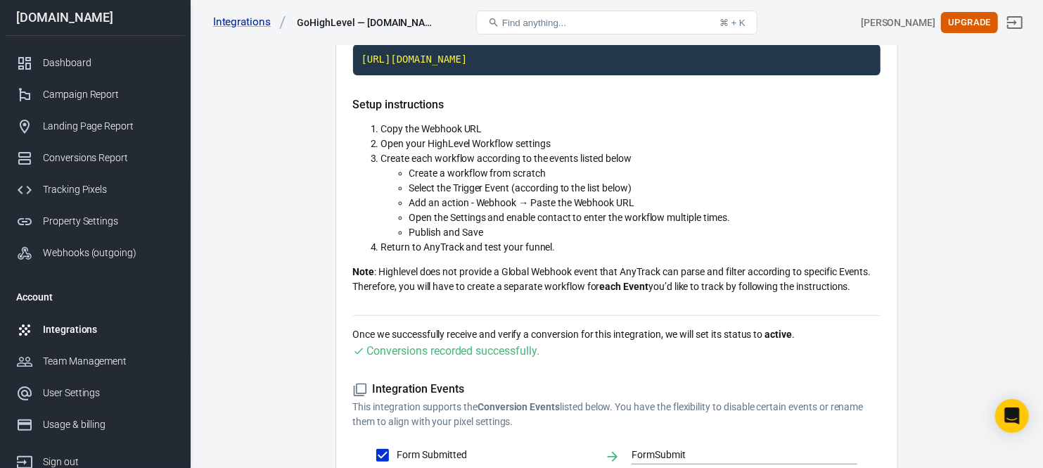
scroll to position [0, 0]
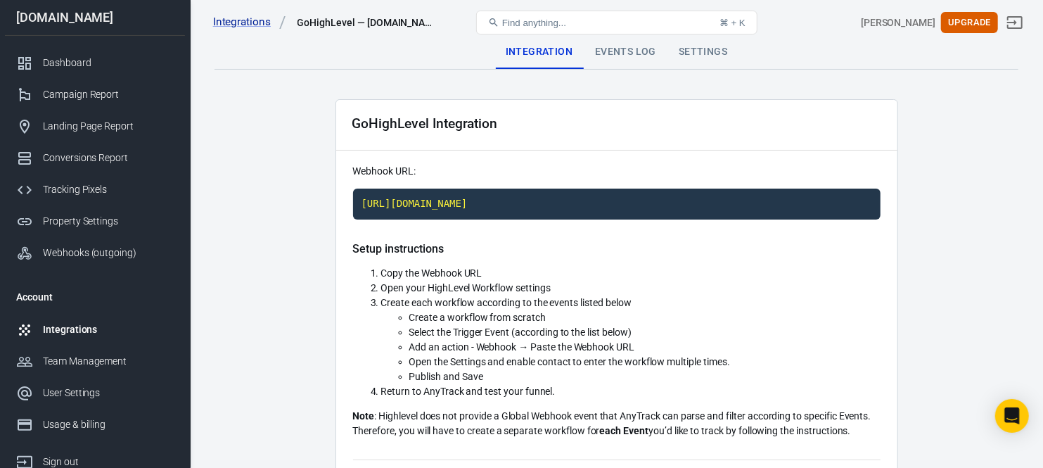
click at [622, 60] on div "Events Log" at bounding box center [626, 52] width 84 height 34
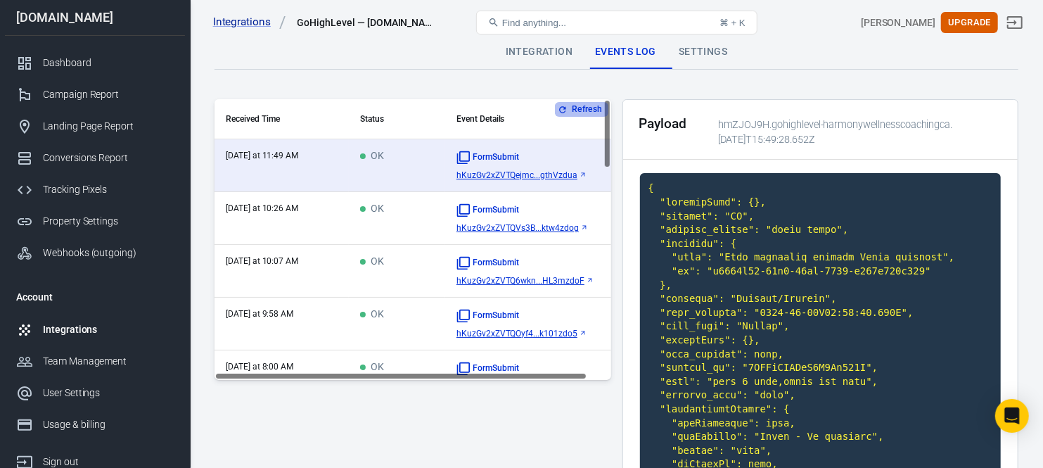
click at [580, 108] on button "Refresh" at bounding box center [581, 109] width 53 height 15
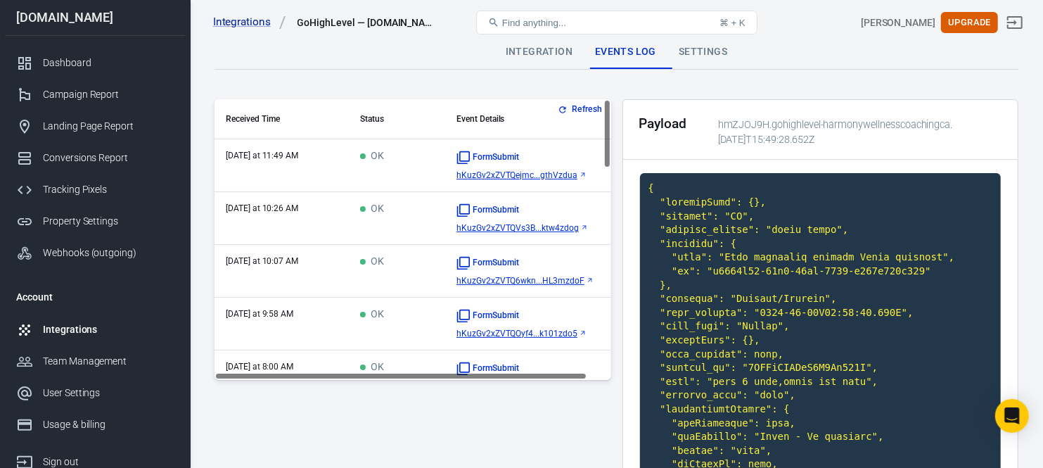
click at [586, 106] on button "Refresh" at bounding box center [581, 109] width 53 height 15
click at [397, 165] on td "OK" at bounding box center [397, 165] width 96 height 53
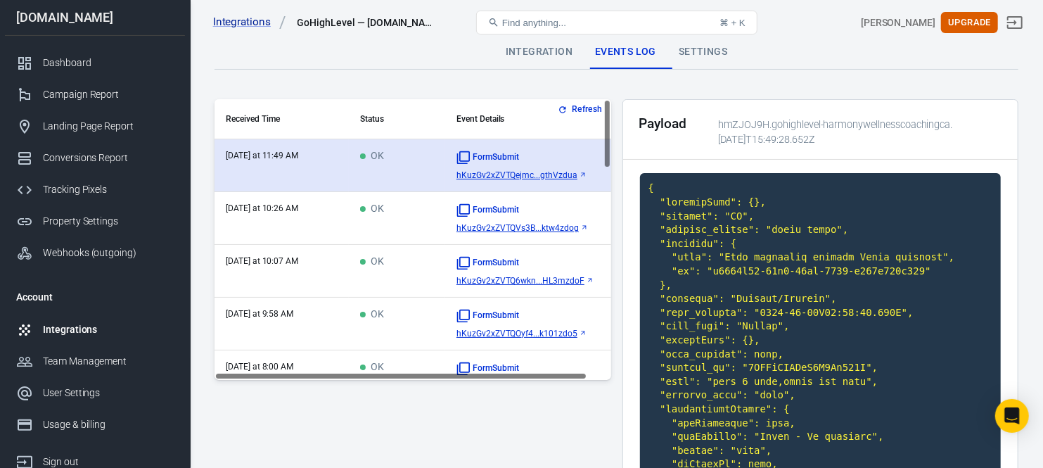
click at [412, 162] on td "OK" at bounding box center [397, 165] width 96 height 53
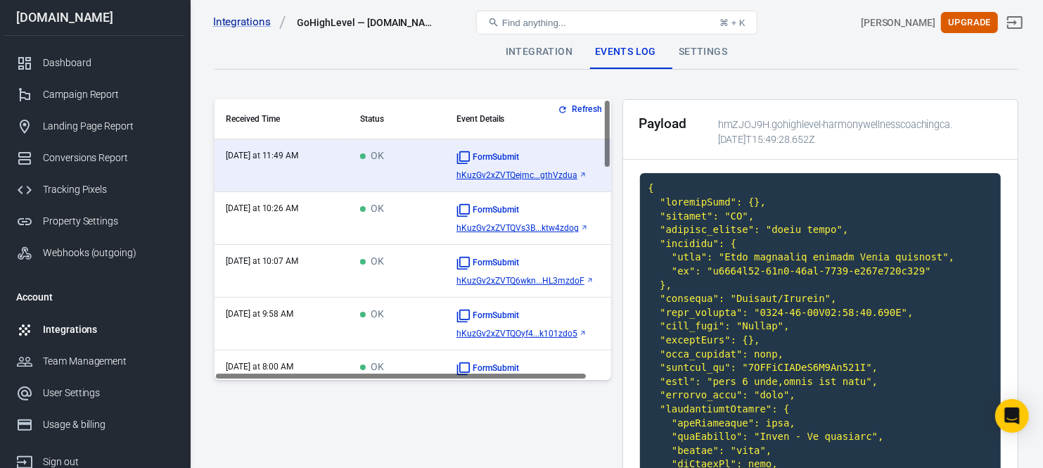
click at [553, 55] on div "Integration" at bounding box center [538, 52] width 89 height 34
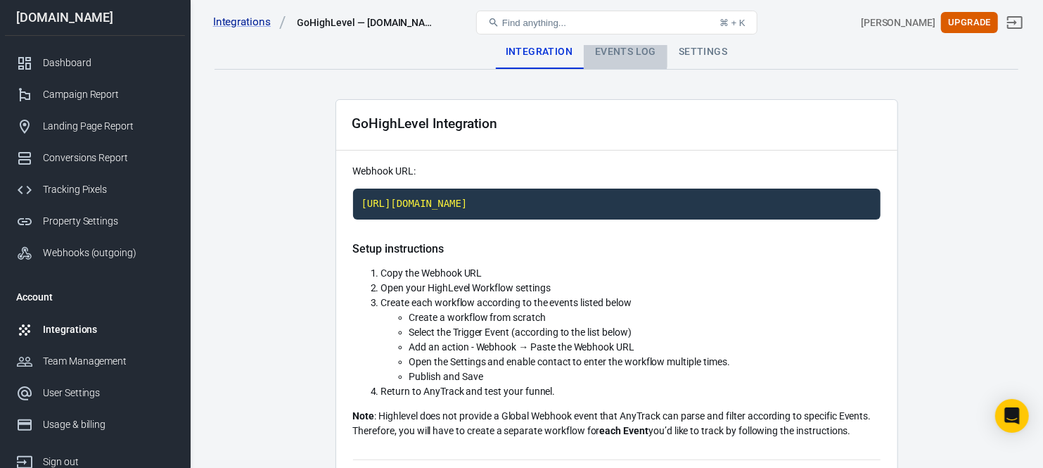
click at [601, 50] on div "Events Log" at bounding box center [626, 52] width 84 height 34
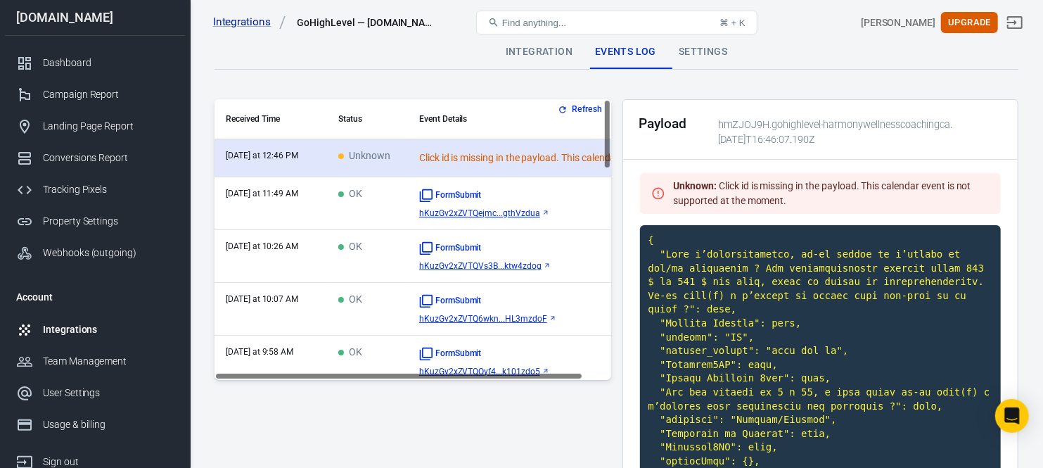
click at [320, 158] on td "today at 12:46 PM" at bounding box center [270, 158] width 113 height 38
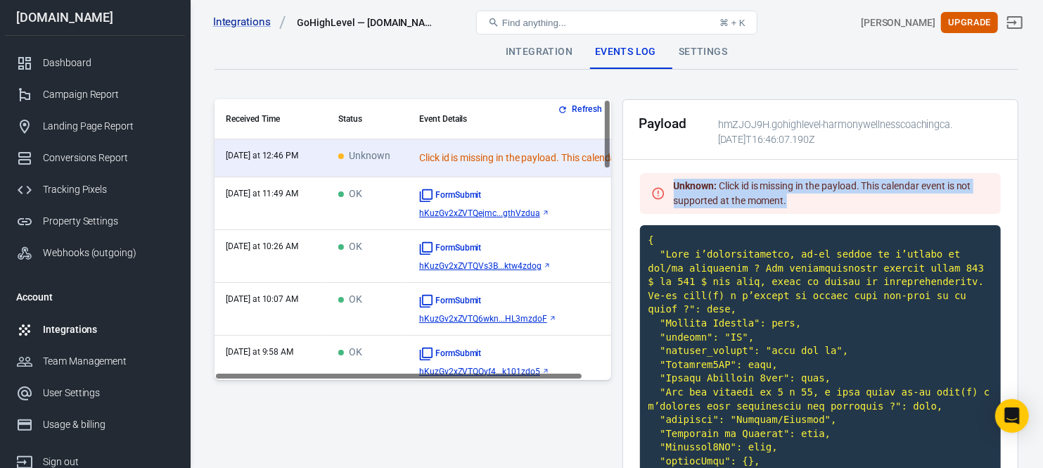
drag, startPoint x: 796, startPoint y: 200, endPoint x: 670, endPoint y: 186, distance: 126.6
click at [670, 186] on div "Unknown : Click id is missing in the payload. This calendar event is not suppor…" at bounding box center [820, 193] width 361 height 41
copy div "Unknown : Click id is missing in the payload. This calendar event is not suppor…"
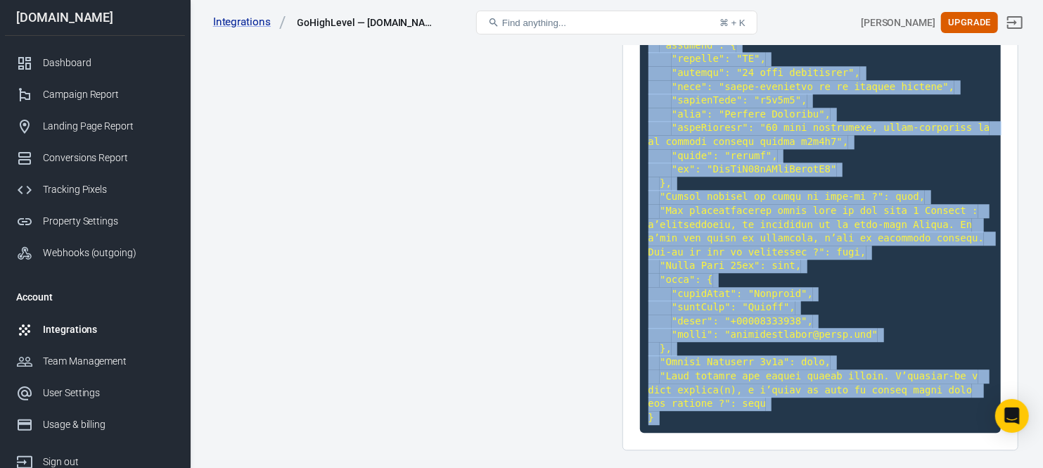
scroll to position [2097, 0]
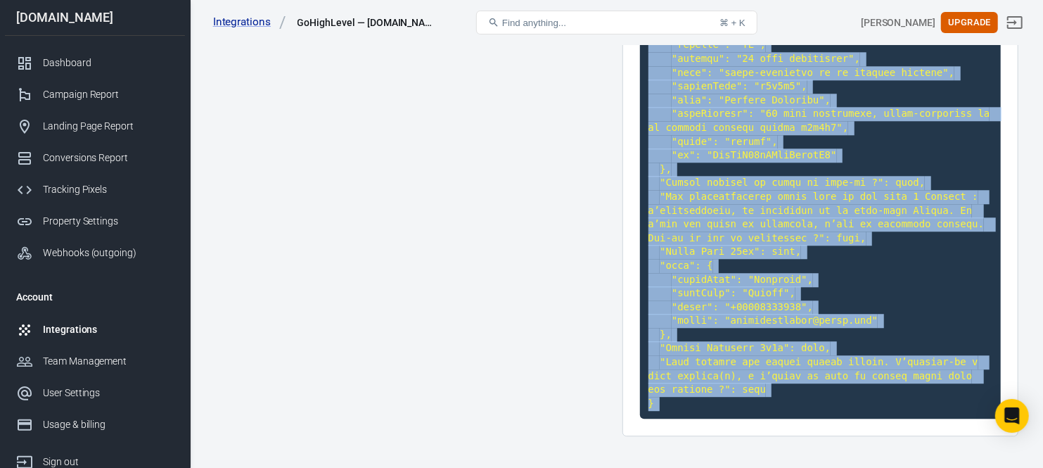
drag, startPoint x: 648, startPoint y: 234, endPoint x: 788, endPoint y: 480, distance: 283.5
copy div "{ "Pour l’investissement, as-tu besoin de l’accord de ton/ta partenaire ? Mon a…"
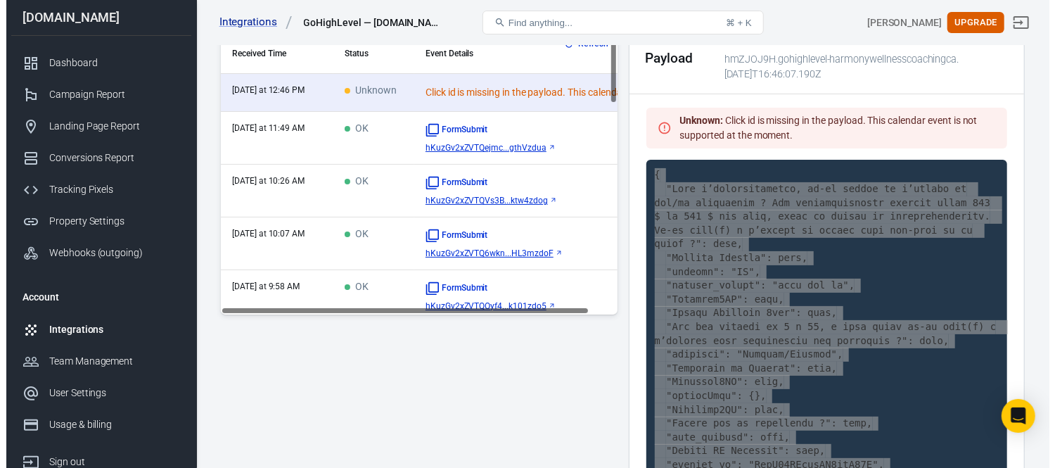
scroll to position [0, 0]
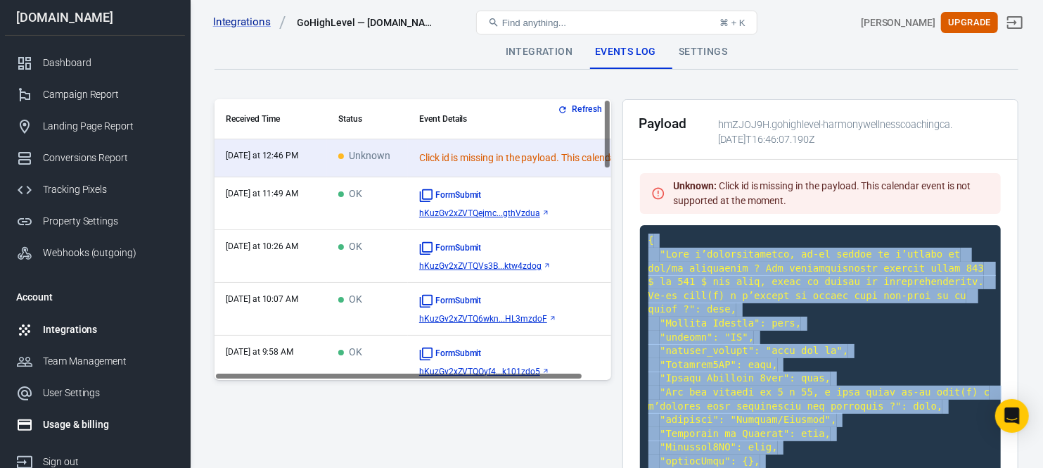
click at [103, 417] on div "Usage & billing" at bounding box center [108, 424] width 131 height 15
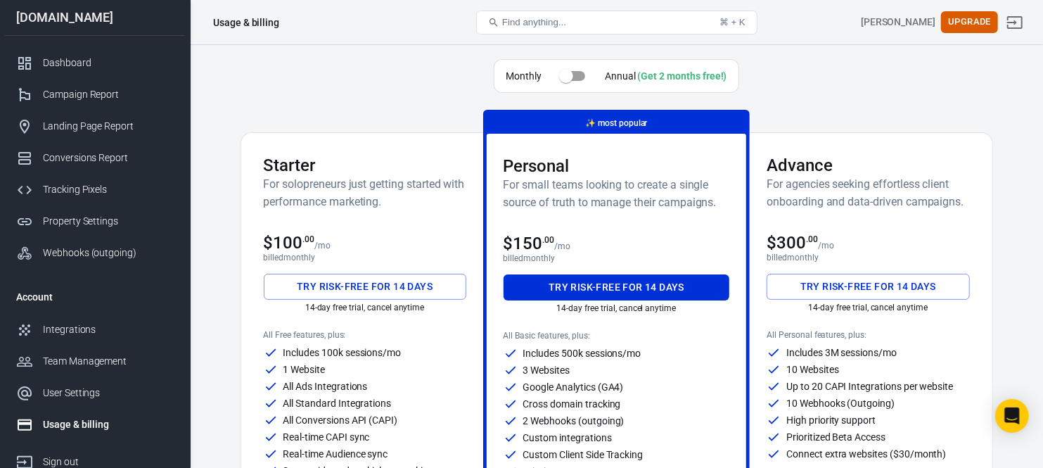
click at [59, 423] on div "Usage & billing" at bounding box center [108, 424] width 131 height 15
click at [1022, 22] on icon "Sign out" at bounding box center [1014, 22] width 15 height 13
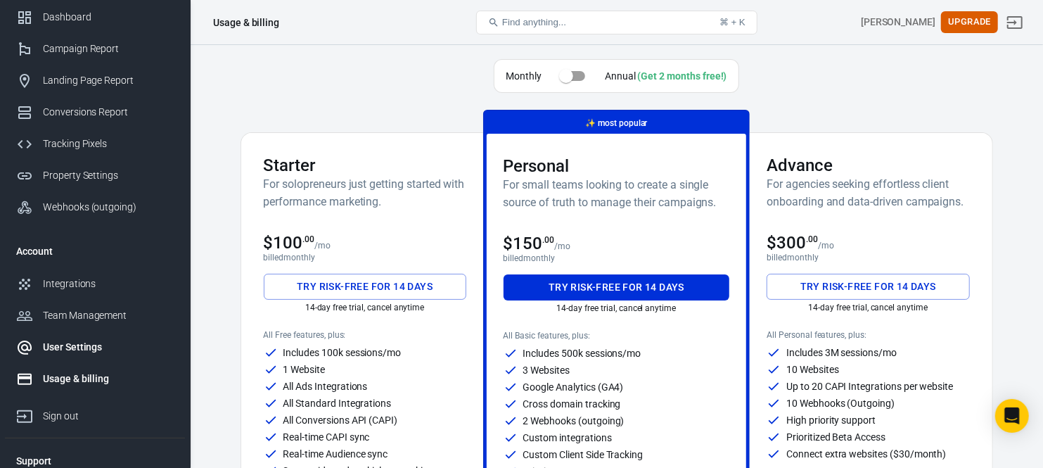
scroll to position [86, 0]
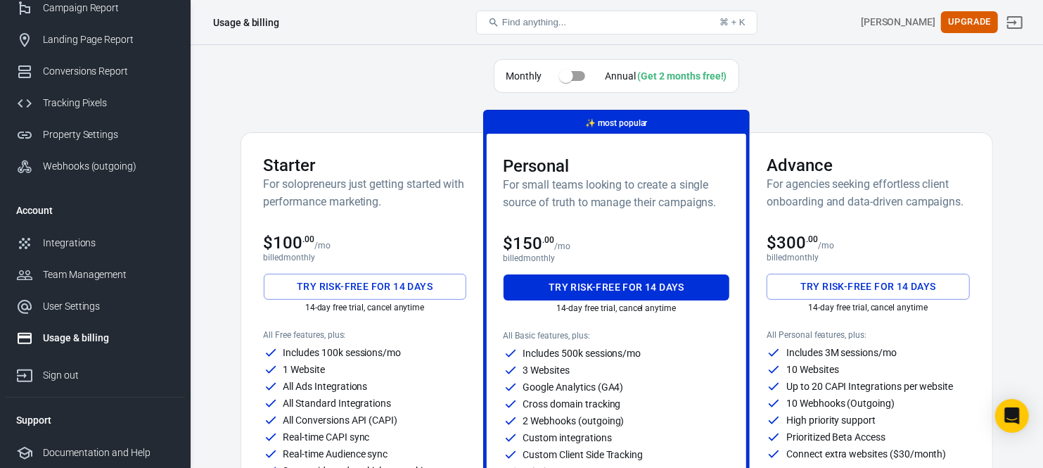
click at [88, 340] on div "Usage & billing" at bounding box center [108, 337] width 131 height 15
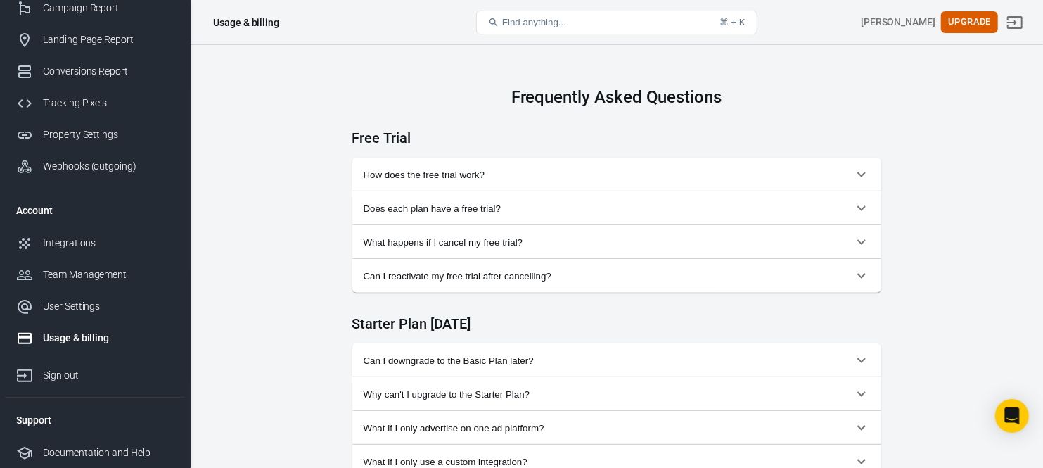
scroll to position [546, 0]
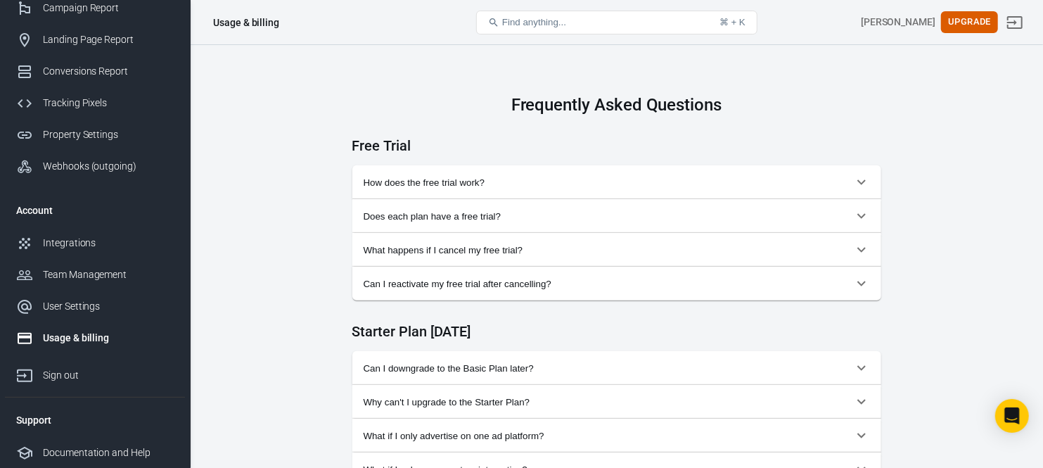
click at [546, 195] on button "How does the free trial work?" at bounding box center [616, 182] width 529 height 34
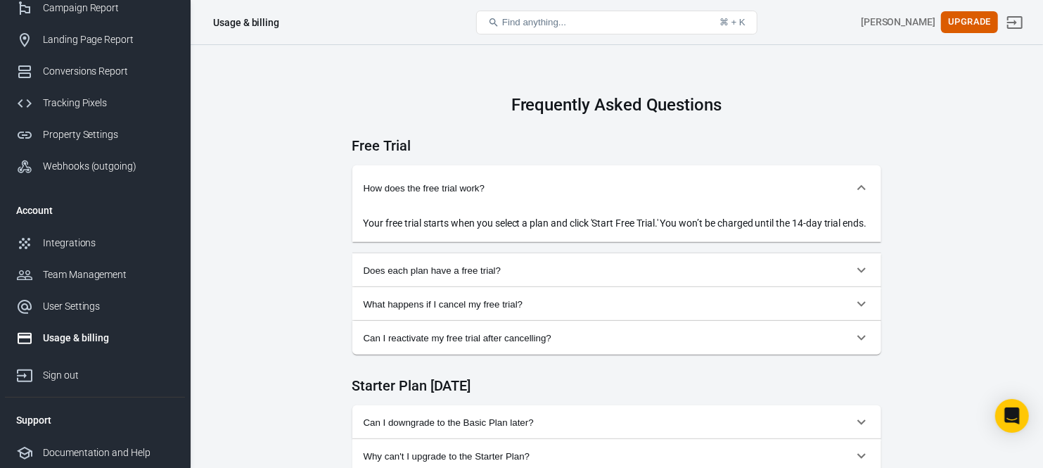
click at [545, 188] on span "How does the free trial work?" at bounding box center [608, 188] width 489 height 11
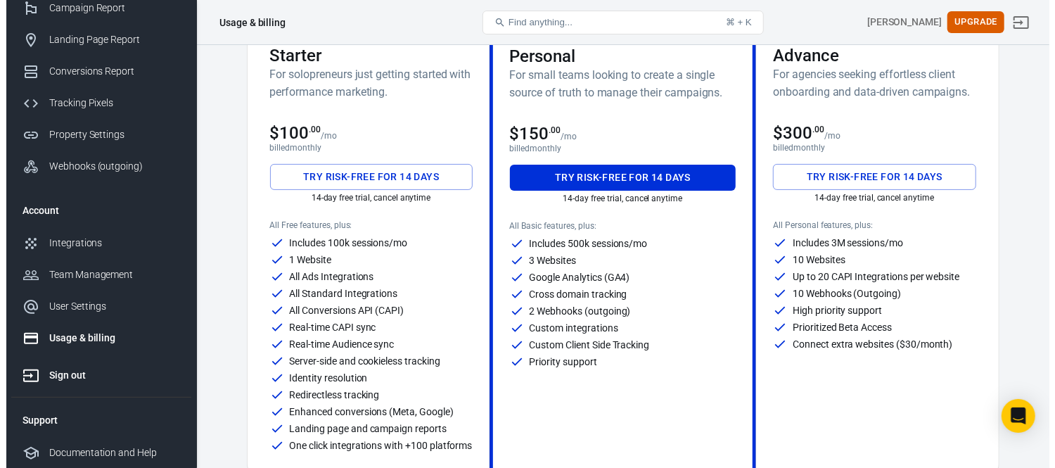
scroll to position [312, 0]
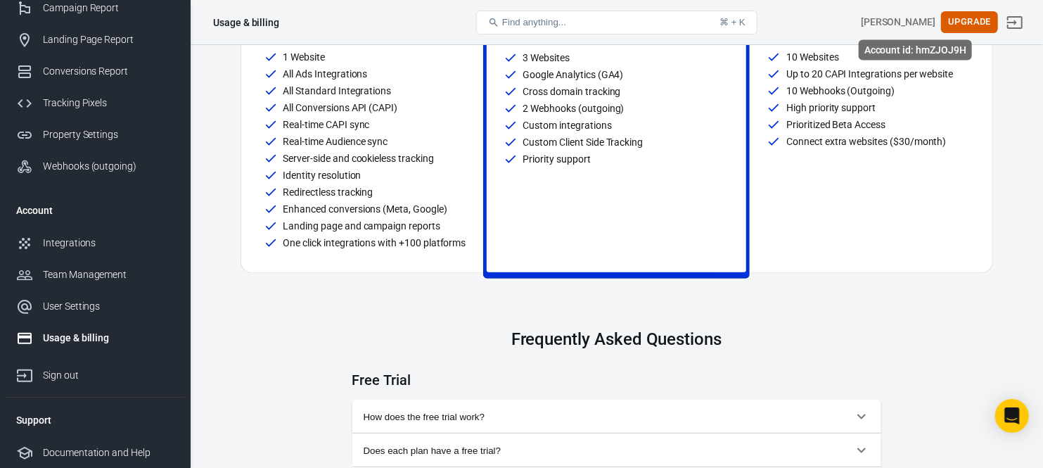
click at [927, 23] on div "[PERSON_NAME]" at bounding box center [898, 22] width 75 height 15
click at [975, 21] on button "Upgrade" at bounding box center [969, 22] width 57 height 22
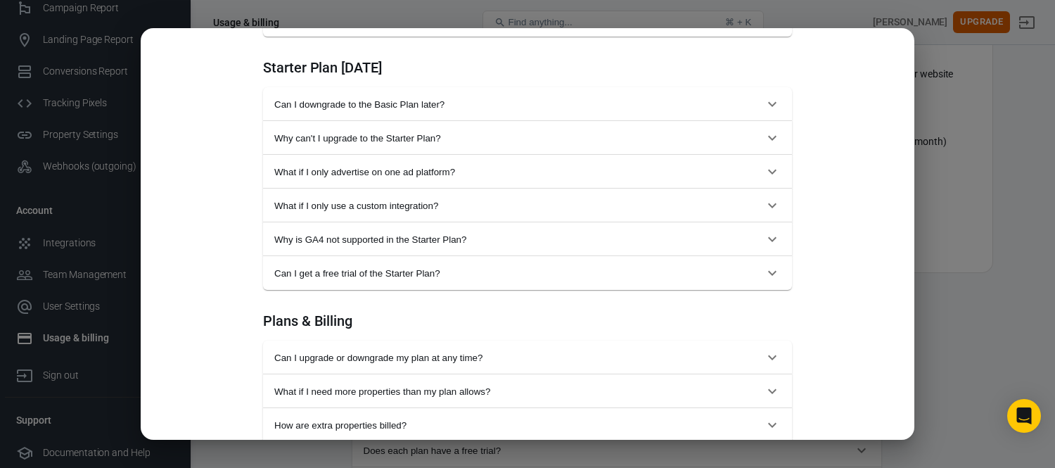
scroll to position [781, 0]
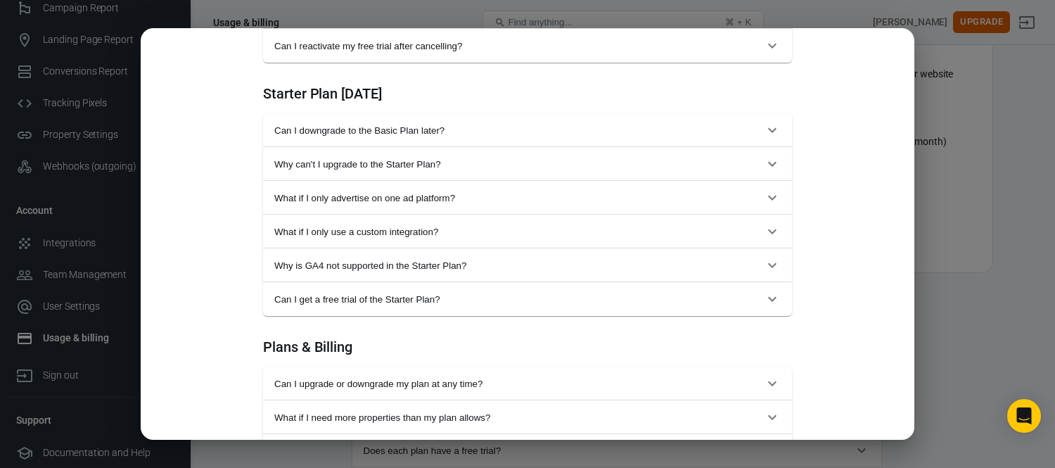
click at [423, 127] on span "Can I downgrade to the Basic Plan later?" at bounding box center [518, 130] width 489 height 11
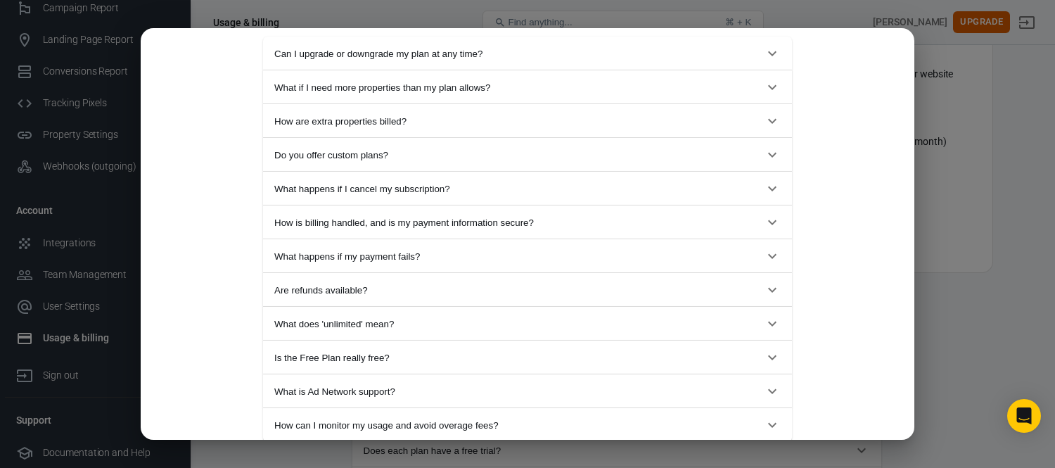
scroll to position [1171, 0]
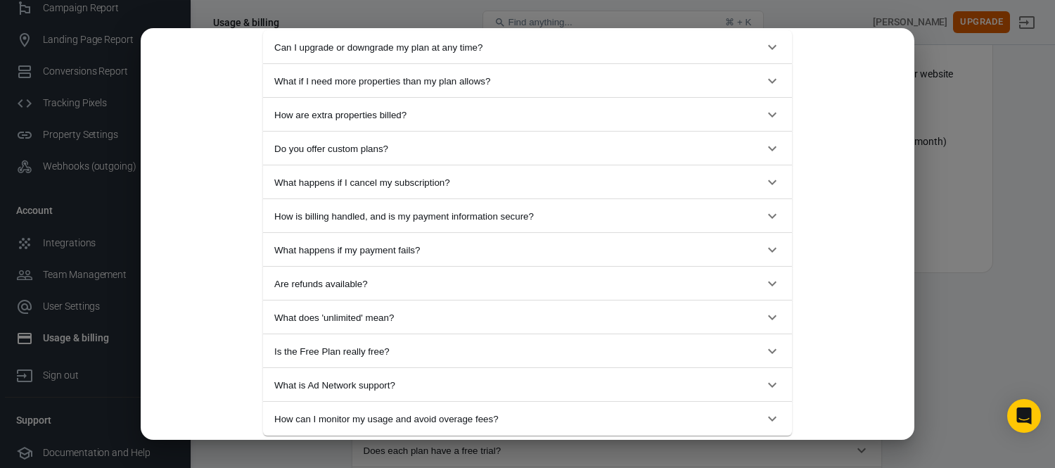
click at [409, 174] on button "What happens if I cancel my subscription?" at bounding box center [527, 182] width 529 height 34
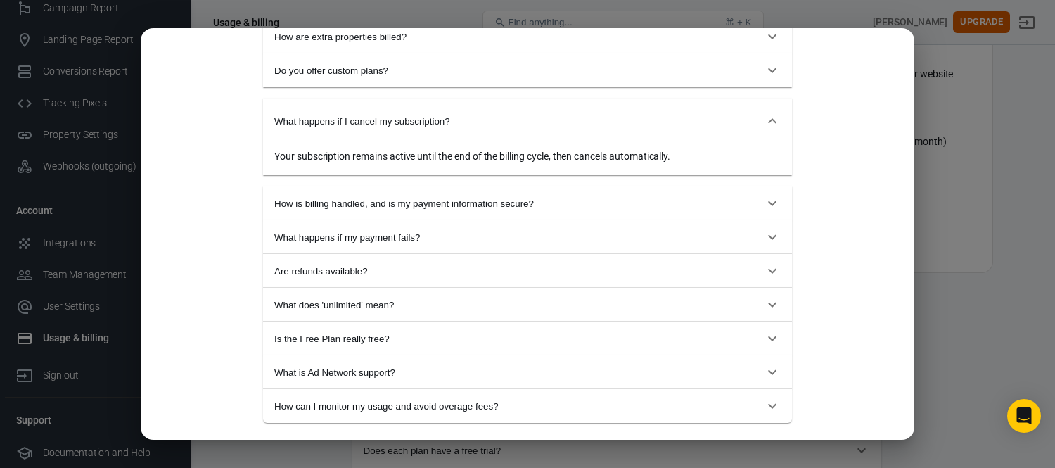
scroll to position [1328, 0]
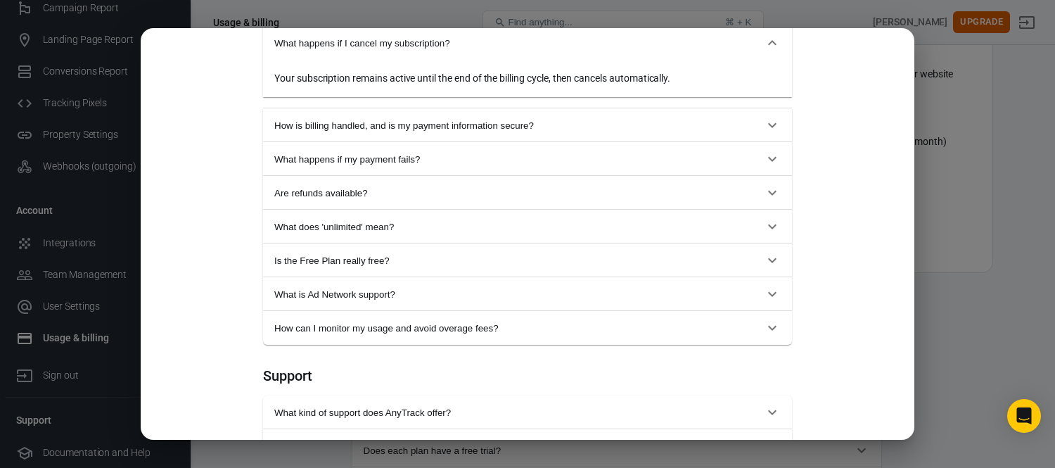
click at [377, 198] on button "Are refunds available?" at bounding box center [527, 193] width 529 height 34
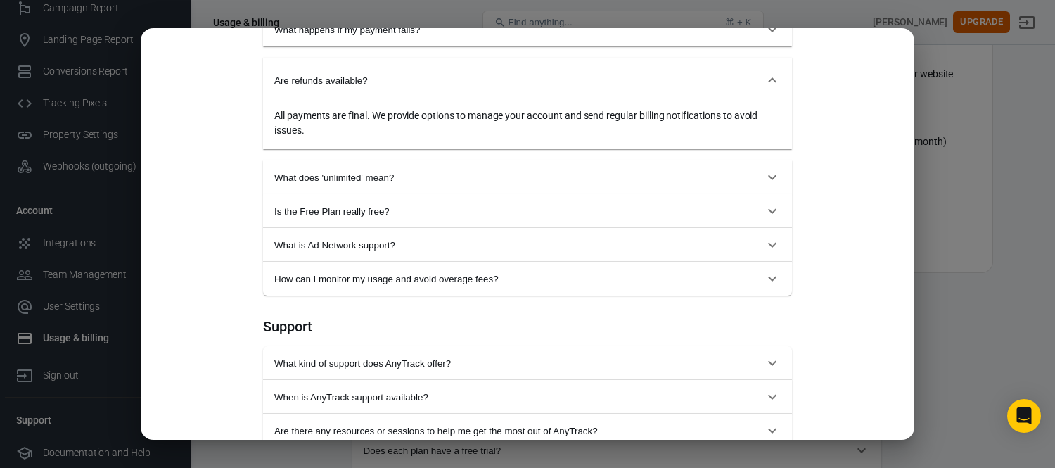
scroll to position [1484, 0]
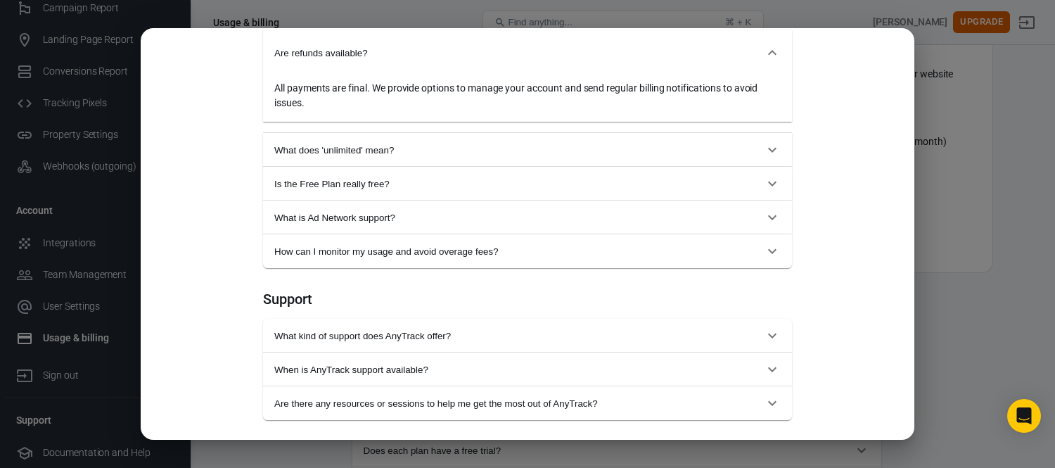
click at [378, 184] on span "Is the Free Plan really free?" at bounding box center [518, 184] width 489 height 11
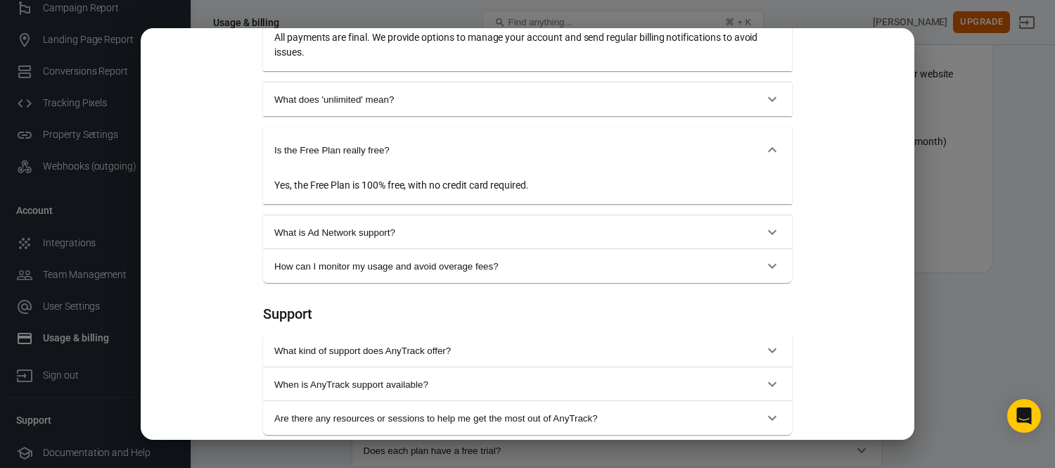
scroll to position [1562, 0]
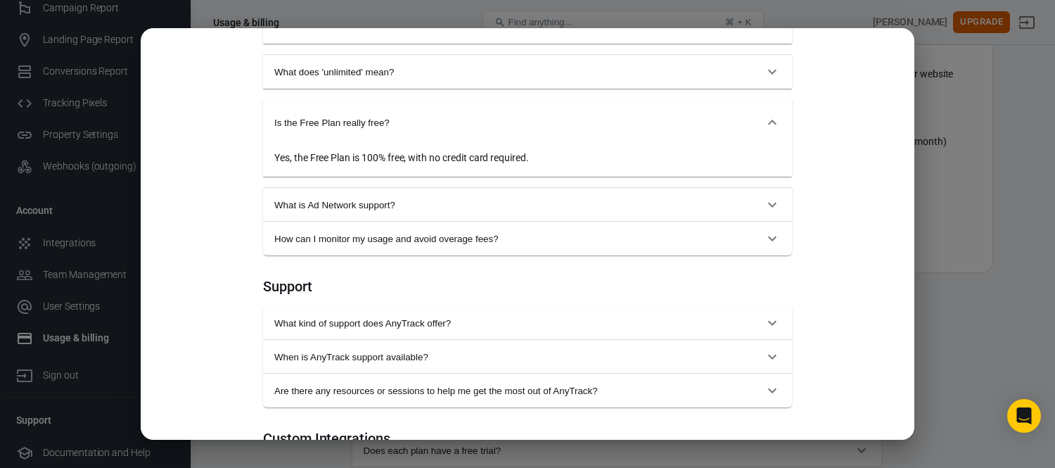
click at [983, 131] on div "Monthly Annual (Get 2 months free!) Starter For solopreneurs just getting start…" at bounding box center [527, 234] width 1055 height 468
click at [708, 21] on div "Monthly Annual (Get 2 months free!) Starter For solopreneurs just getting start…" at bounding box center [527, 234] width 1055 height 468
drag, startPoint x: 221, startPoint y: 452, endPoint x: 359, endPoint y: 422, distance: 141.1
click at [221, 452] on div "Monthly Annual (Get 2 months free!) Starter For solopreneurs just getting start…" at bounding box center [527, 234] width 1055 height 468
click at [967, 383] on div "Monthly Annual (Get 2 months free!) Starter For solopreneurs just getting start…" at bounding box center [527, 234] width 1055 height 468
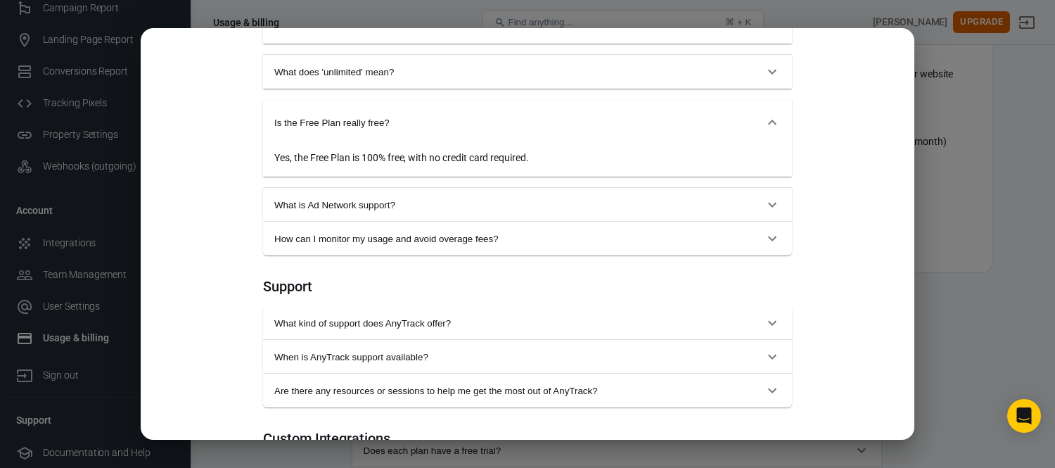
click at [972, 51] on div "Monthly Annual (Get 2 months free!) Starter For solopreneurs just getting start…" at bounding box center [527, 234] width 1055 height 468
click at [77, 397] on div "Monthly Annual (Get 2 months free!) Starter For solopreneurs just getting start…" at bounding box center [527, 234] width 1055 height 468
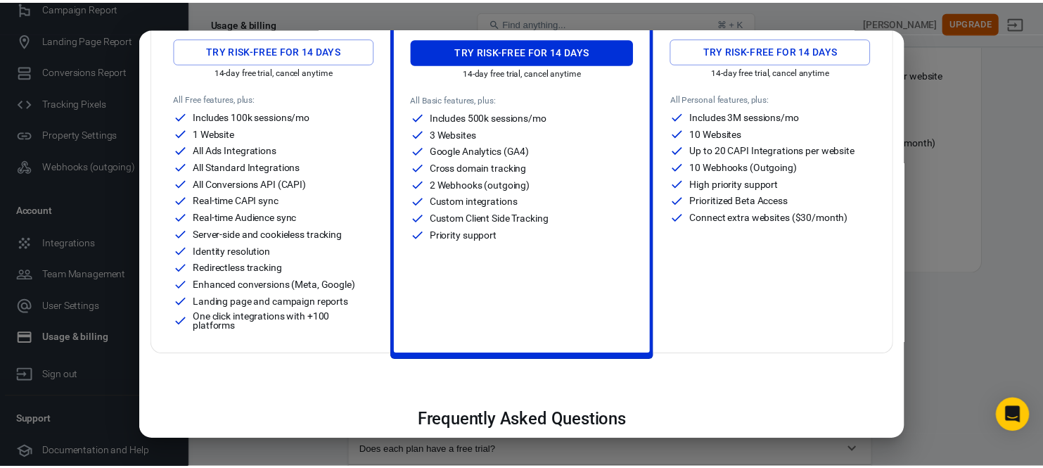
scroll to position [0, 0]
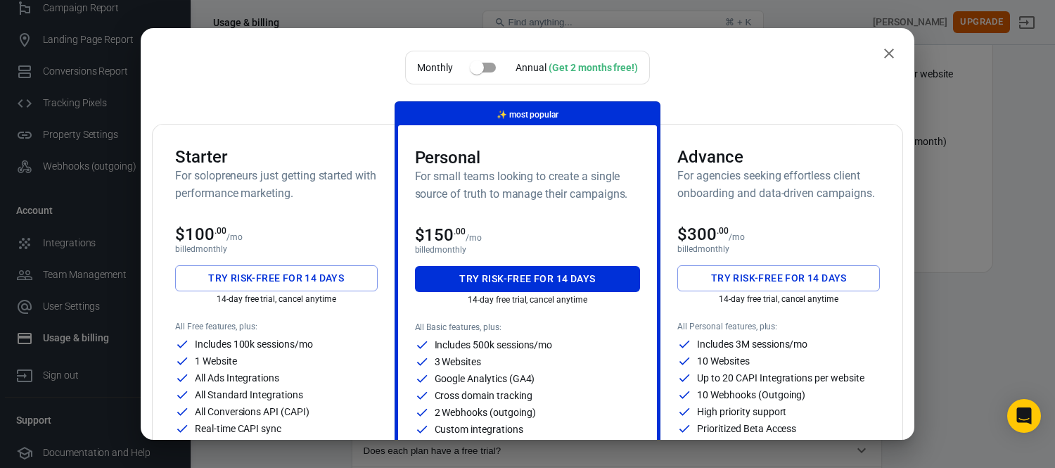
click at [880, 55] on icon "close" at bounding box center [888, 53] width 17 height 17
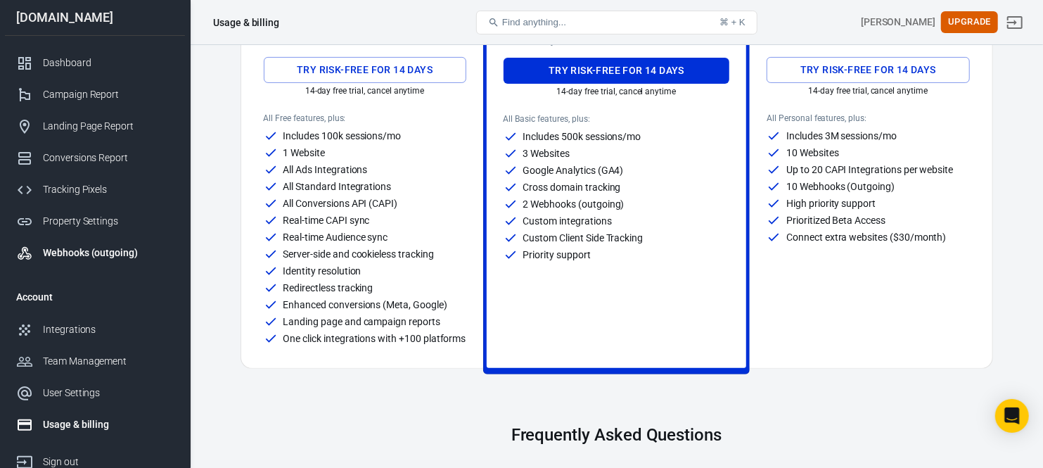
scroll to position [78, 0]
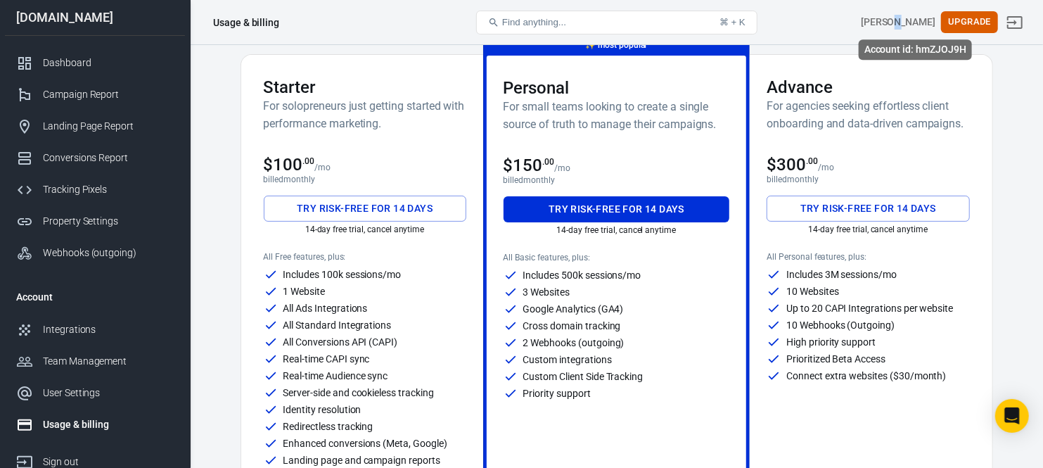
click at [911, 17] on div "[PERSON_NAME]" at bounding box center [898, 22] width 75 height 15
click at [912, 17] on div "[PERSON_NAME]" at bounding box center [898, 22] width 75 height 15
click at [912, 18] on div "[PERSON_NAME]" at bounding box center [898, 22] width 75 height 15
click at [910, 21] on div "[PERSON_NAME]" at bounding box center [898, 22] width 75 height 15
click at [909, 21] on div "[PERSON_NAME]" at bounding box center [898, 22] width 75 height 15
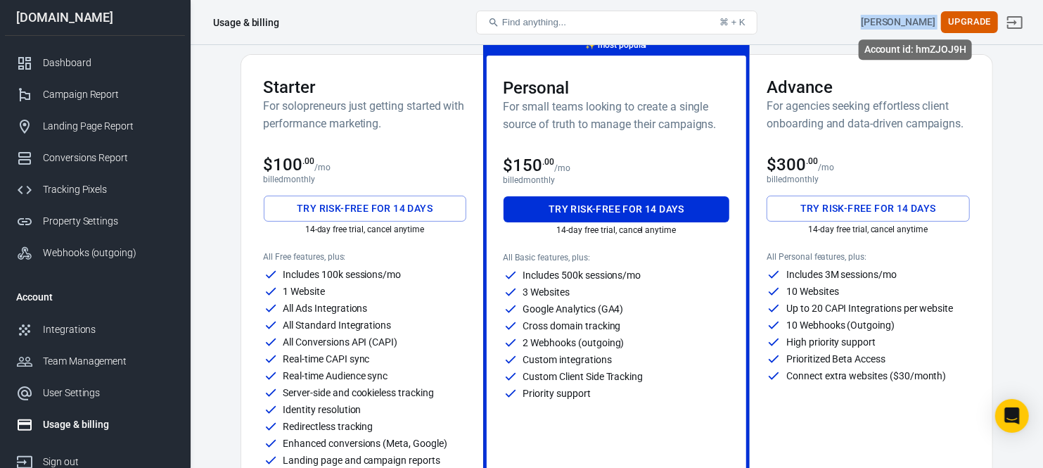
click at [908, 20] on div "[PERSON_NAME]" at bounding box center [898, 22] width 75 height 15
click at [908, 19] on div "[PERSON_NAME]" at bounding box center [898, 22] width 75 height 15
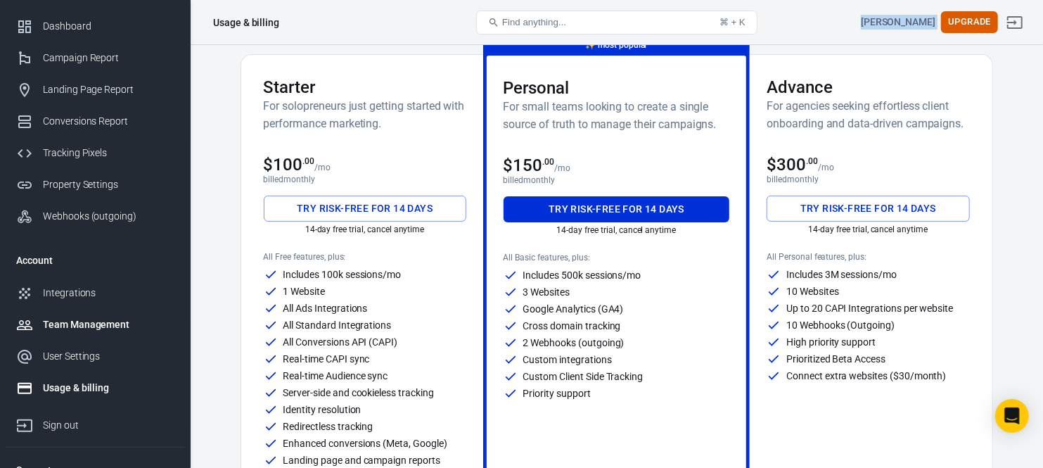
scroll to position [86, 0]
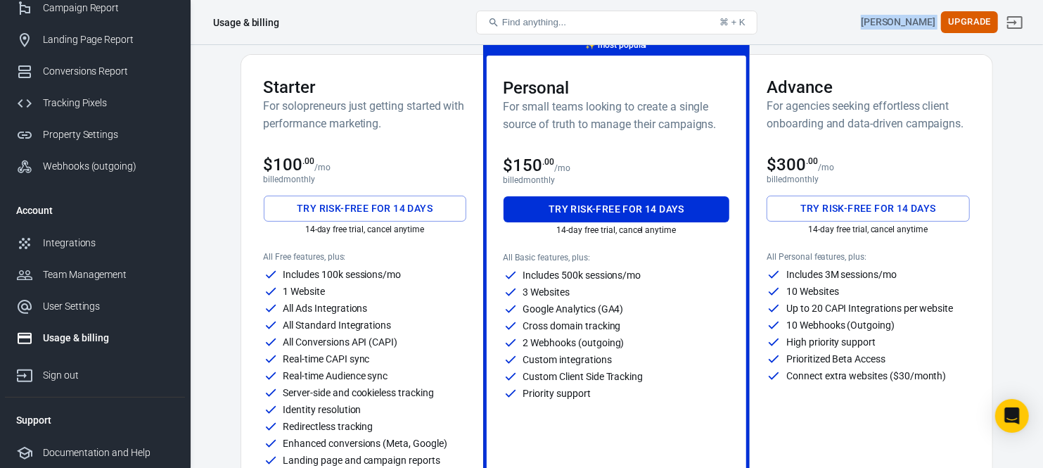
click at [91, 335] on div "Usage & billing" at bounding box center [108, 337] width 131 height 15
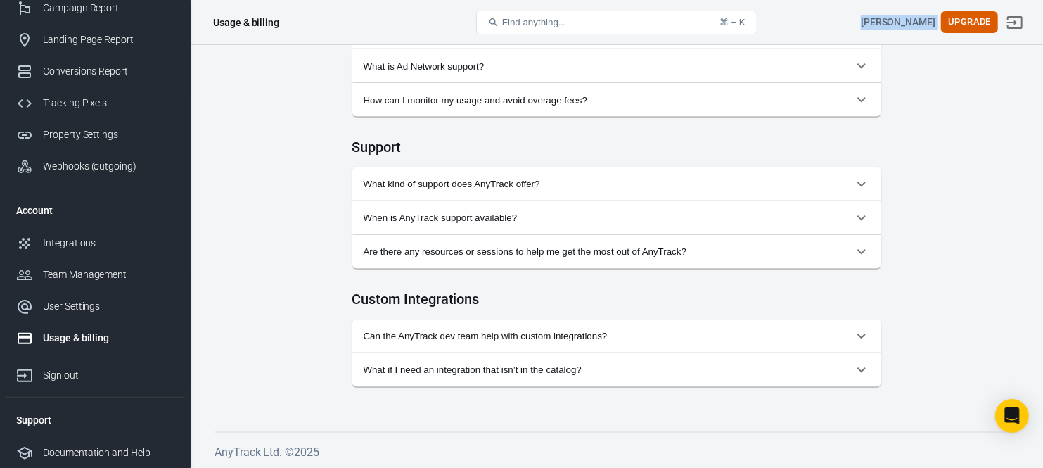
scroll to position [1446, 0]
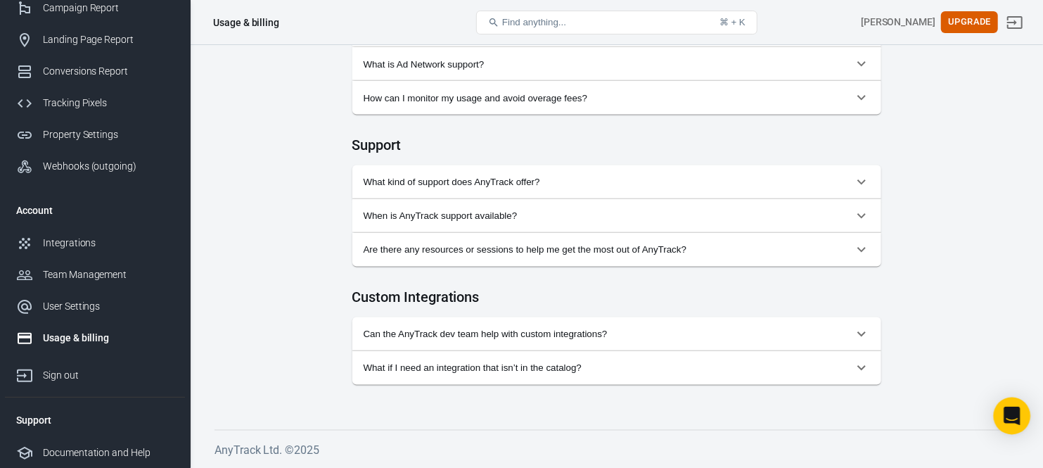
click at [1008, 418] on icon "Open Intercom Messenger" at bounding box center [1012, 415] width 18 height 18
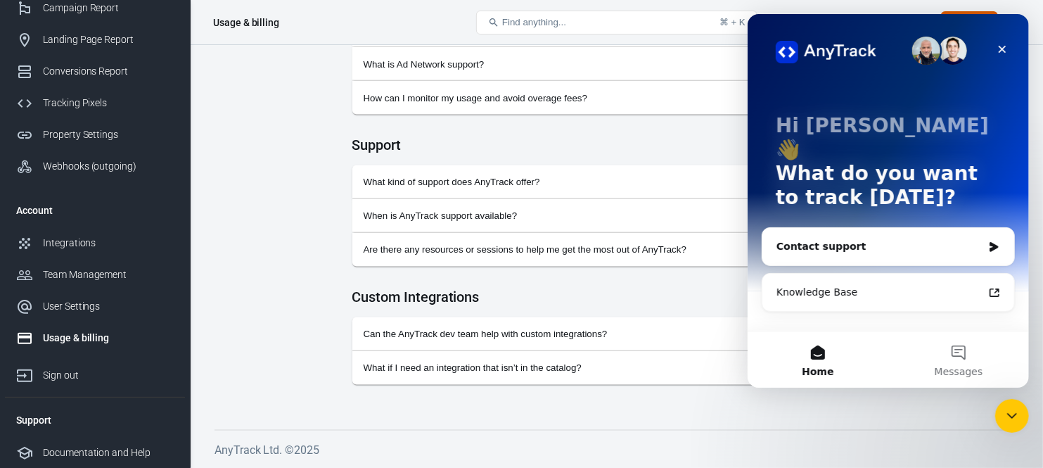
scroll to position [0, 0]
click at [970, 368] on span "Messages" at bounding box center [958, 371] width 49 height 10
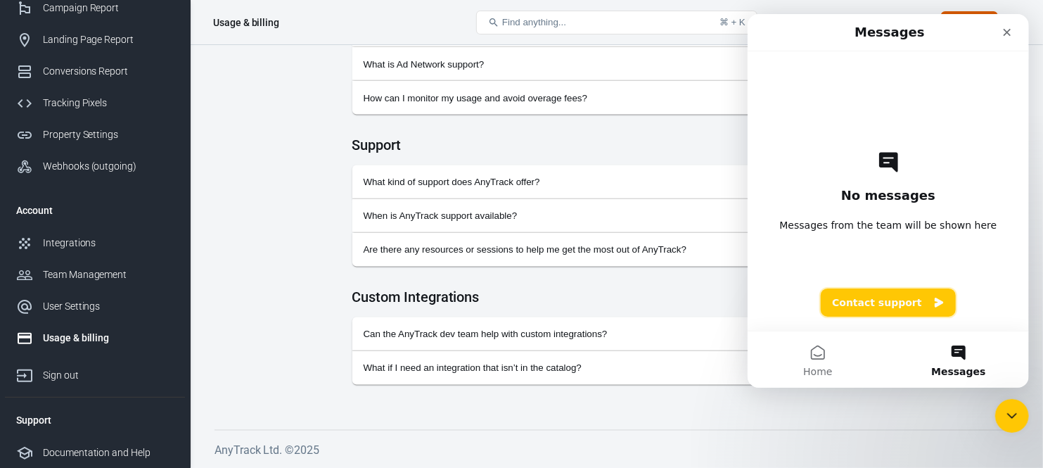
click at [893, 304] on button "Contact support" at bounding box center [887, 302] width 134 height 28
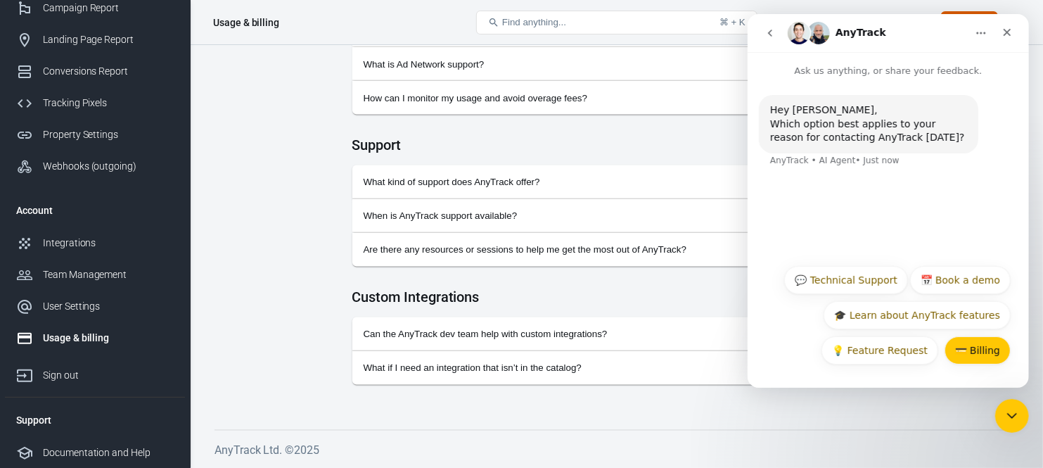
click at [982, 347] on button "💳 Billing" at bounding box center [977, 350] width 66 height 28
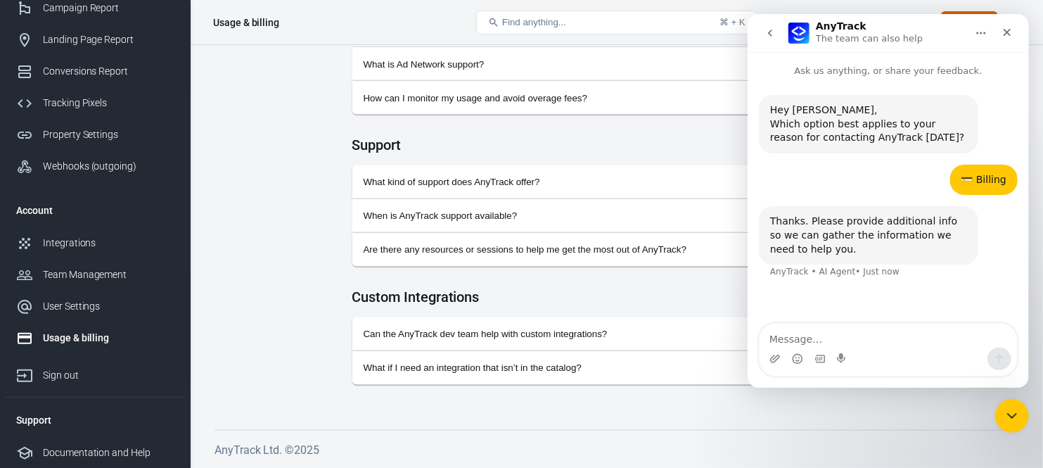
click at [829, 339] on textarea "Message…" at bounding box center [887, 335] width 257 height 24
type textarea "cancel subscription"
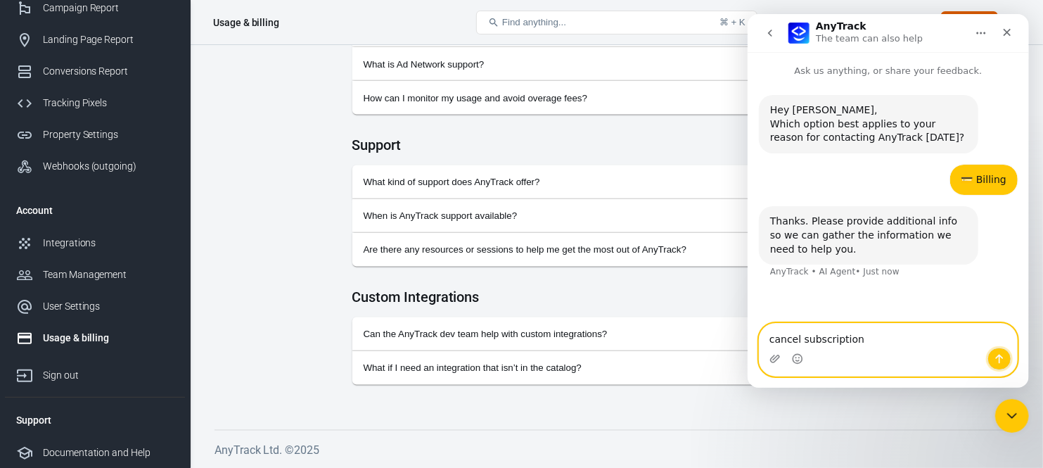
click at [994, 358] on icon "Send a message…" at bounding box center [998, 358] width 11 height 11
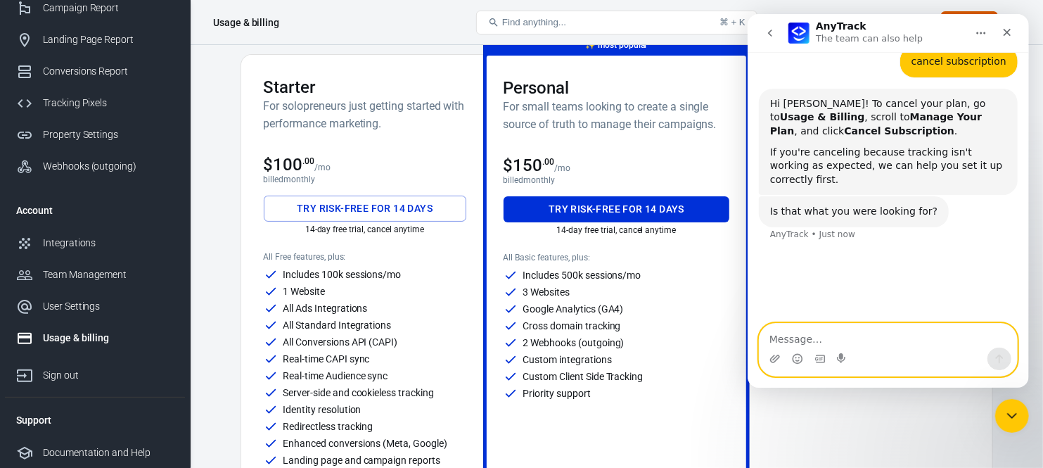
scroll to position [156, 0]
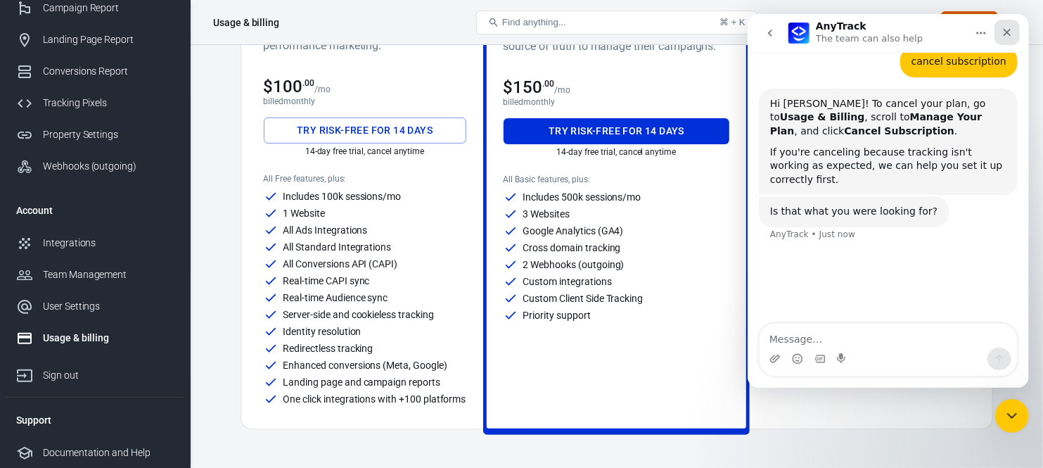
click at [1009, 32] on icon "Close" at bounding box center [1006, 32] width 11 height 11
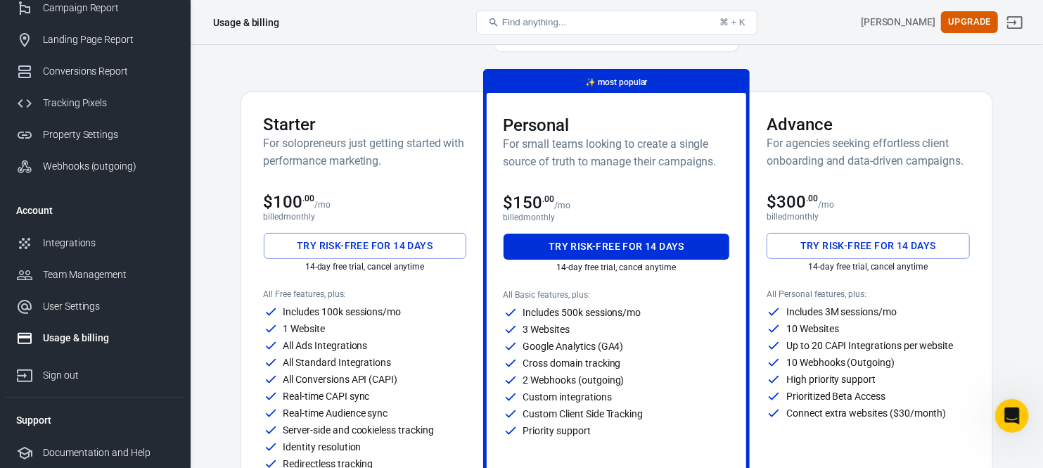
scroll to position [78, 0]
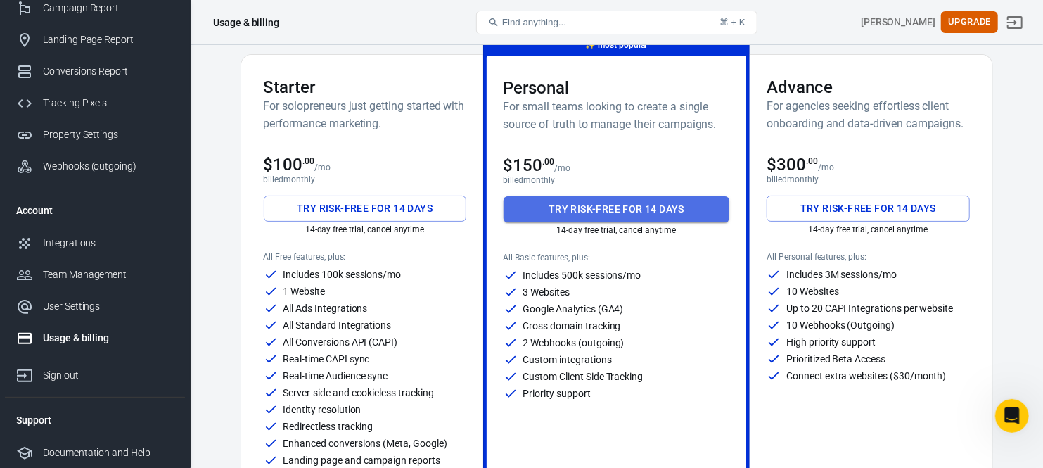
click at [637, 200] on button "Try risk-free for 14 days" at bounding box center [616, 209] width 226 height 26
